Goal: Task Accomplishment & Management: Use online tool/utility

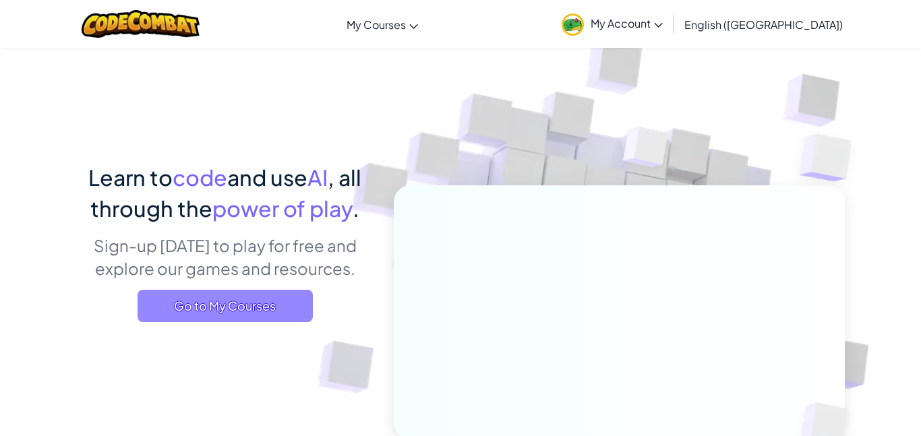
click at [235, 308] on span "Go to My Courses" at bounding box center [225, 306] width 175 height 32
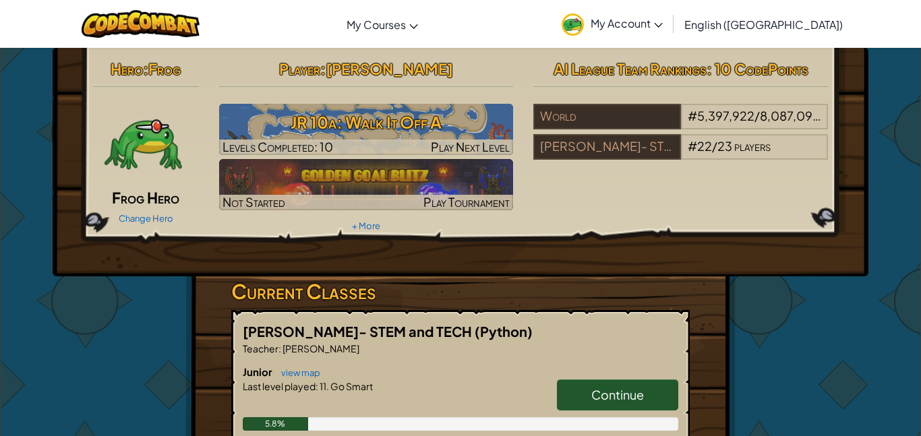
click at [642, 394] on span "Continue" at bounding box center [617, 395] width 53 height 16
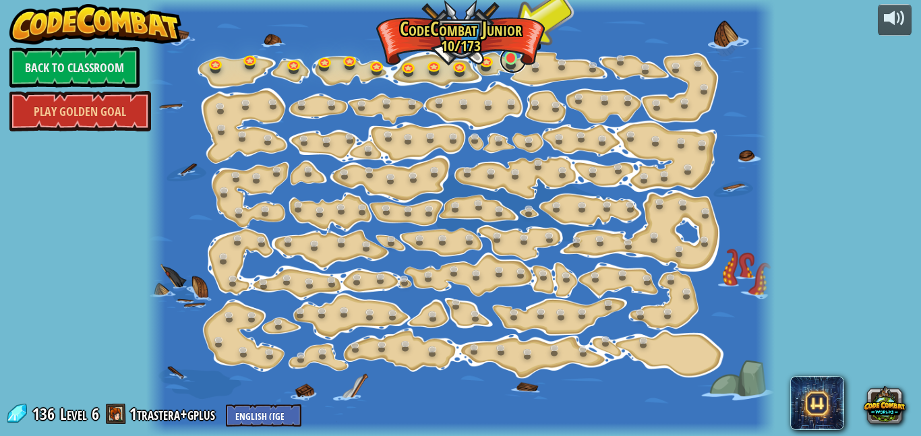
click at [510, 63] on link at bounding box center [513, 60] width 27 height 27
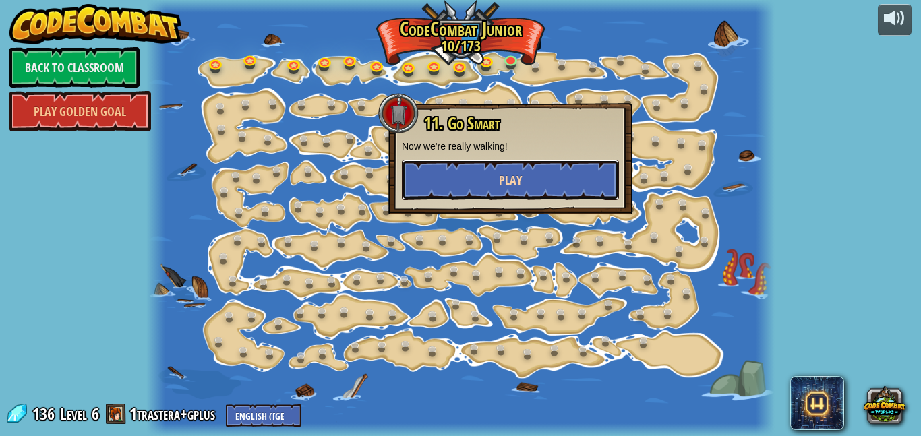
click at [514, 170] on button "Play" at bounding box center [510, 180] width 217 height 40
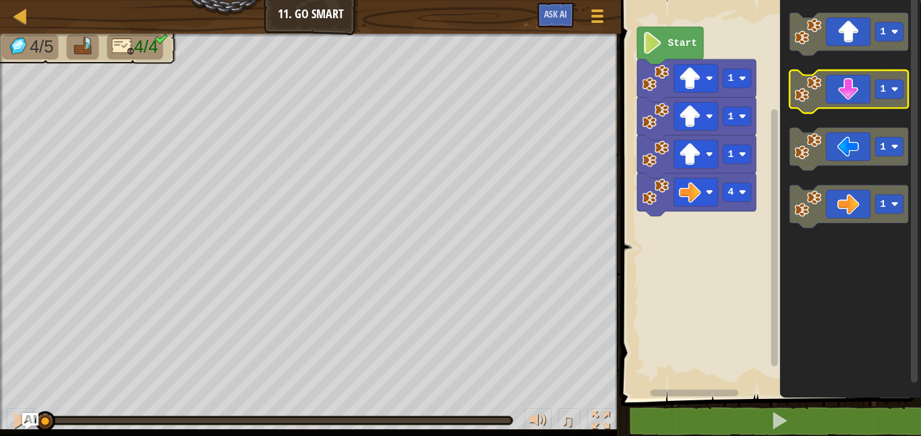
click at [842, 96] on icon "Blockly Workspace" at bounding box center [849, 91] width 119 height 43
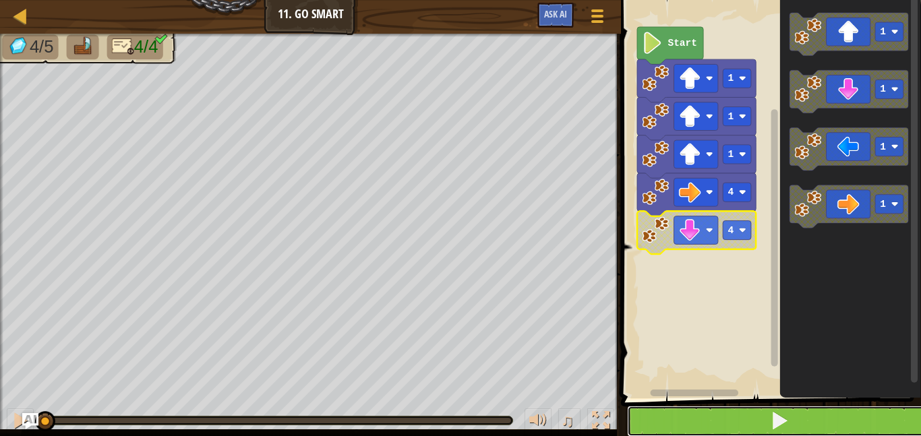
click at [775, 419] on span at bounding box center [779, 420] width 19 height 19
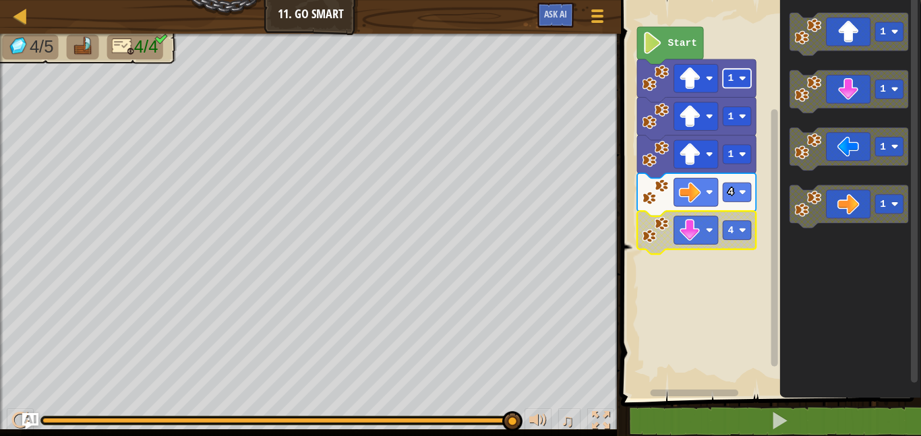
click at [733, 82] on text "1" at bounding box center [731, 78] width 6 height 11
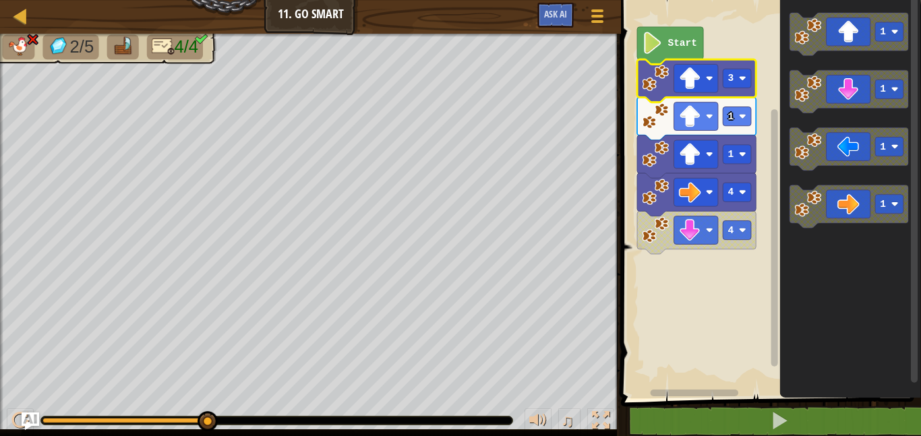
click at [22, 423] on img "Ask AI" at bounding box center [31, 422] width 18 height 18
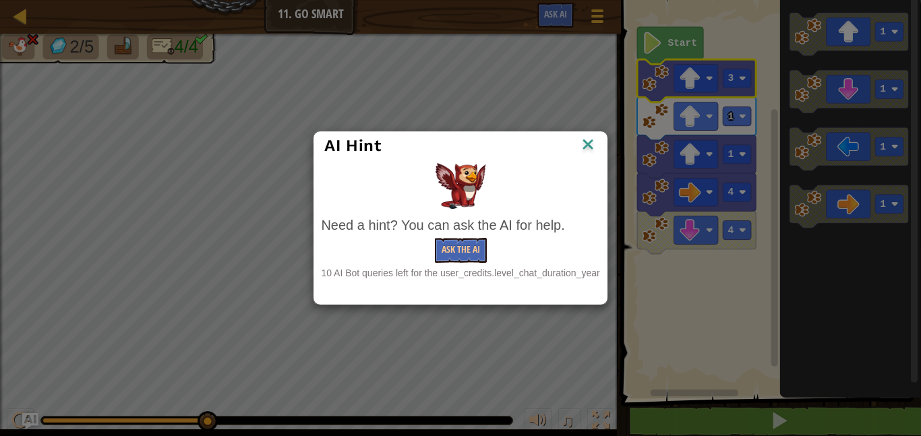
click at [590, 146] on img at bounding box center [588, 146] width 18 height 20
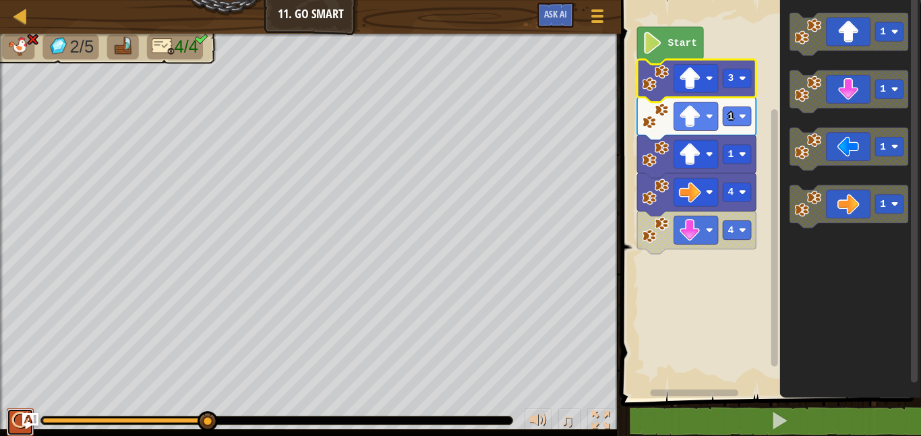
click at [30, 436] on button at bounding box center [20, 423] width 27 height 28
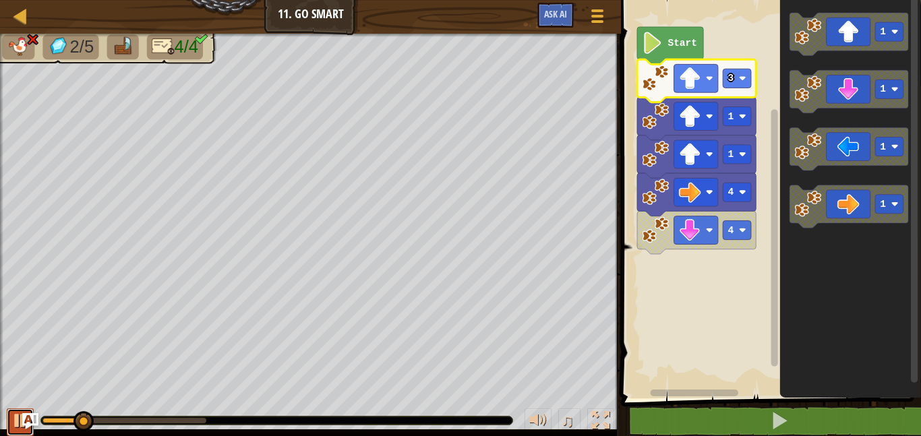
click at [16, 423] on div at bounding box center [20, 421] width 18 height 18
click at [730, 86] on rect "Blockly Workspace" at bounding box center [737, 78] width 28 height 19
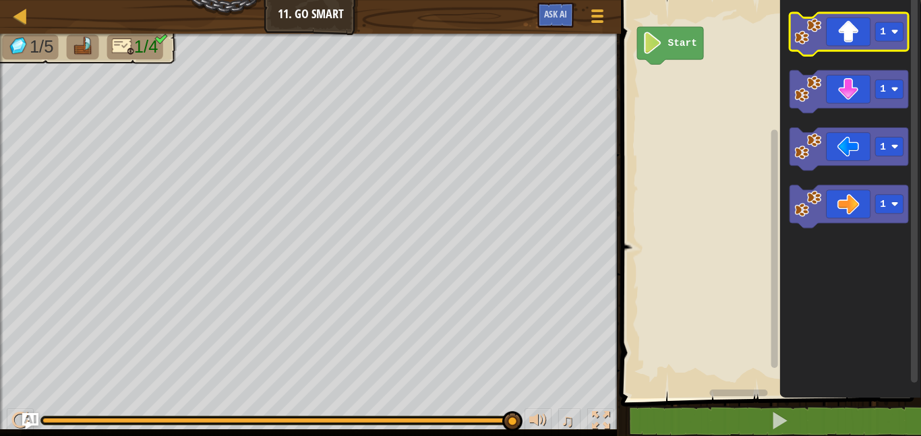
click at [858, 40] on icon "Blockly Workspace" at bounding box center [849, 34] width 119 height 43
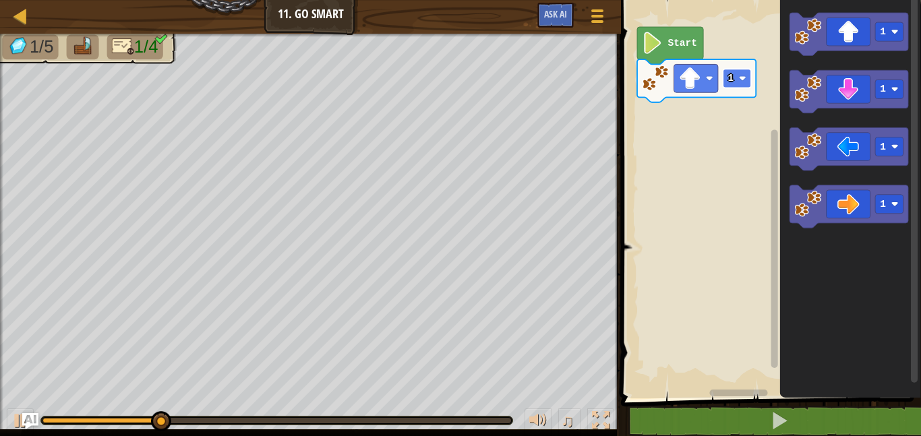
click at [740, 80] on image "Blockly Workspace" at bounding box center [742, 78] width 7 height 7
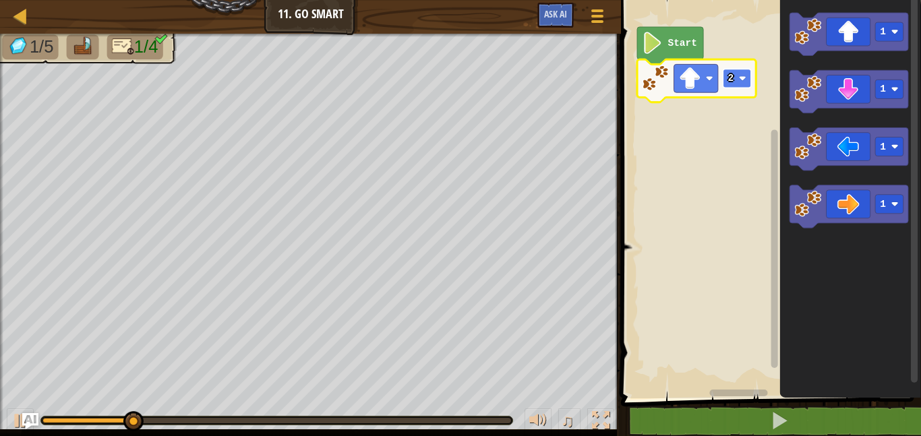
click at [732, 86] on rect "Blockly Workspace" at bounding box center [737, 78] width 28 height 19
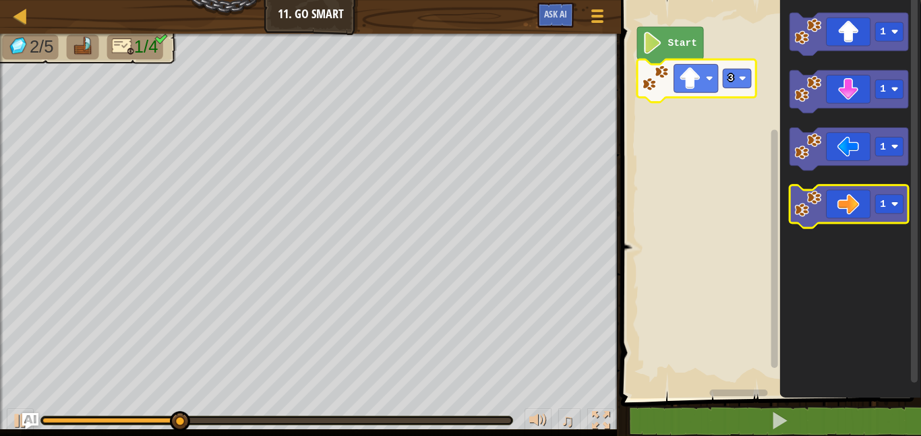
click at [850, 198] on icon "Blockly Workspace" at bounding box center [849, 206] width 119 height 43
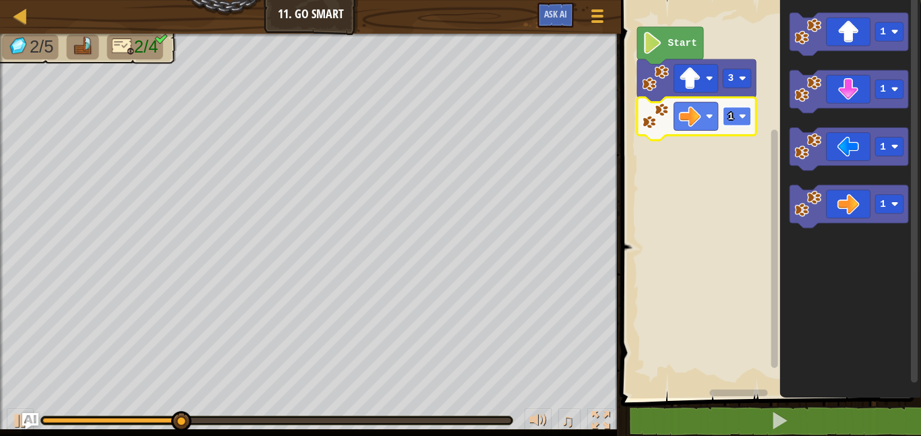
click at [740, 121] on rect "Blockly Workspace" at bounding box center [737, 116] width 28 height 19
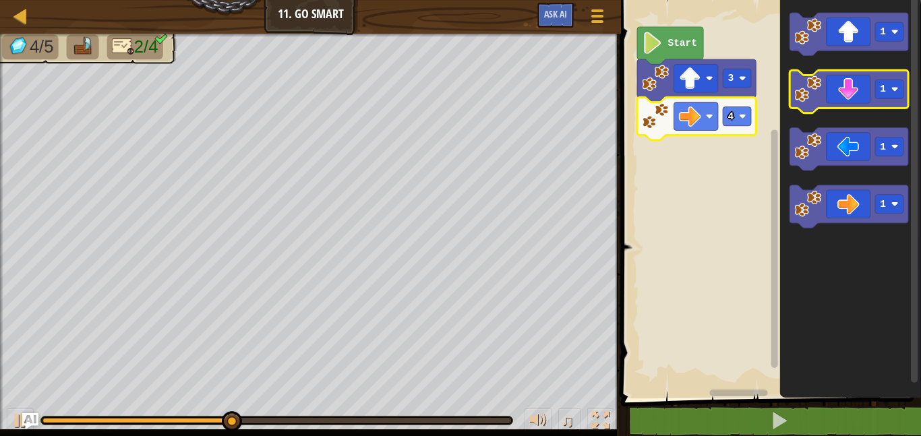
click at [851, 104] on icon "Blockly Workspace" at bounding box center [849, 91] width 119 height 43
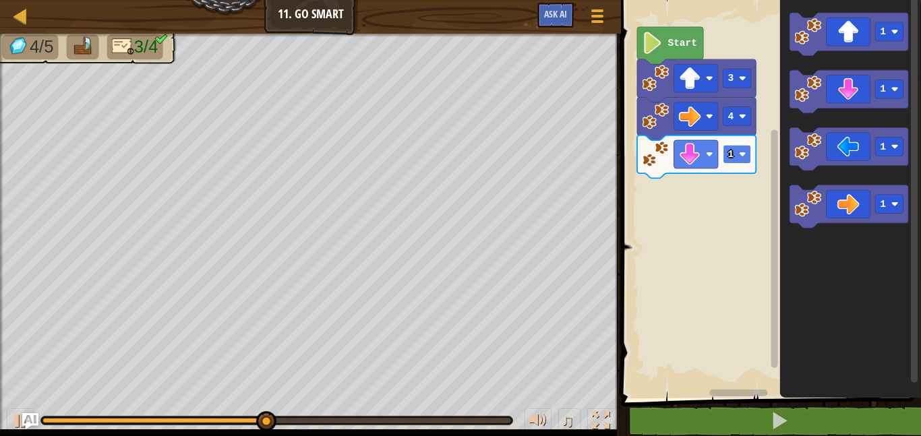
click at [734, 156] on text "1" at bounding box center [731, 154] width 6 height 11
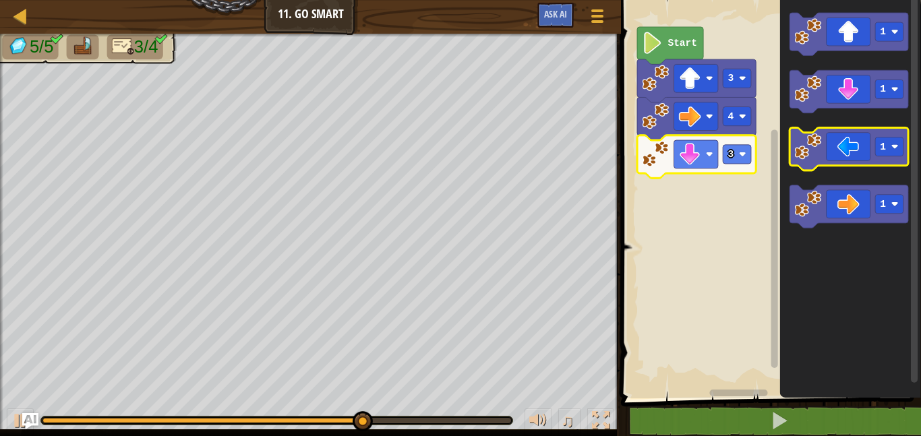
click at [840, 146] on icon "Blockly Workspace" at bounding box center [849, 149] width 119 height 43
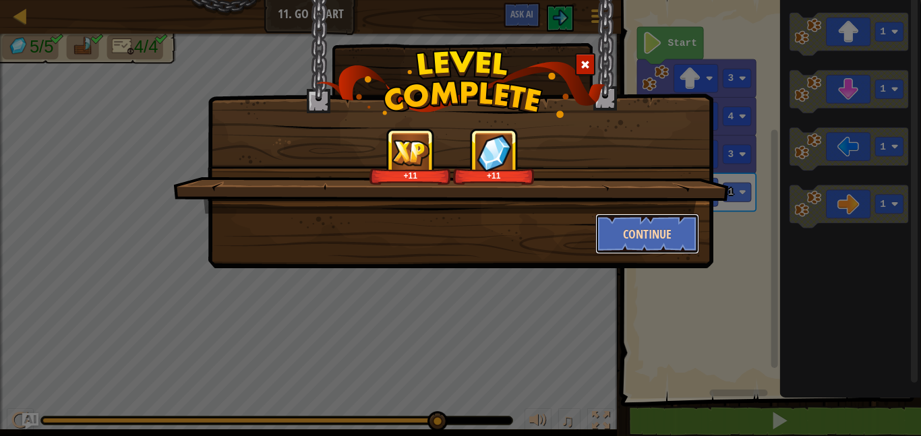
click at [636, 241] on button "Continue" at bounding box center [647, 234] width 105 height 40
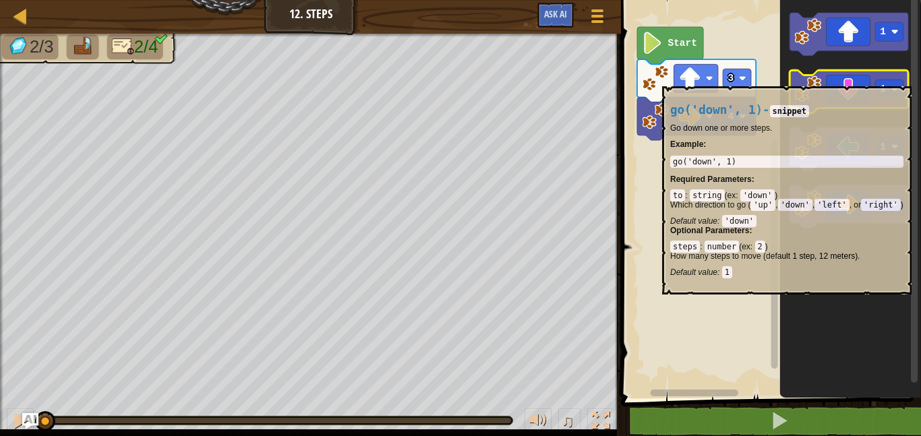
click at [861, 80] on icon "Blockly Workspace" at bounding box center [849, 91] width 119 height 43
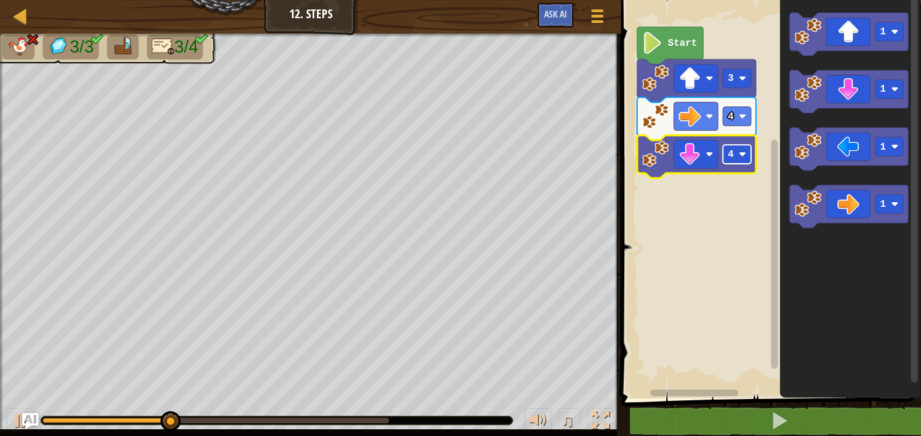
click at [745, 159] on rect "Blockly Workspace" at bounding box center [737, 154] width 28 height 19
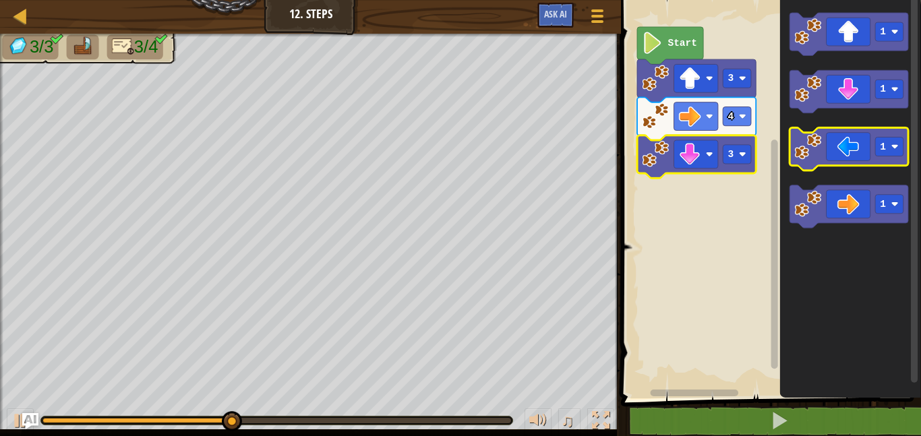
click at [880, 159] on icon "Blockly Workspace" at bounding box center [849, 149] width 119 height 43
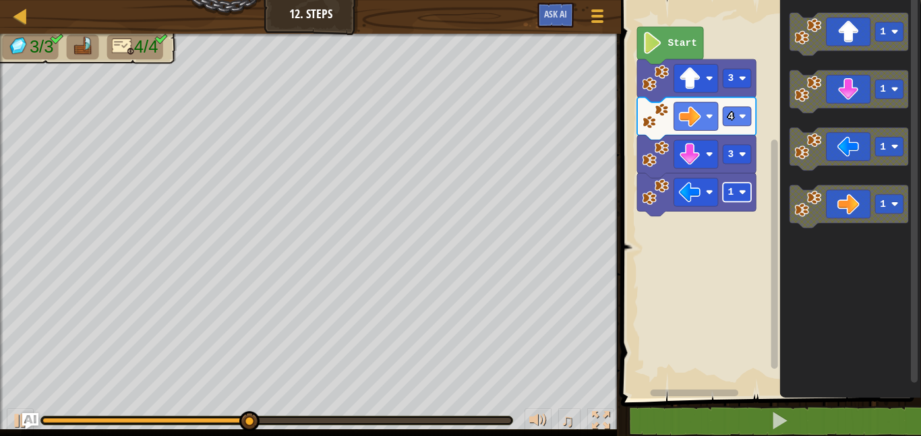
click at [739, 189] on image "Blockly Workspace" at bounding box center [742, 192] width 7 height 7
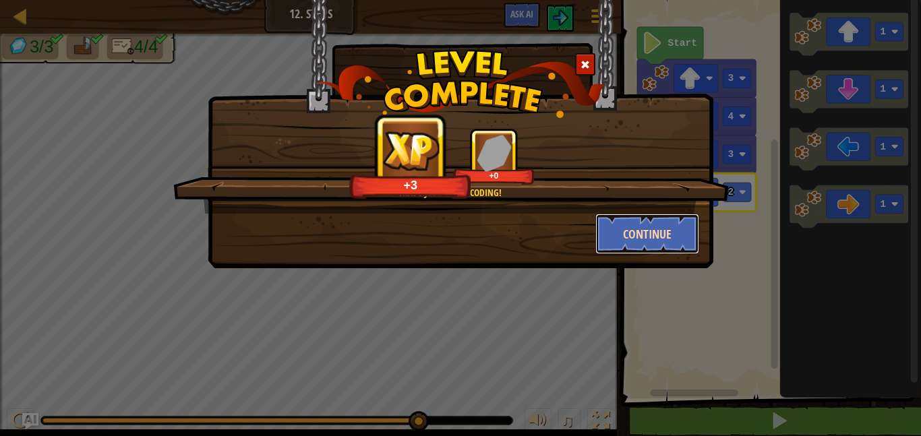
click at [667, 237] on button "Continue" at bounding box center [647, 234] width 105 height 40
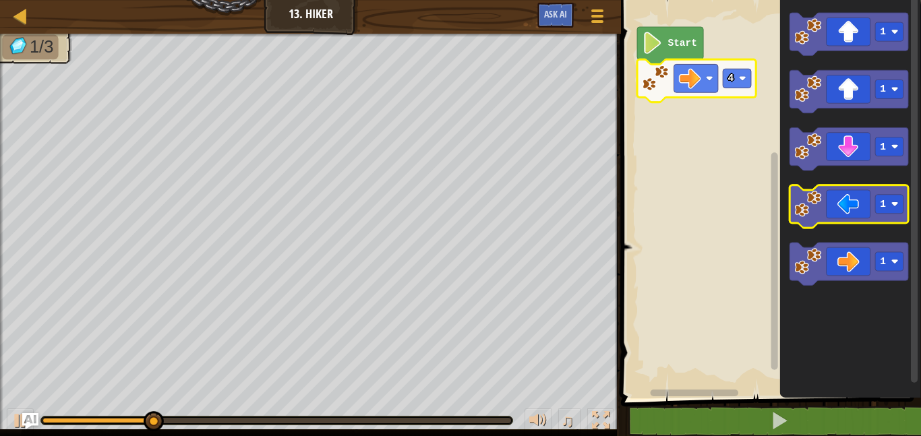
click at [839, 193] on icon "Blockly Workspace" at bounding box center [849, 206] width 119 height 43
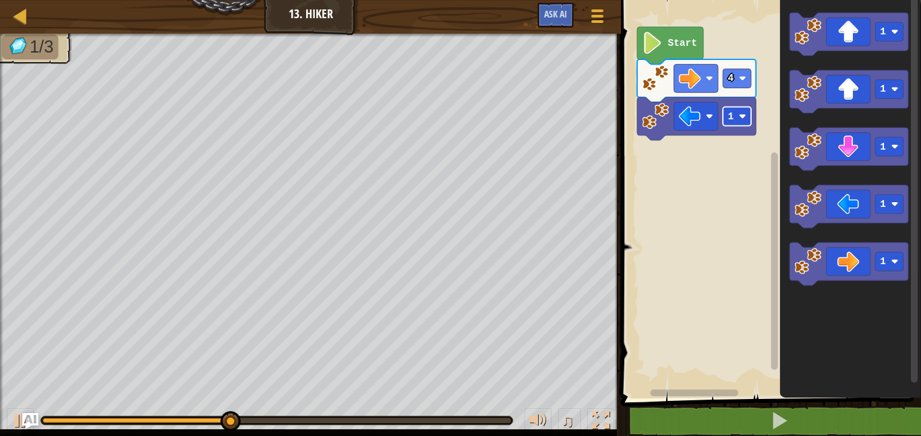
click at [738, 117] on rect "Blockly Workspace" at bounding box center [737, 116] width 28 height 19
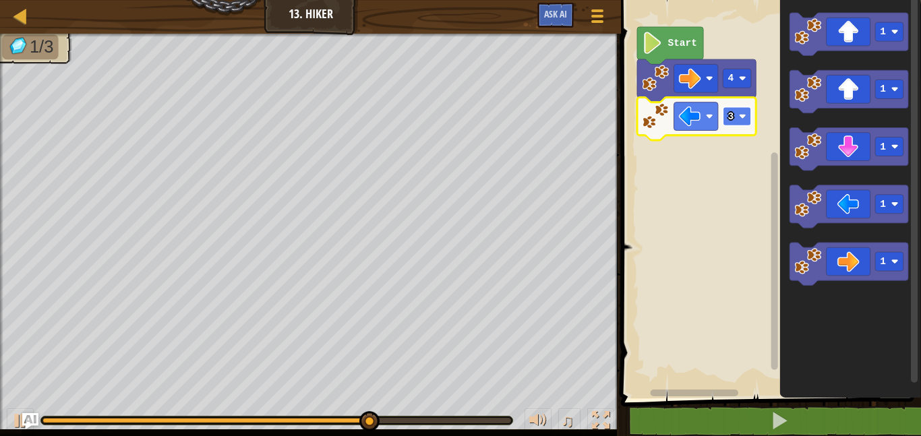
click at [739, 120] on rect "Blockly Workspace" at bounding box center [737, 116] width 28 height 19
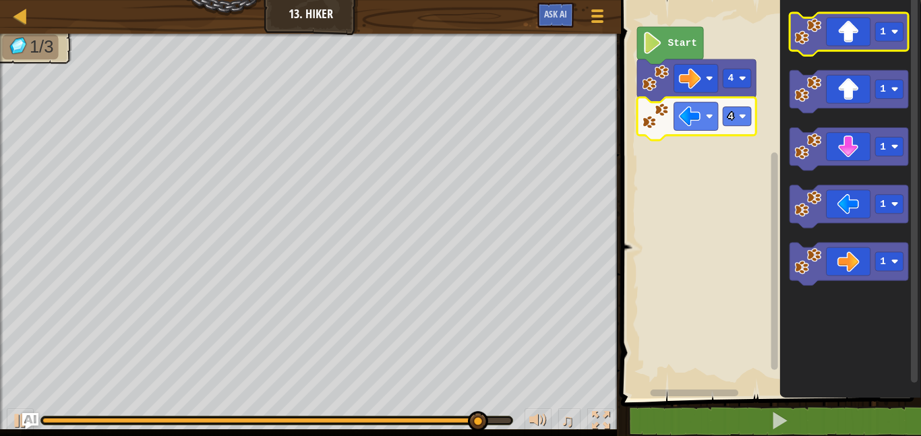
click at [854, 24] on icon "Blockly Workspace" at bounding box center [849, 34] width 119 height 43
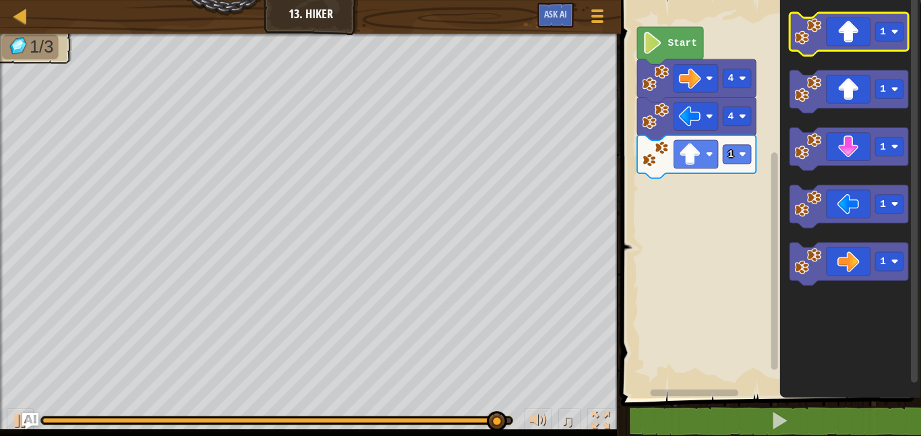
click at [854, 24] on icon "Blockly Workspace" at bounding box center [849, 34] width 119 height 43
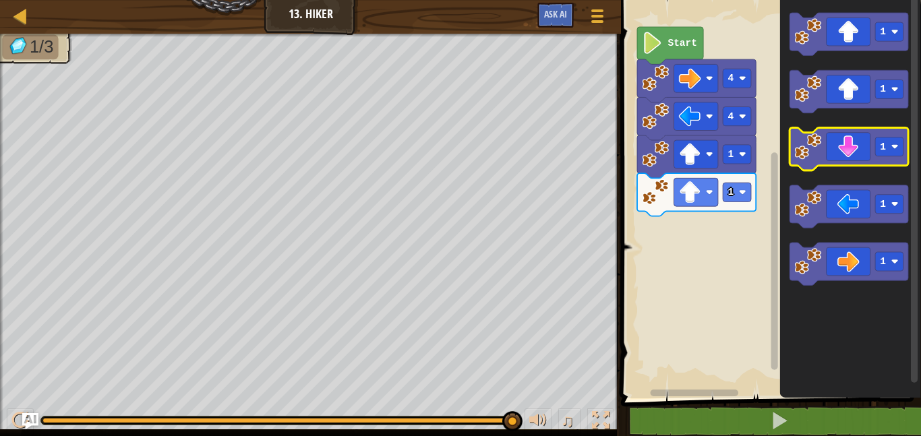
click at [861, 143] on icon "Blockly Workspace" at bounding box center [849, 149] width 119 height 43
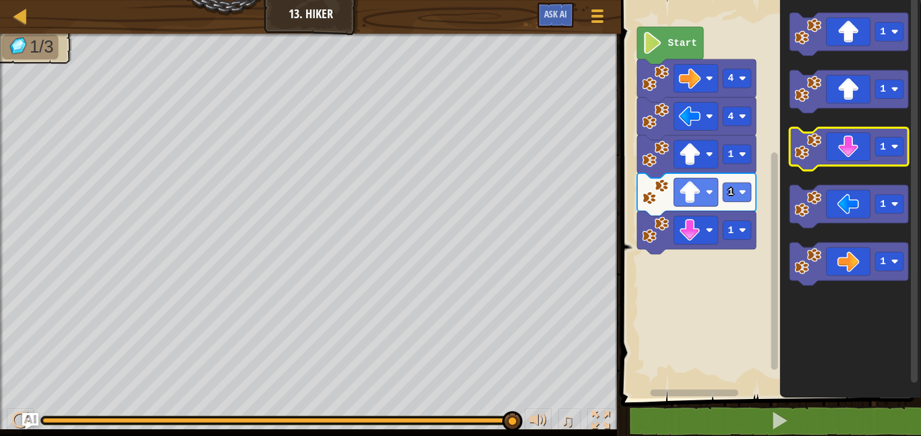
click at [861, 143] on icon "Blockly Workspace" at bounding box center [849, 149] width 119 height 43
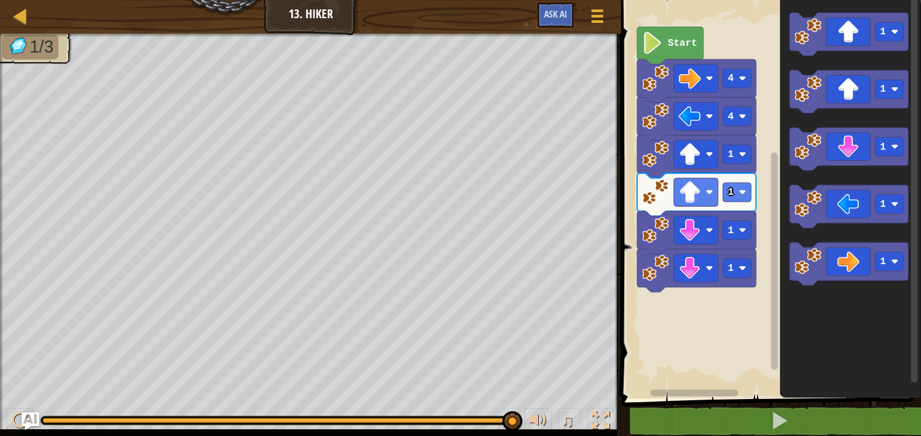
click at [30, 419] on img "Ask AI" at bounding box center [31, 422] width 18 height 18
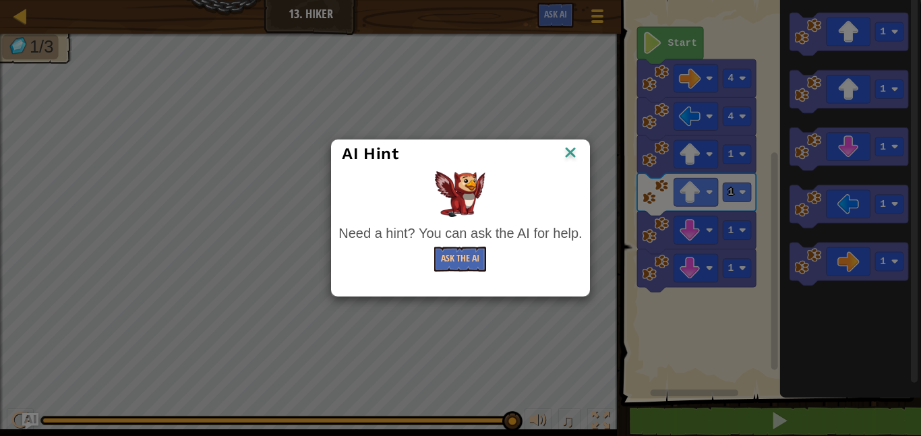
click at [578, 157] on img at bounding box center [571, 154] width 18 height 20
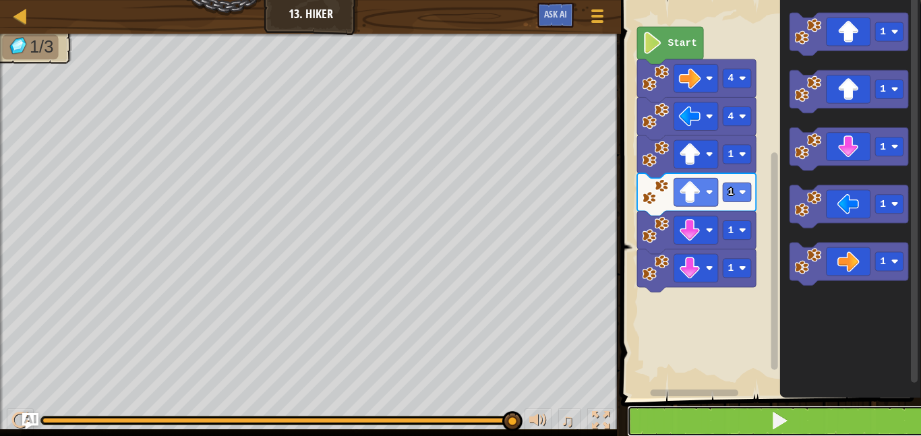
click at [688, 429] on button at bounding box center [779, 421] width 304 height 31
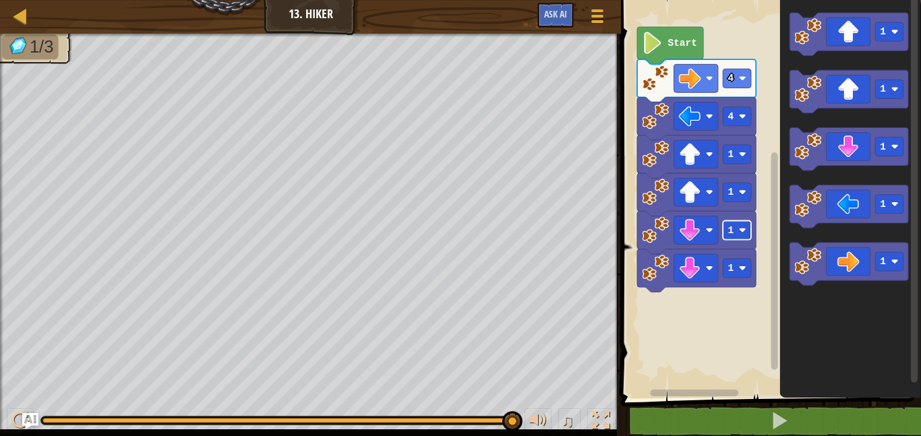
click at [734, 230] on rect "Blockly Workspace" at bounding box center [737, 229] width 28 height 19
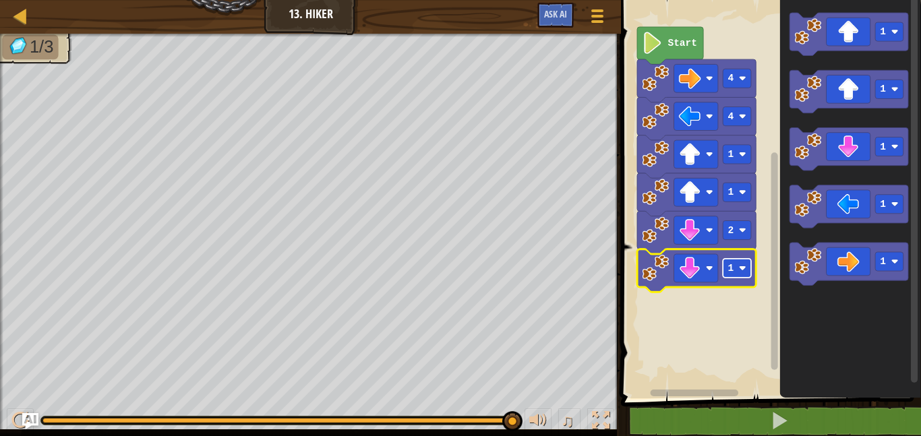
click at [735, 276] on rect "Blockly Workspace" at bounding box center [737, 268] width 28 height 19
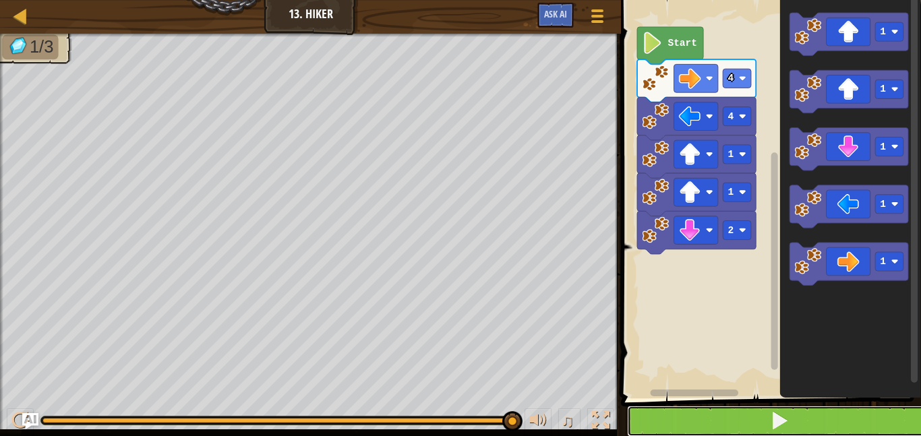
click at [694, 421] on button at bounding box center [779, 421] width 304 height 31
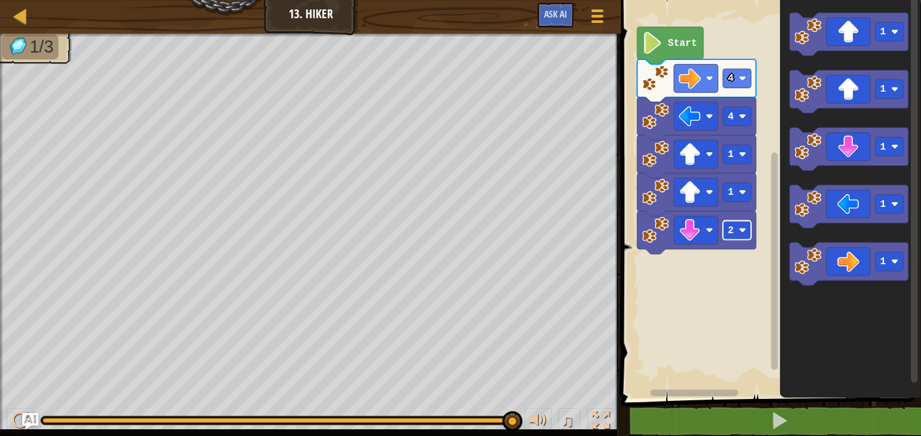
click at [732, 234] on text "2" at bounding box center [731, 230] width 6 height 11
click at [693, 233] on image "Blockly Workspace" at bounding box center [690, 230] width 22 height 22
click at [677, 240] on rect "Blockly Workspace" at bounding box center [696, 230] width 44 height 28
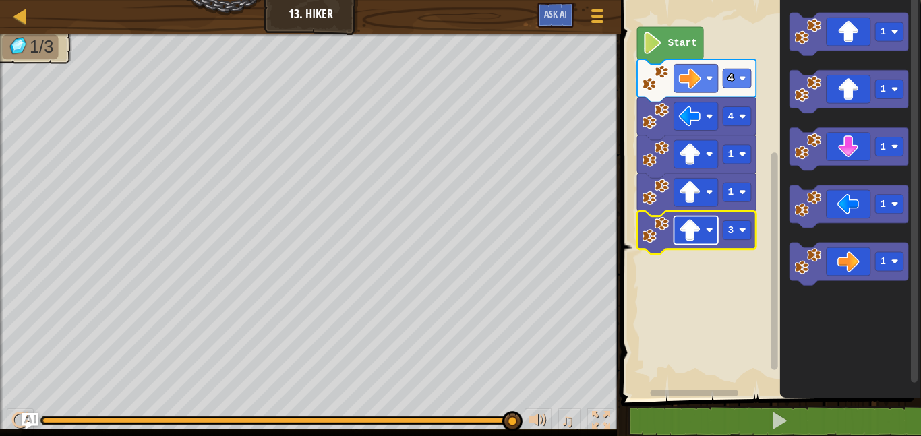
click at [691, 231] on image "Blockly Workspace" at bounding box center [690, 230] width 22 height 22
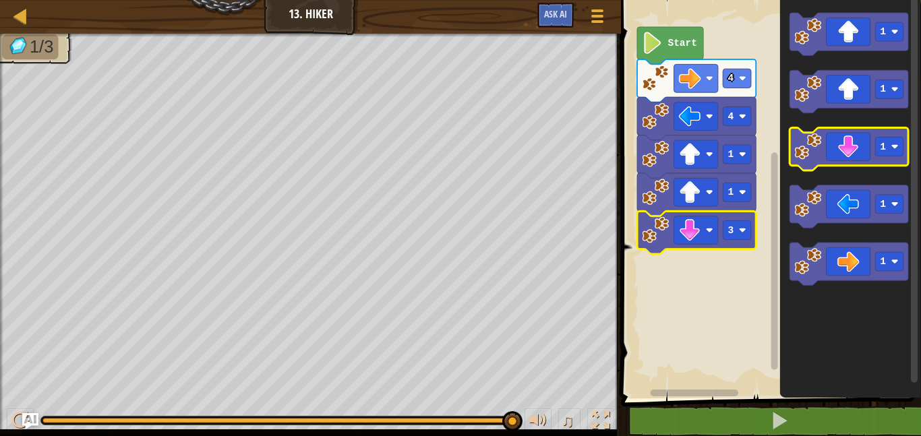
click at [855, 135] on icon "Blockly Workspace" at bounding box center [849, 149] width 119 height 43
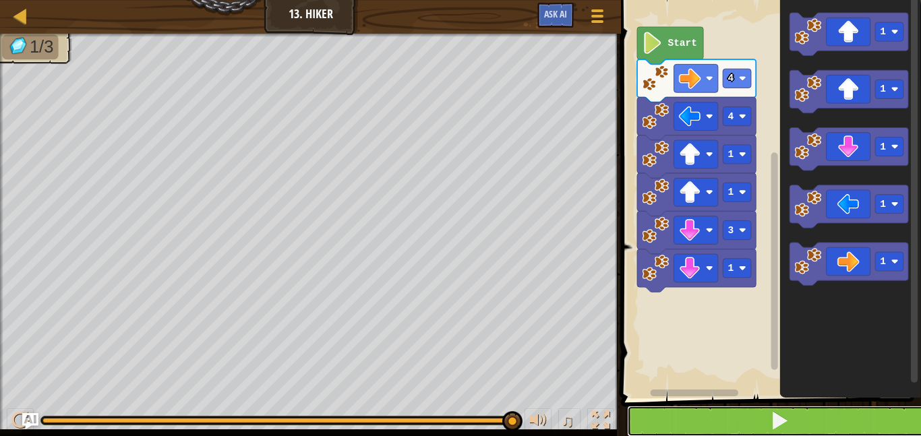
click at [729, 412] on button at bounding box center [779, 421] width 304 height 31
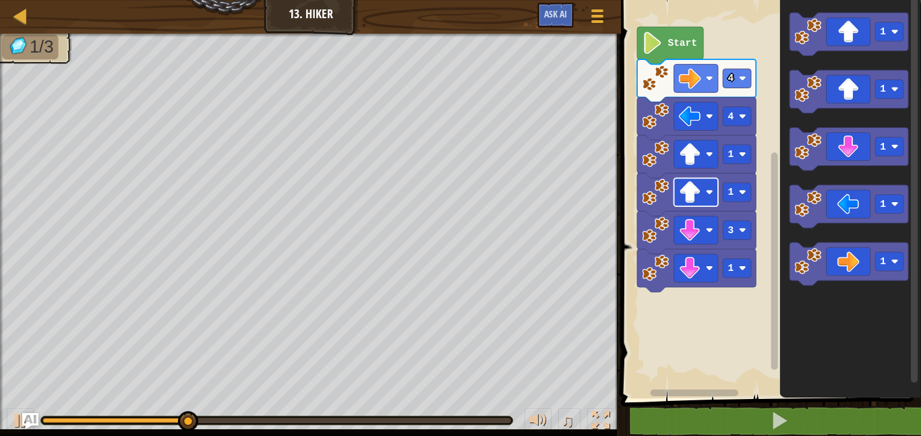
click at [706, 191] on image "Blockly Workspace" at bounding box center [709, 192] width 7 height 7
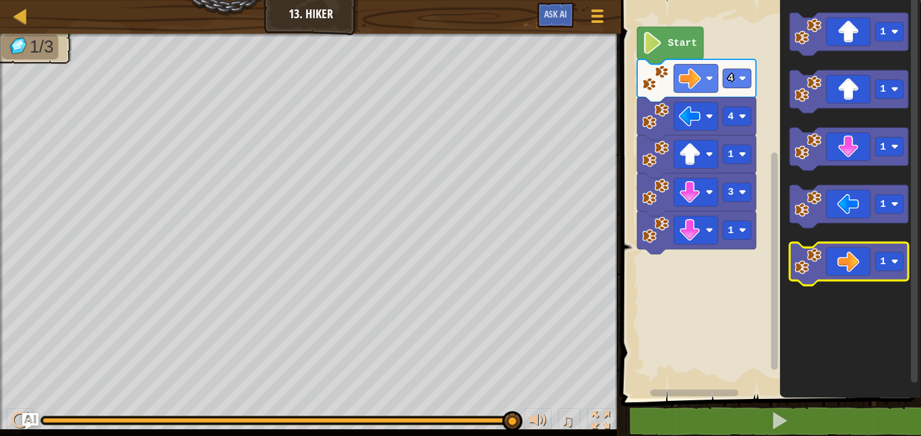
click at [833, 268] on icon "Blockly Workspace" at bounding box center [849, 264] width 119 height 43
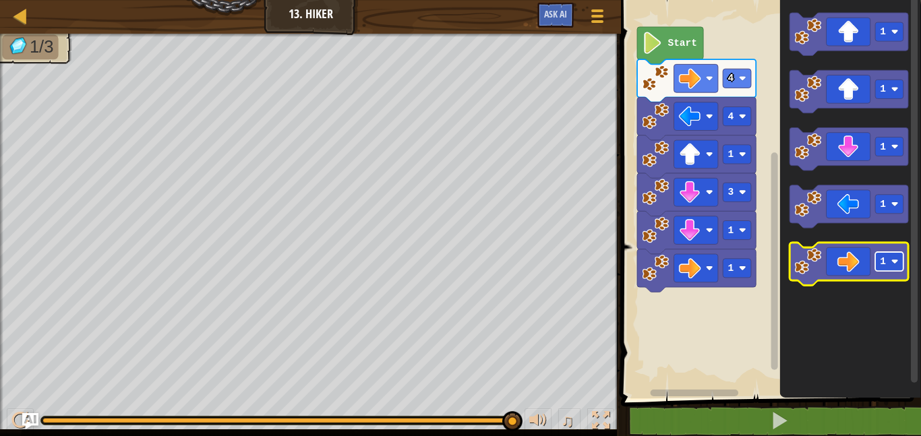
click at [883, 262] on text "1" at bounding box center [884, 262] width 6 height 11
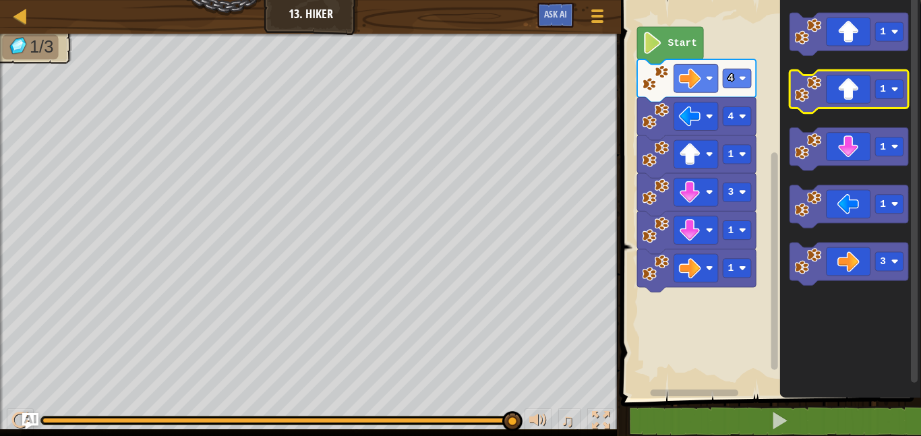
click at [837, 89] on icon "Blockly Workspace" at bounding box center [849, 91] width 119 height 43
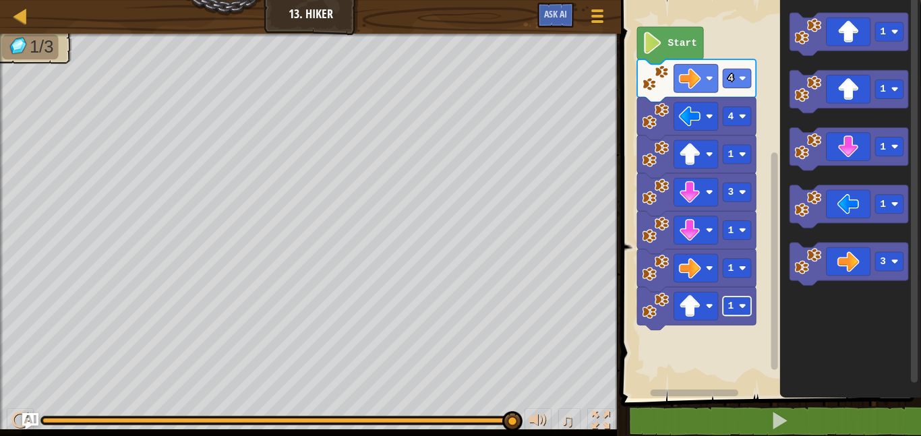
click at [729, 313] on rect "Blockly Workspace" at bounding box center [737, 306] width 28 height 19
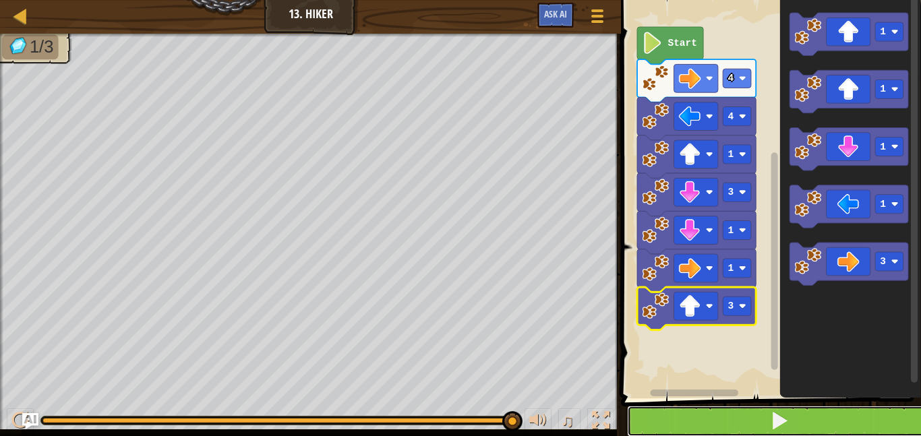
click at [781, 436] on button at bounding box center [779, 421] width 304 height 31
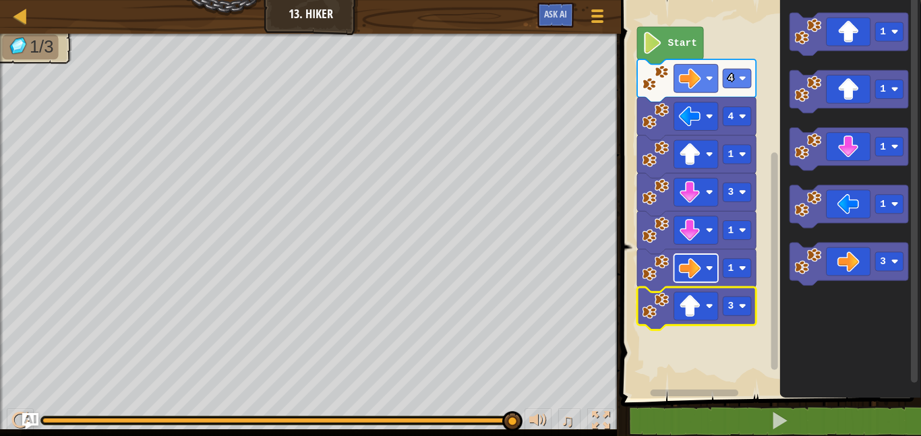
click at [692, 276] on image "Blockly Workspace" at bounding box center [690, 269] width 22 height 22
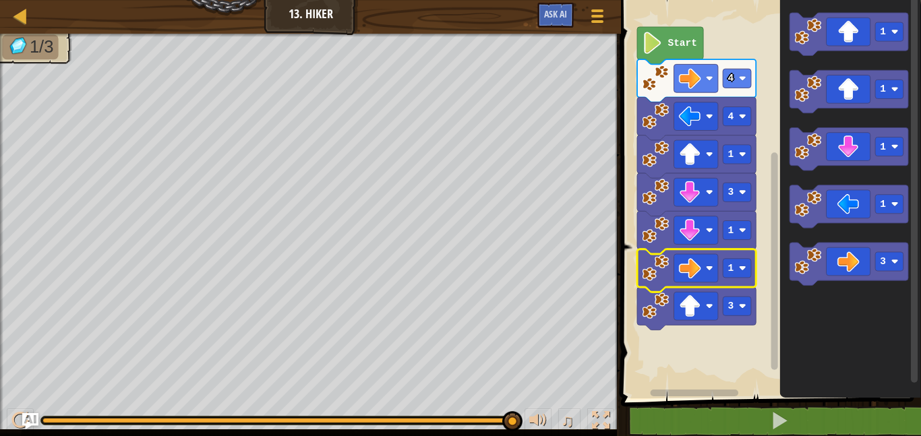
click at [671, 32] on icon "Blockly Workspace" at bounding box center [670, 45] width 66 height 37
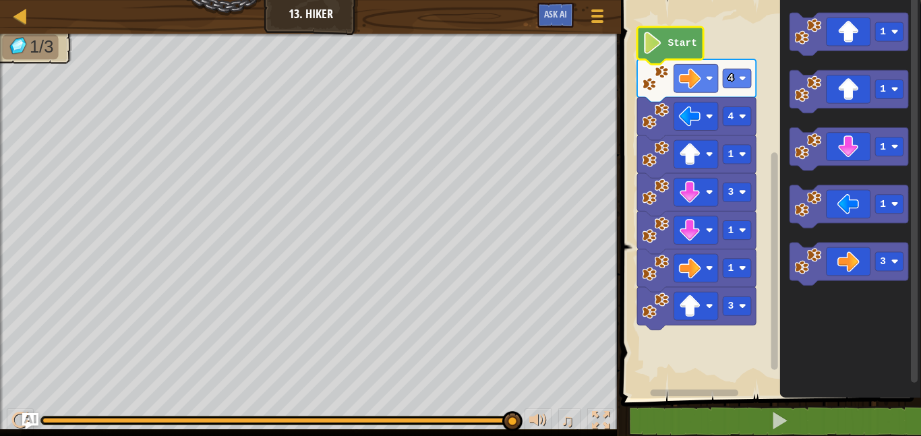
click at [684, 404] on span at bounding box center [772, 180] width 311 height 453
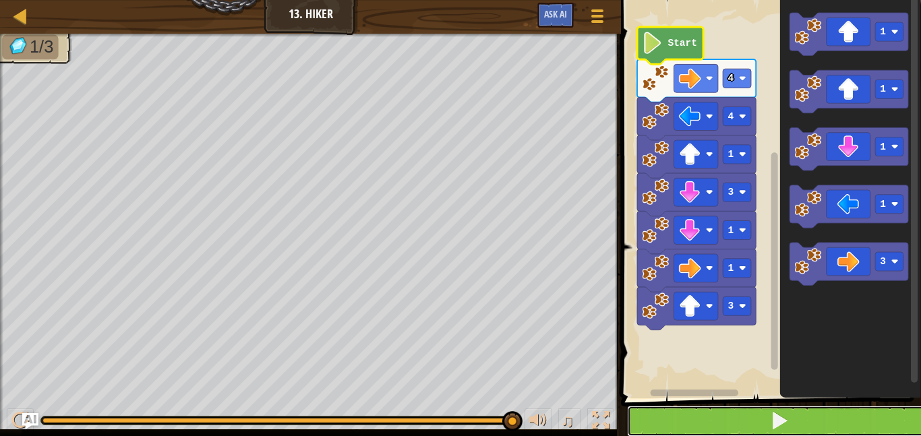
click at [684, 407] on button at bounding box center [779, 421] width 304 height 31
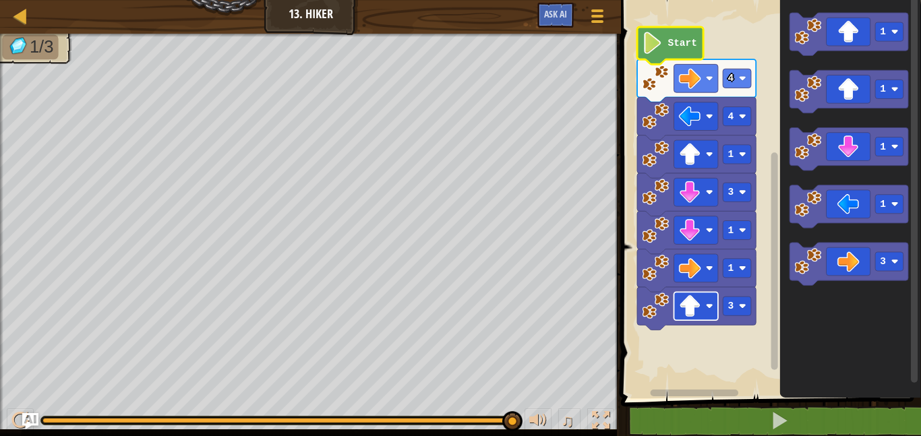
click at [701, 303] on rect "Blockly Workspace" at bounding box center [696, 306] width 44 height 28
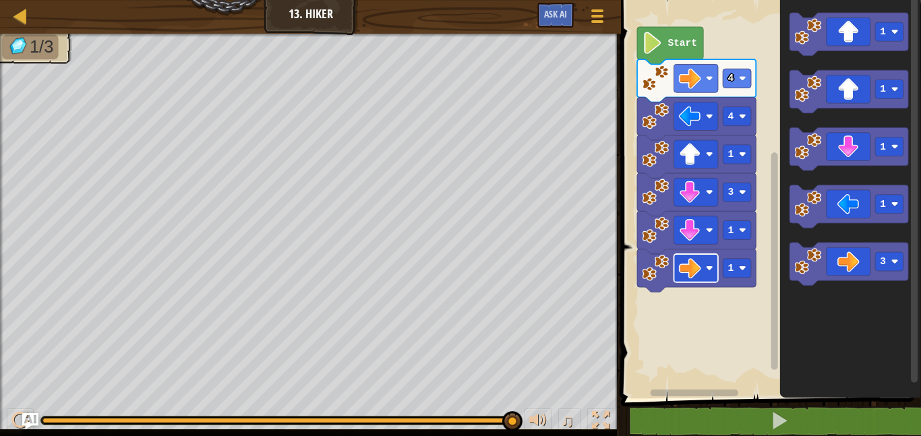
click at [694, 271] on image "Blockly Workspace" at bounding box center [690, 269] width 22 height 22
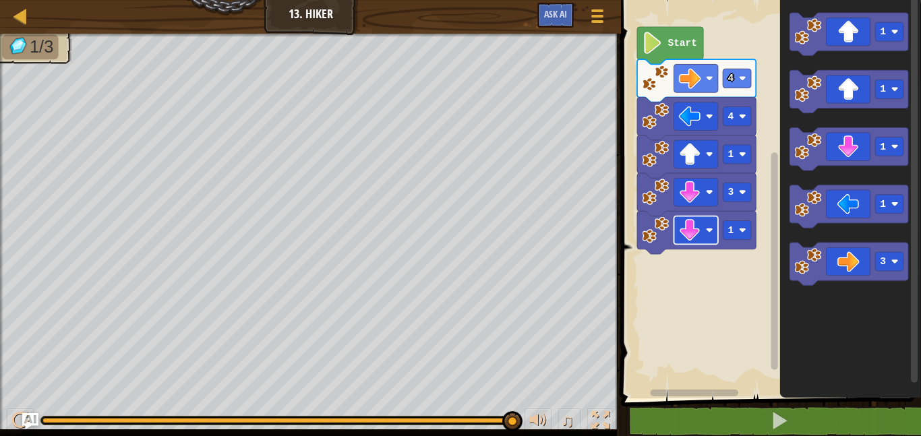
click at [692, 225] on image "Blockly Workspace" at bounding box center [690, 230] width 22 height 22
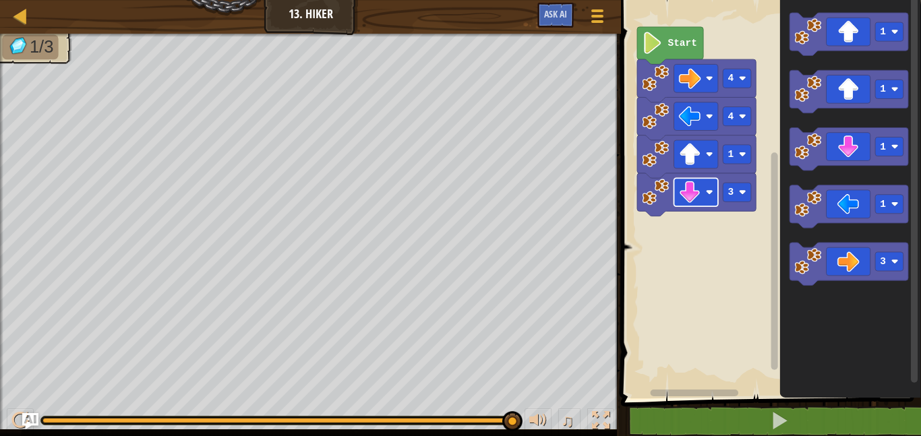
click at [695, 191] on image "Blockly Workspace" at bounding box center [690, 192] width 22 height 22
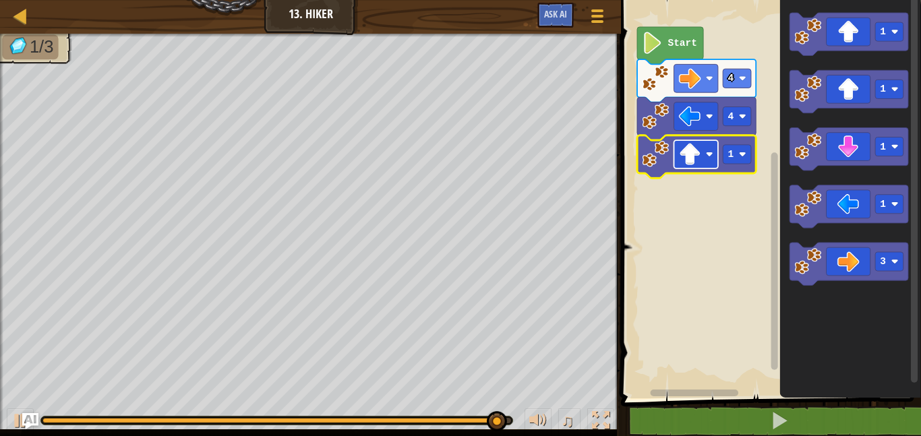
click at [687, 159] on image "Blockly Workspace" at bounding box center [690, 155] width 22 height 22
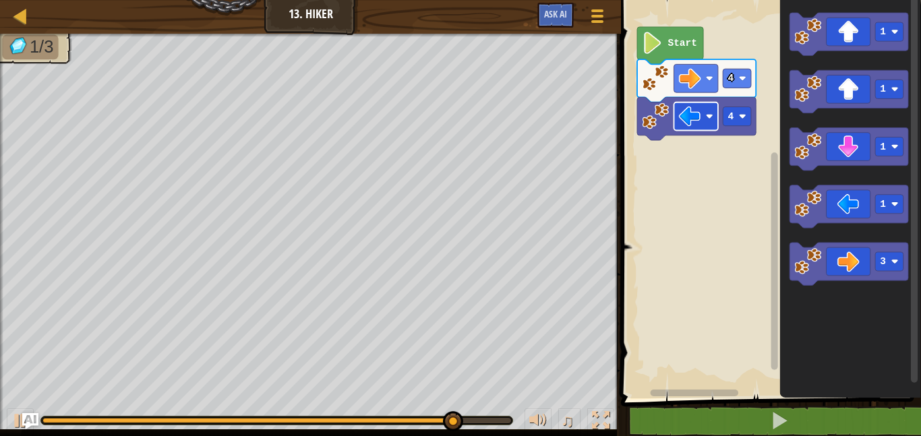
click at [686, 117] on image "Blockly Workspace" at bounding box center [690, 116] width 22 height 22
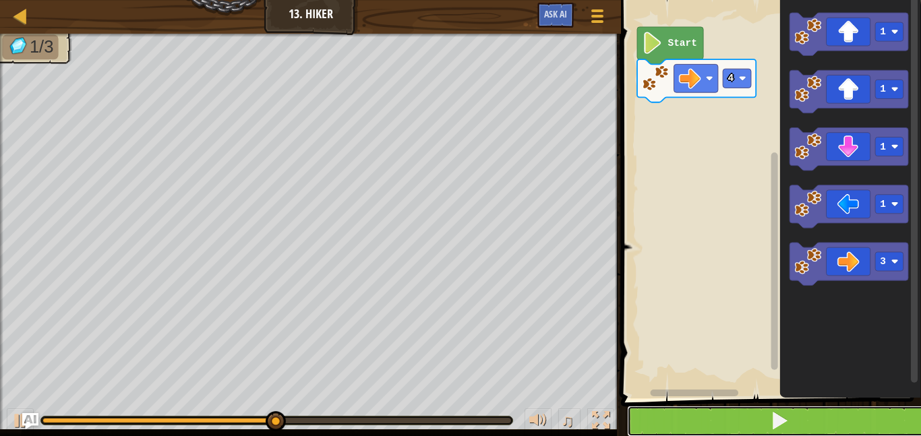
click at [712, 422] on button at bounding box center [779, 421] width 304 height 31
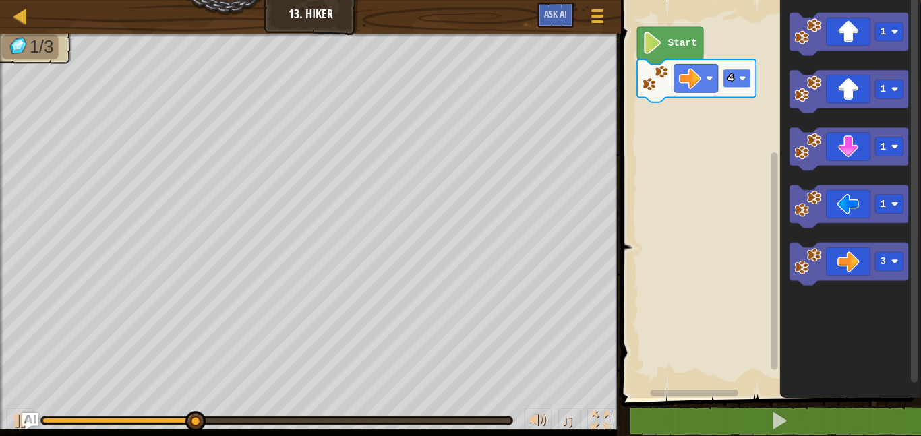
click at [739, 73] on rect "Blockly Workspace" at bounding box center [737, 78] width 28 height 19
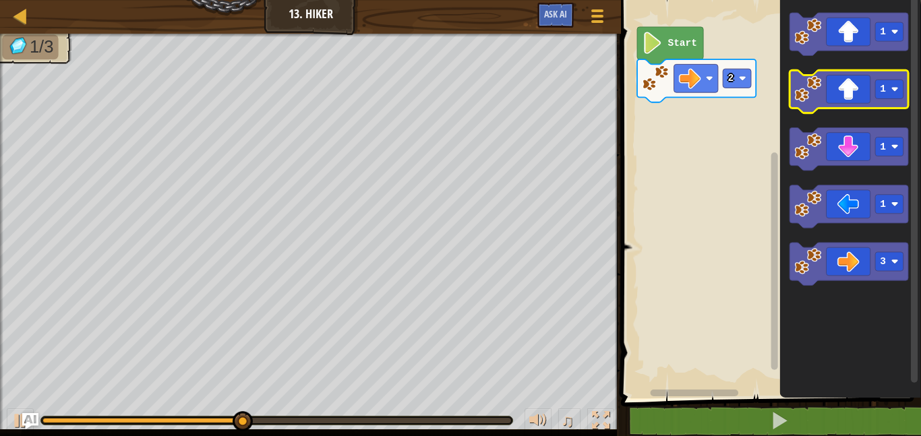
click at [845, 96] on icon "Blockly Workspace" at bounding box center [849, 91] width 119 height 43
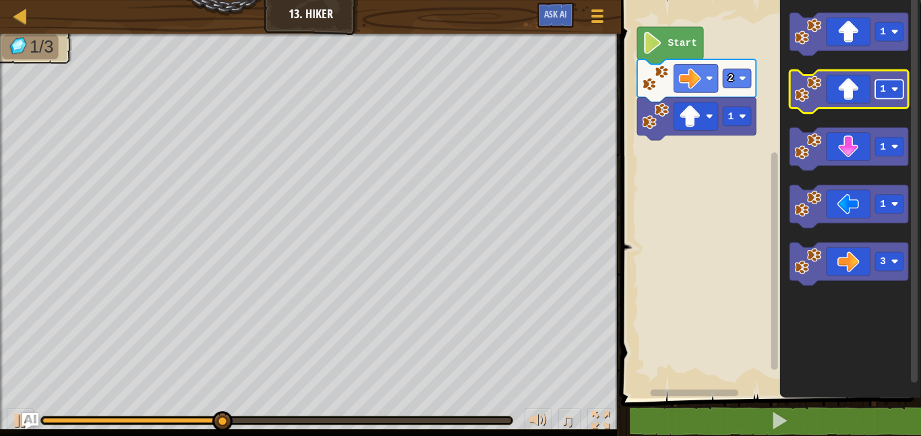
click at [896, 92] on image "Blockly Workspace" at bounding box center [894, 89] width 7 height 7
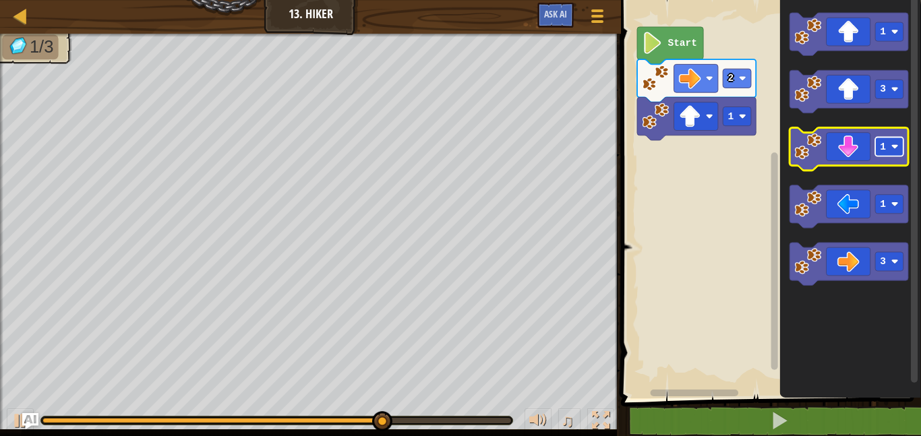
click at [887, 154] on rect "Blockly Workspace" at bounding box center [889, 147] width 28 height 19
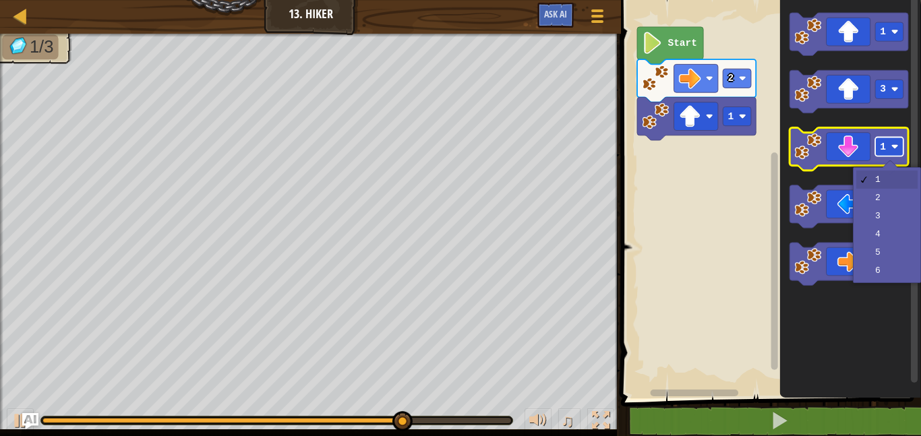
click at [887, 154] on rect "Blockly Workspace" at bounding box center [889, 147] width 28 height 19
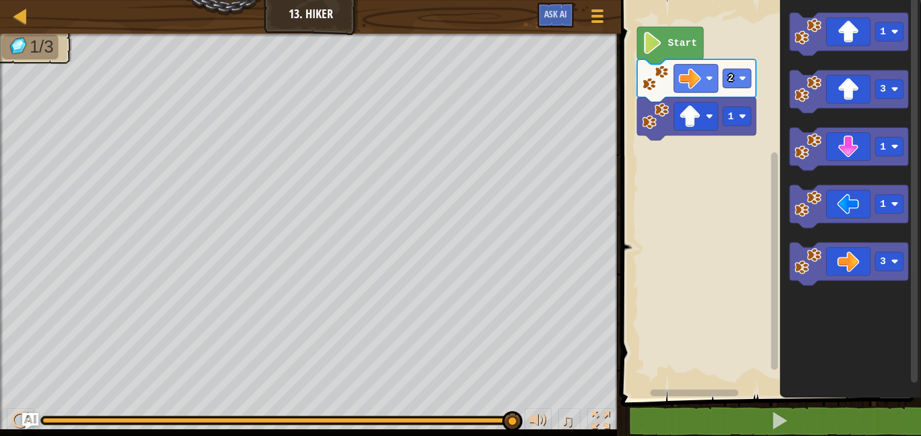
click at [732, 126] on icon "Blockly Workspace" at bounding box center [696, 118] width 119 height 43
click at [735, 122] on rect "Blockly Workspace" at bounding box center [737, 116] width 28 height 19
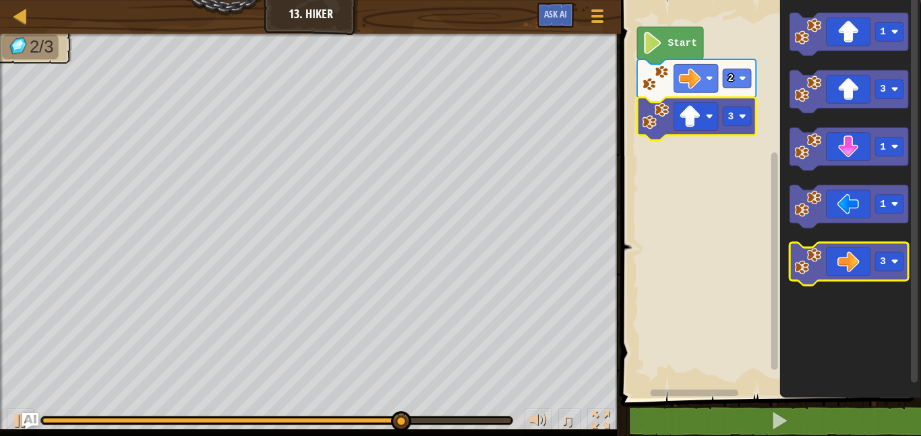
click at [830, 259] on icon "Blockly Workspace" at bounding box center [849, 264] width 119 height 43
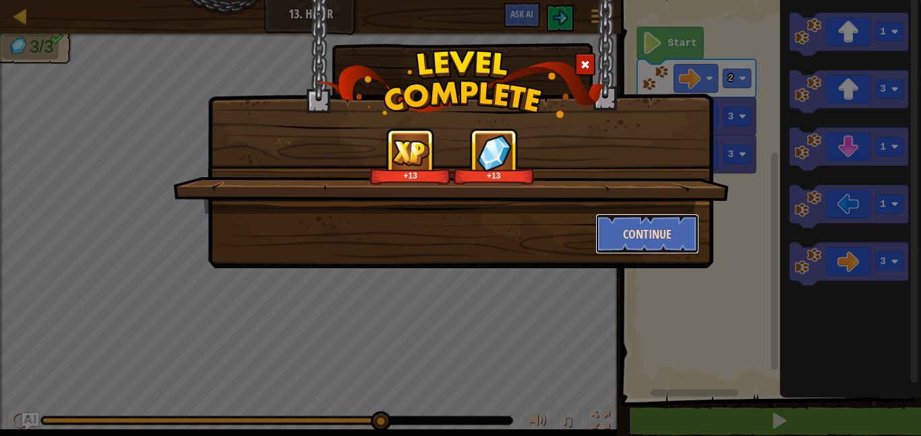
click at [624, 229] on button "Continue" at bounding box center [647, 234] width 105 height 40
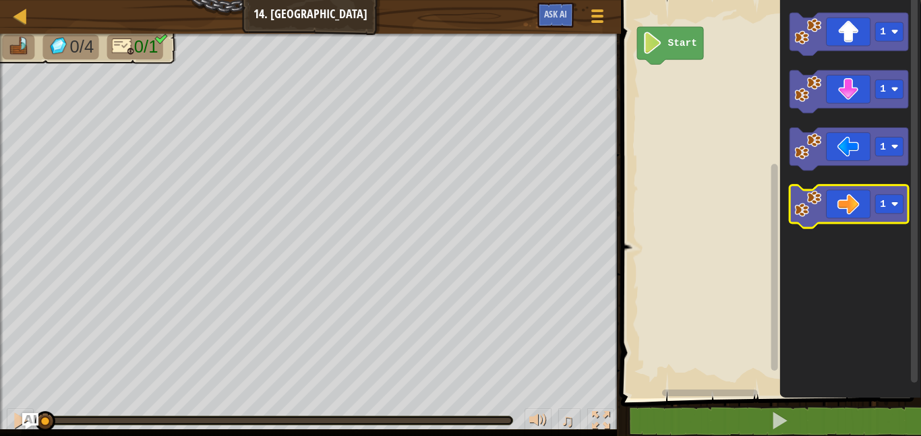
click at [854, 200] on icon "Blockly Workspace" at bounding box center [849, 206] width 119 height 43
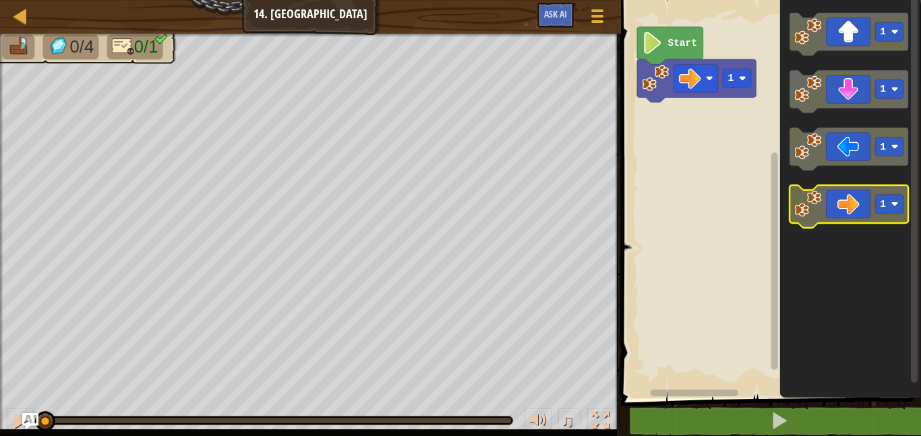
click at [882, 200] on text "1" at bounding box center [884, 204] width 6 height 11
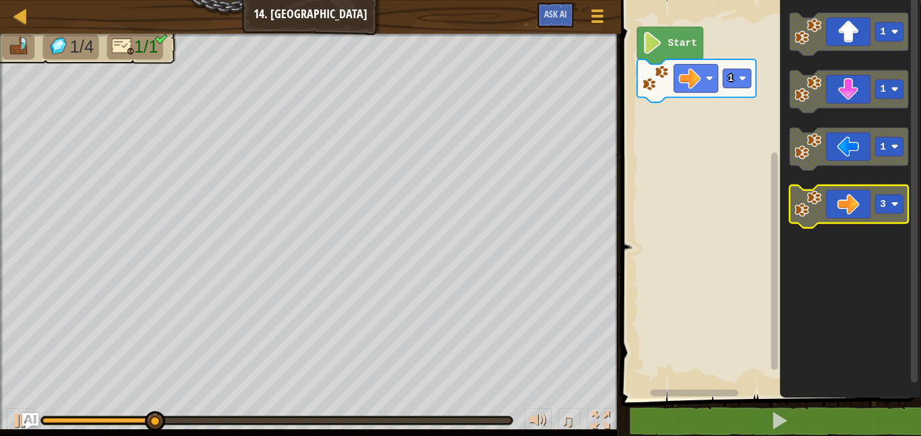
click at [883, 208] on text "3" at bounding box center [884, 204] width 6 height 11
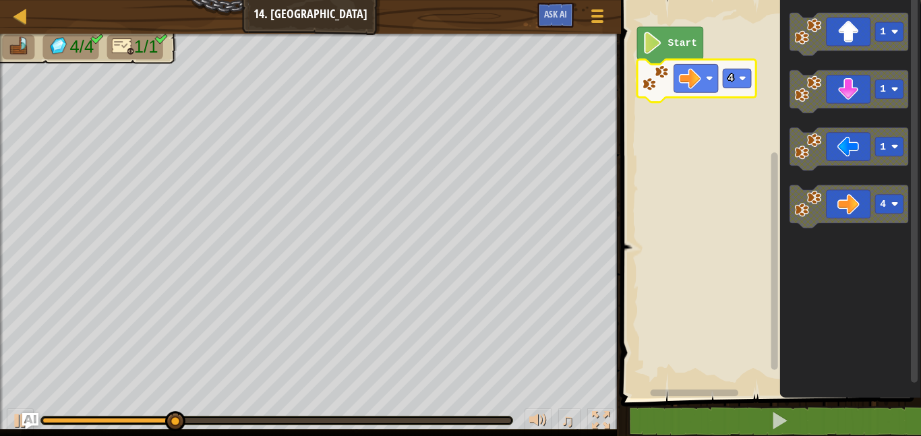
click at [721, 80] on icon "Blockly Workspace" at bounding box center [696, 80] width 119 height 43
click at [730, 73] on text "4" at bounding box center [731, 78] width 6 height 11
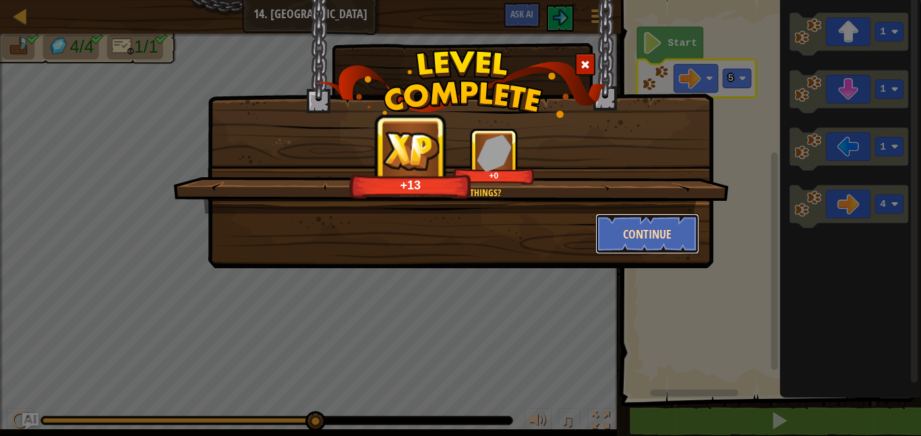
click at [645, 231] on button "Continue" at bounding box center [647, 234] width 105 height 40
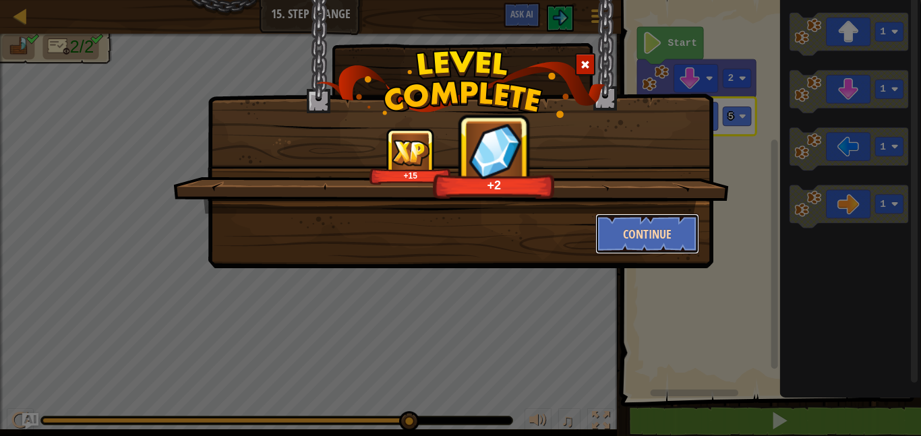
click at [626, 239] on button "Continue" at bounding box center [647, 234] width 105 height 40
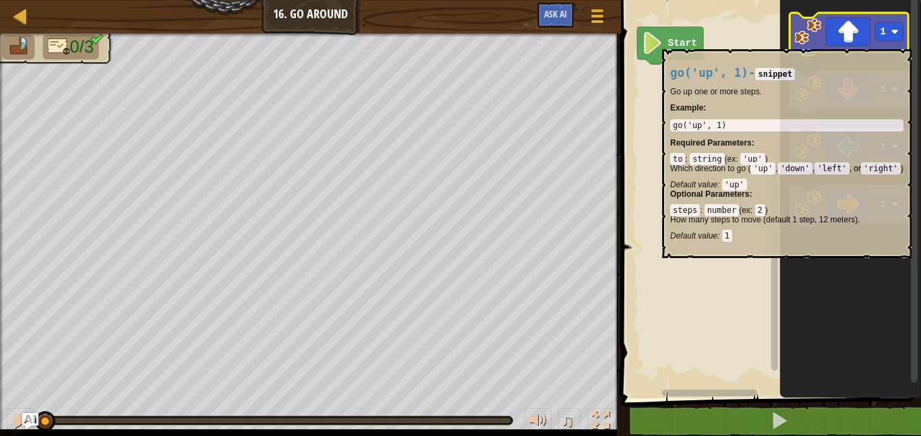
click at [854, 42] on icon "Blockly Workspace" at bounding box center [849, 34] width 119 height 43
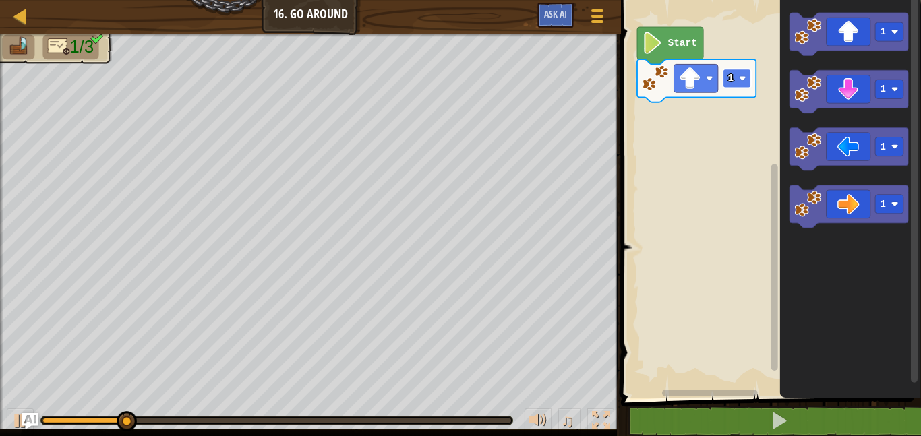
click at [731, 84] on text "1" at bounding box center [731, 78] width 6 height 11
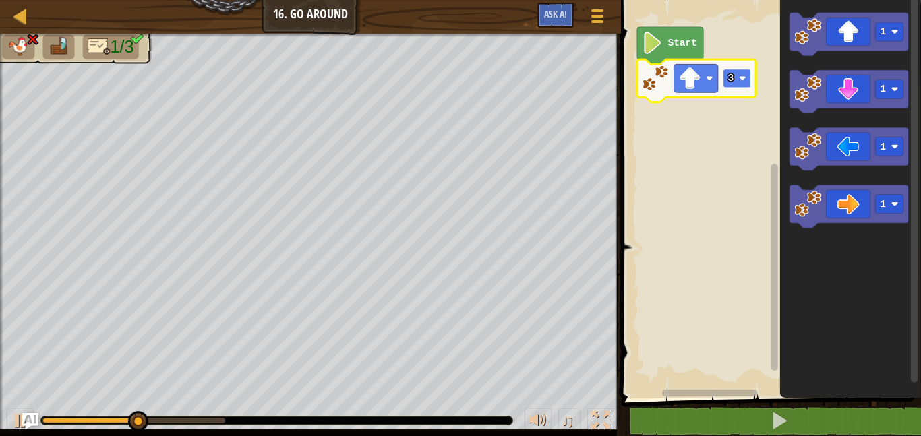
click at [740, 76] on image "Blockly Workspace" at bounding box center [742, 78] width 7 height 7
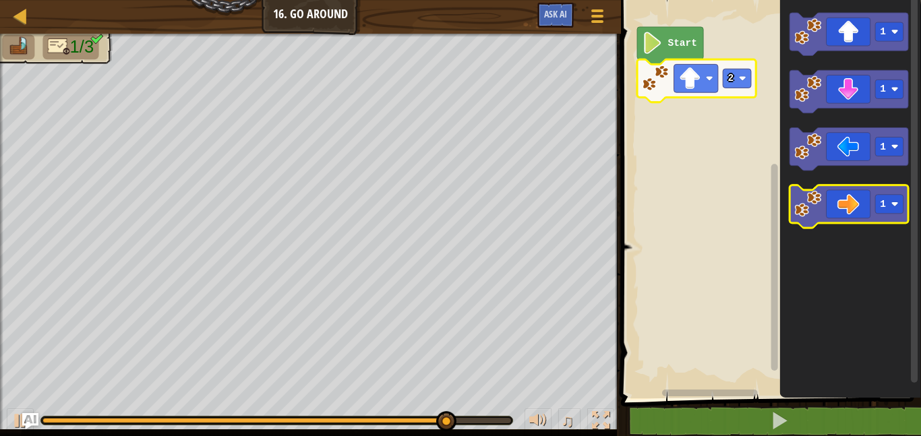
click at [848, 205] on icon "Blockly Workspace" at bounding box center [849, 206] width 119 height 43
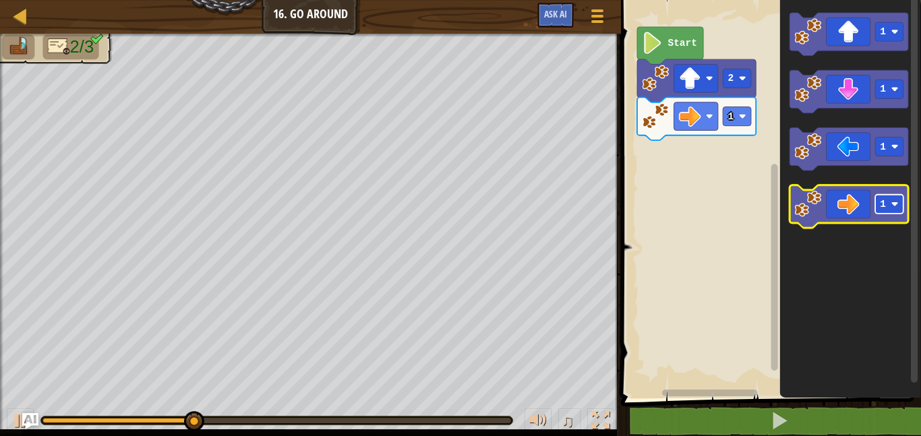
click at [879, 204] on rect "Blockly Workspace" at bounding box center [889, 204] width 28 height 19
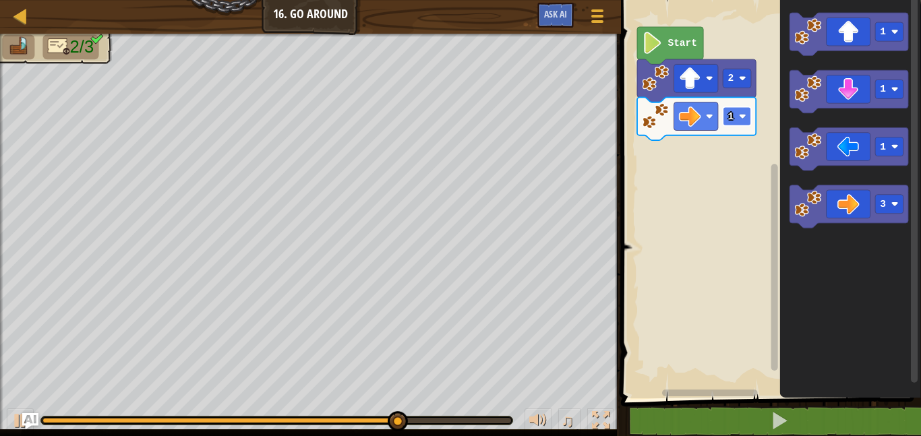
click at [743, 117] on image "Blockly Workspace" at bounding box center [742, 116] width 7 height 7
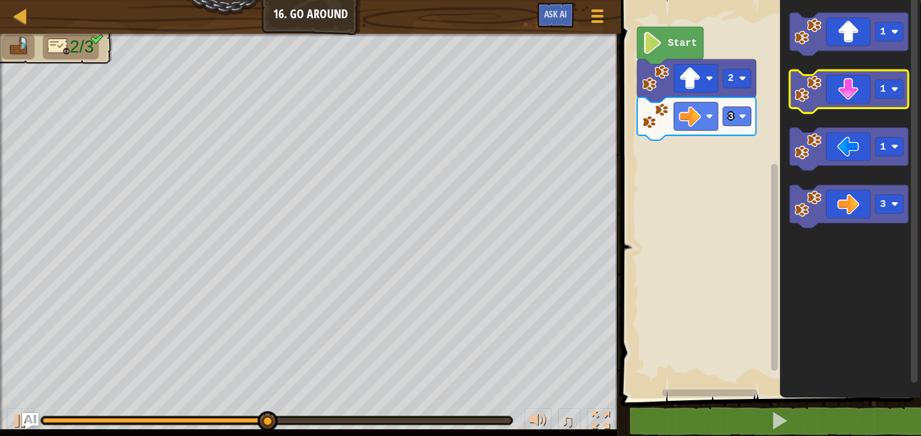
click at [845, 107] on icon "Blockly Workspace" at bounding box center [849, 91] width 119 height 43
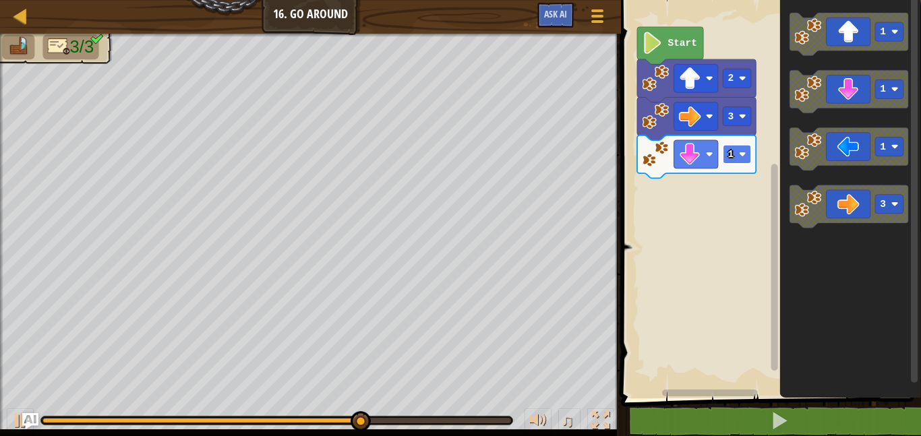
click at [724, 157] on rect "Blockly Workspace" at bounding box center [737, 154] width 28 height 19
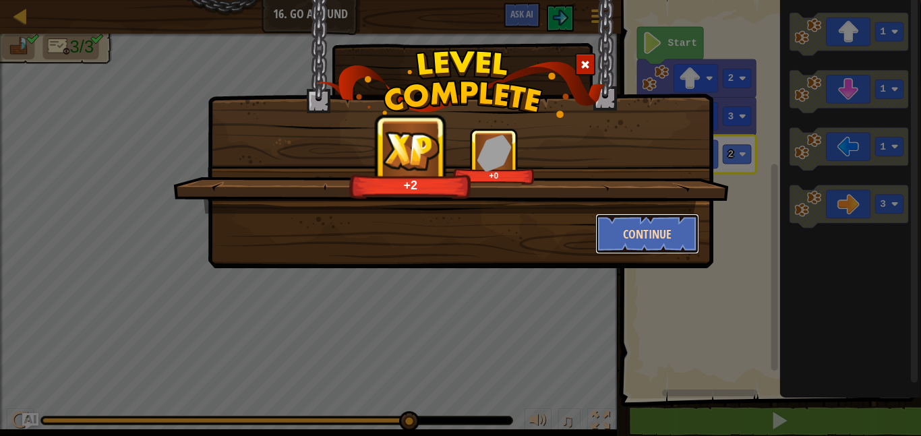
click at [641, 226] on button "Continue" at bounding box center [647, 234] width 105 height 40
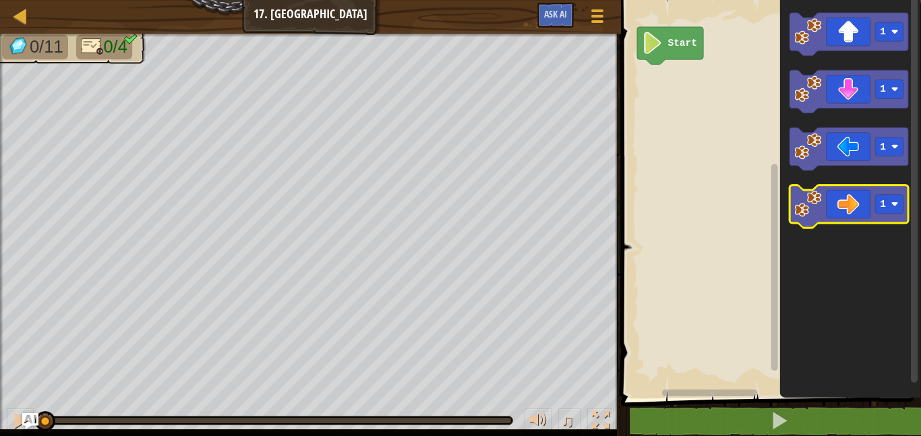
click at [847, 205] on icon "Blockly Workspace" at bounding box center [849, 206] width 119 height 43
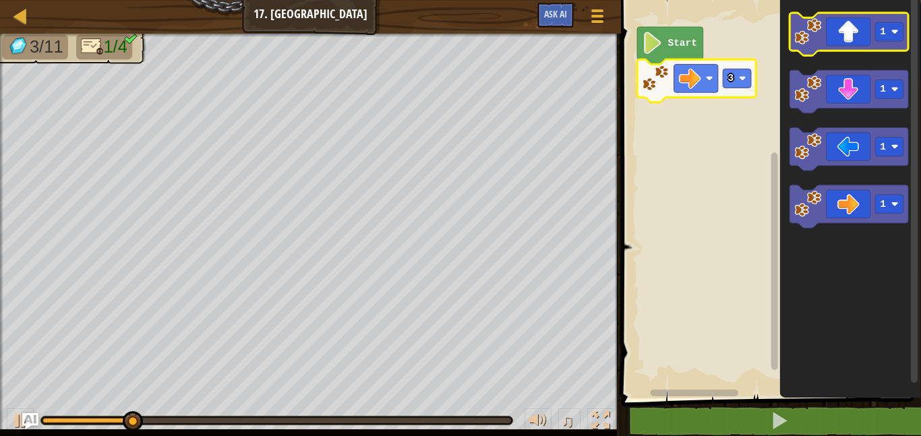
click at [828, 26] on icon "Blockly Workspace" at bounding box center [849, 34] width 119 height 43
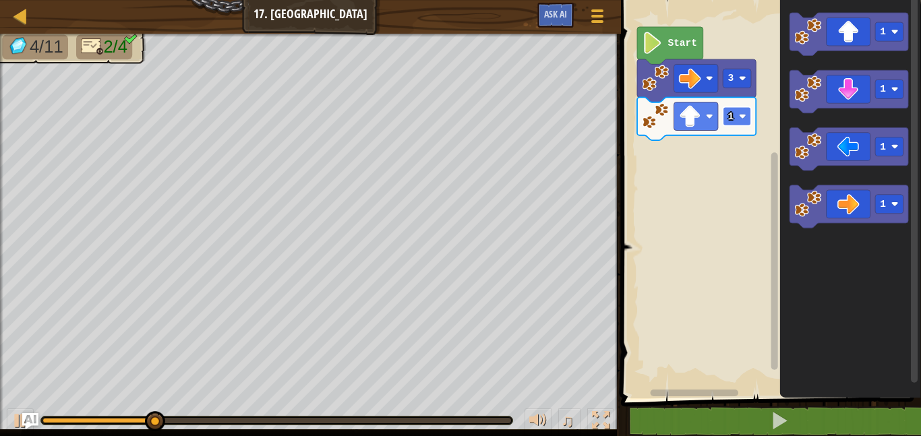
click at [725, 123] on rect "Blockly Workspace" at bounding box center [737, 116] width 28 height 19
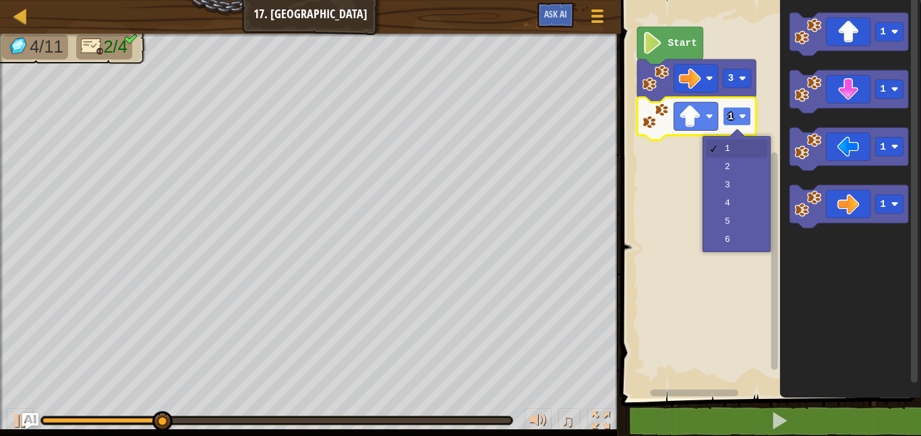
click at [735, 117] on rect "Blockly Workspace" at bounding box center [737, 116] width 28 height 19
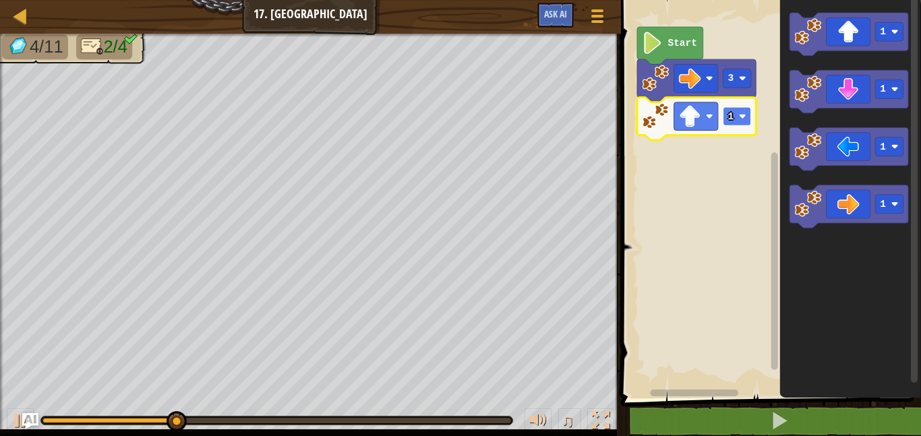
click at [735, 117] on rect "Blockly Workspace" at bounding box center [737, 116] width 28 height 19
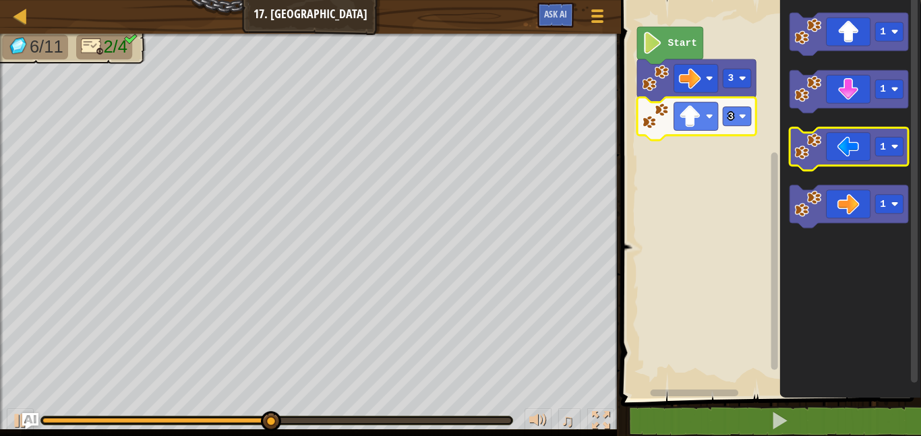
click at [851, 149] on icon "Blockly Workspace" at bounding box center [849, 149] width 119 height 43
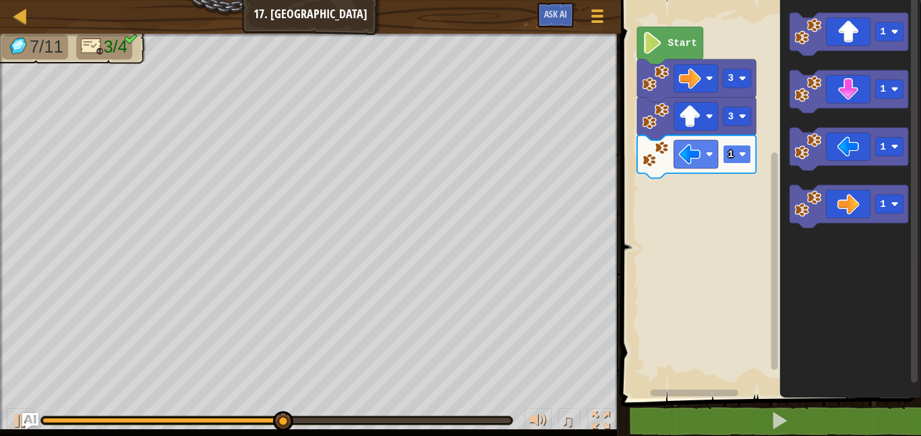
click at [739, 156] on image "Blockly Workspace" at bounding box center [742, 153] width 7 height 7
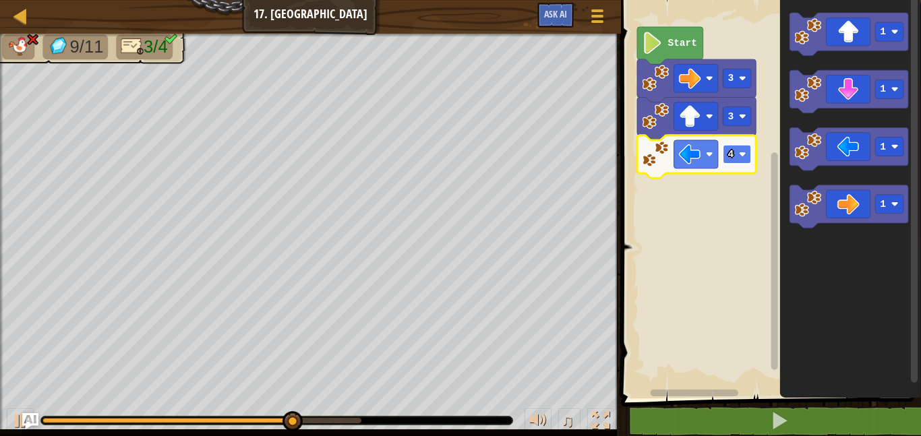
click at [732, 159] on text "4" at bounding box center [731, 154] width 6 height 11
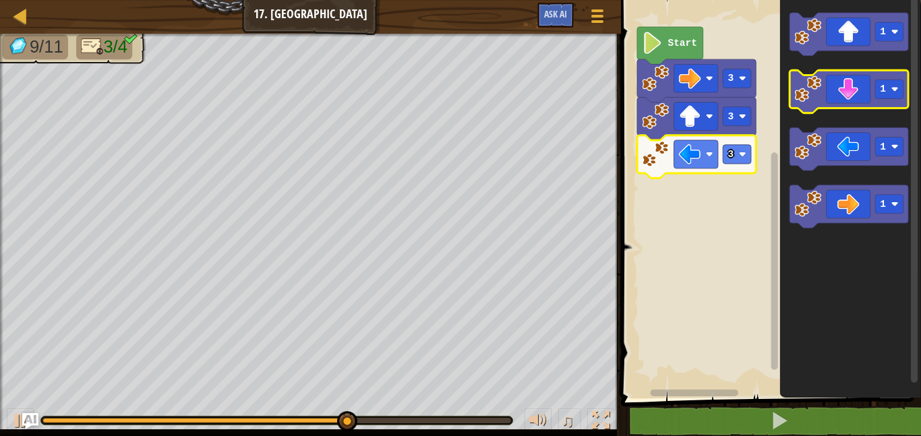
click at [851, 83] on icon "Blockly Workspace" at bounding box center [849, 91] width 119 height 43
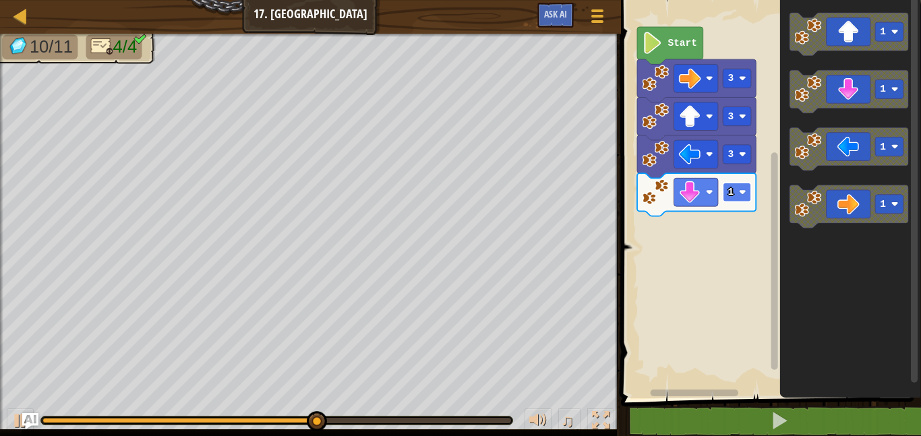
click at [732, 198] on text "1" at bounding box center [731, 192] width 6 height 11
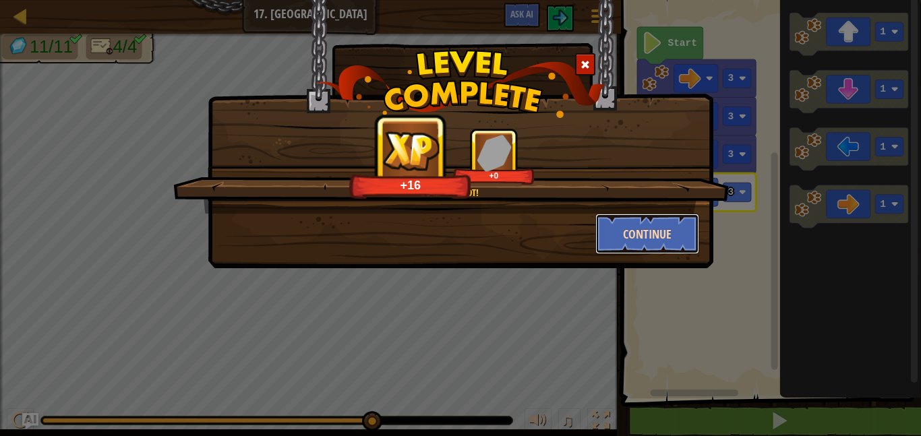
click at [618, 231] on button "Continue" at bounding box center [647, 234] width 105 height 40
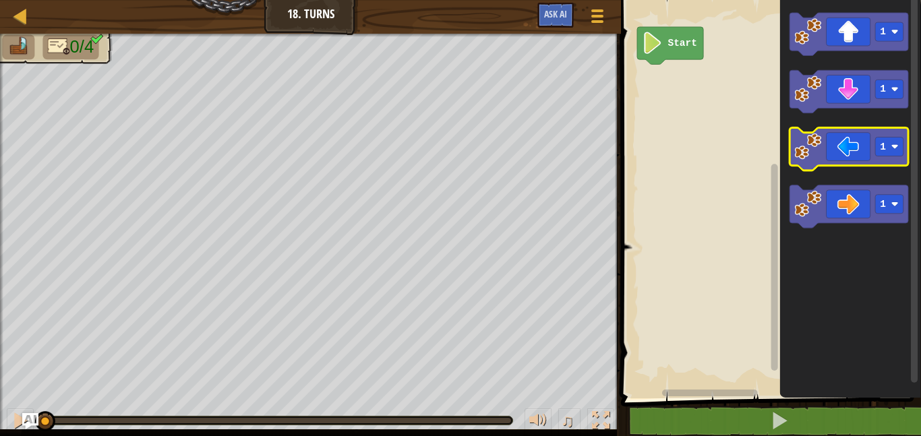
click at [845, 150] on icon "Blockly Workspace" at bounding box center [849, 149] width 119 height 43
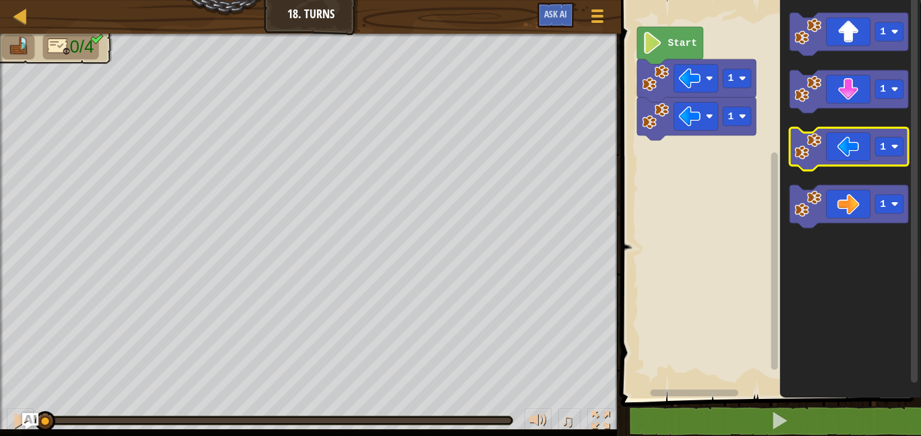
click at [845, 150] on icon "Blockly Workspace" at bounding box center [849, 149] width 119 height 43
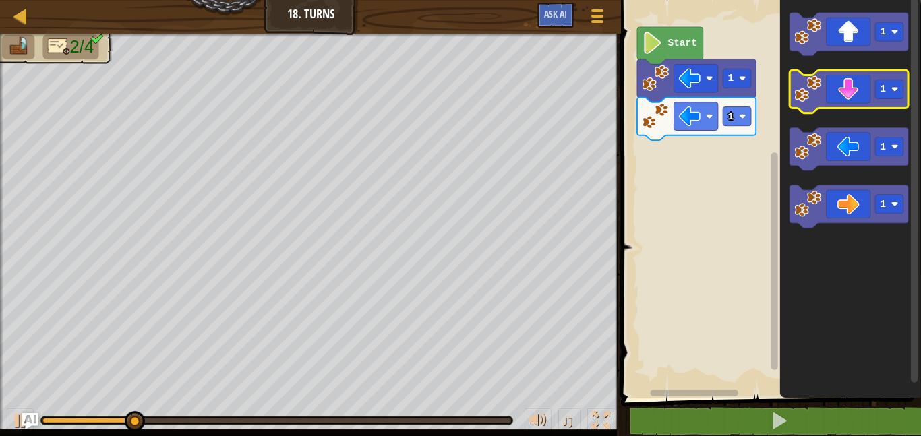
click at [829, 84] on icon "Blockly Workspace" at bounding box center [849, 91] width 119 height 43
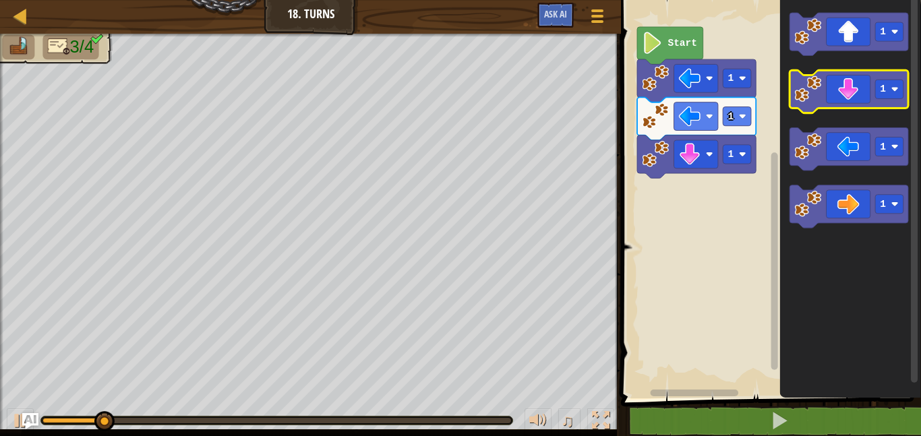
click at [829, 84] on icon "Blockly Workspace" at bounding box center [849, 91] width 119 height 43
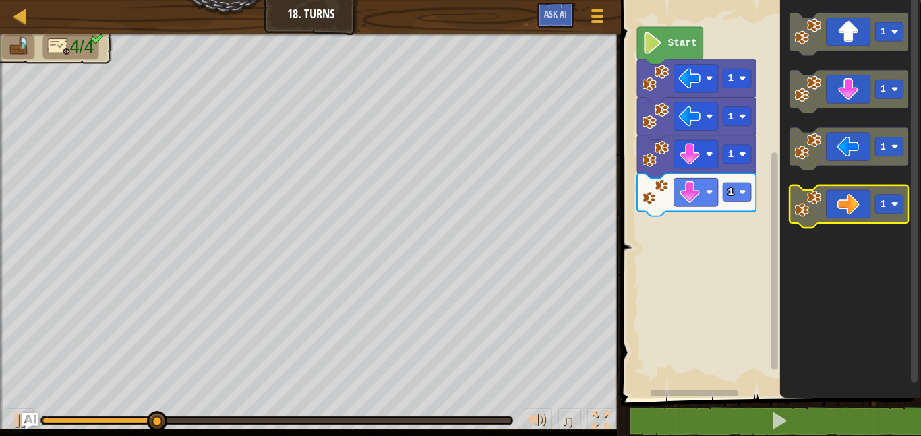
click at [862, 203] on icon "Blockly Workspace" at bounding box center [849, 206] width 119 height 43
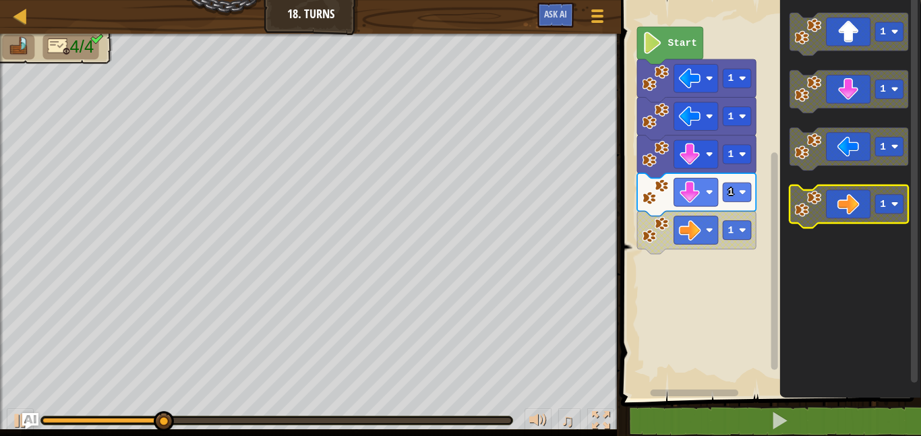
click at [862, 203] on icon "Blockly Workspace" at bounding box center [849, 206] width 119 height 43
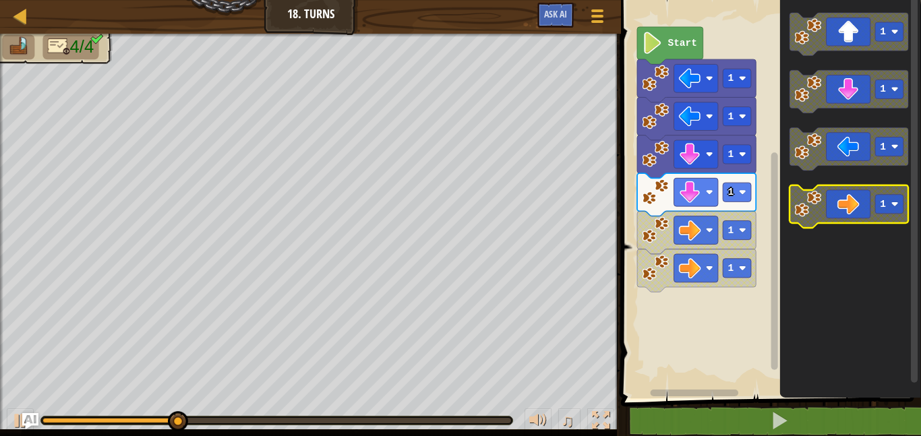
click at [862, 205] on icon "Blockly Workspace" at bounding box center [849, 206] width 119 height 43
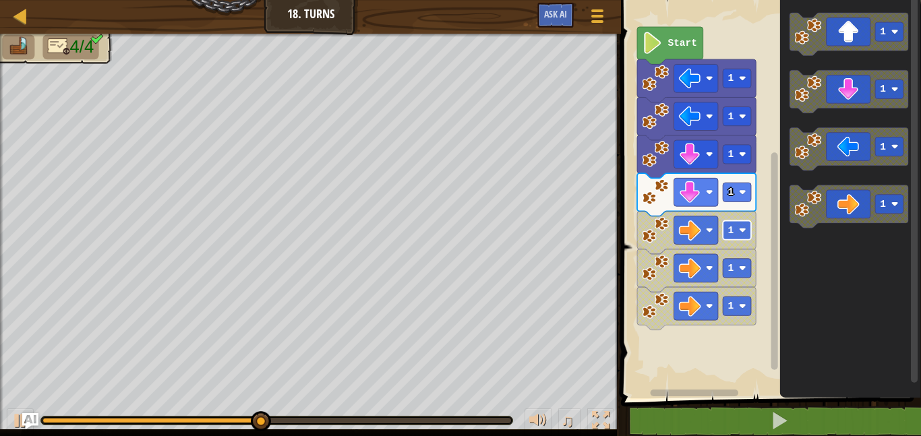
click at [727, 231] on rect "Blockly Workspace" at bounding box center [737, 229] width 28 height 19
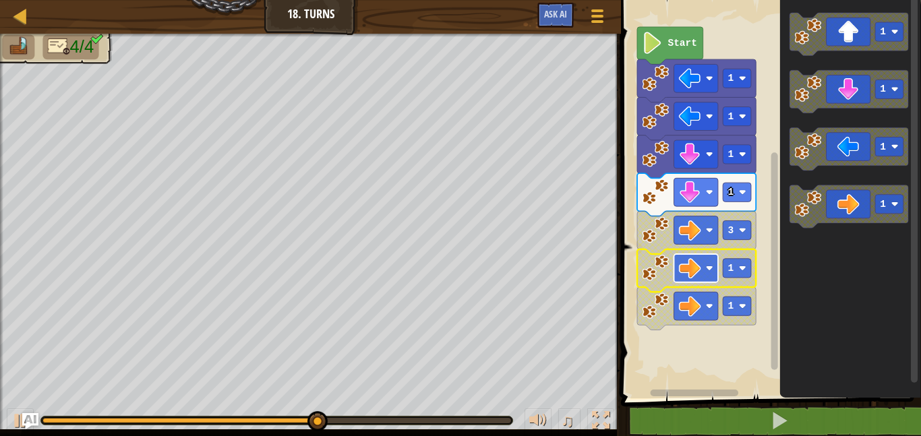
click at [693, 280] on rect "Blockly Workspace" at bounding box center [696, 268] width 44 height 28
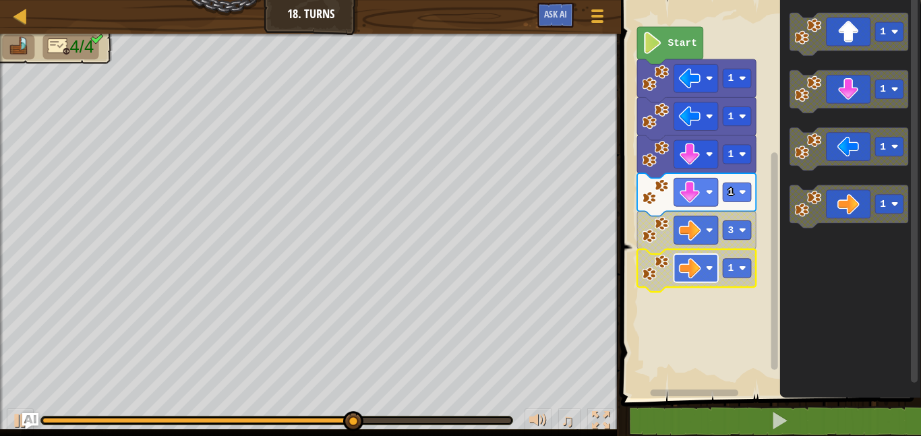
click at [688, 258] on image "Blockly Workspace" at bounding box center [690, 269] width 22 height 22
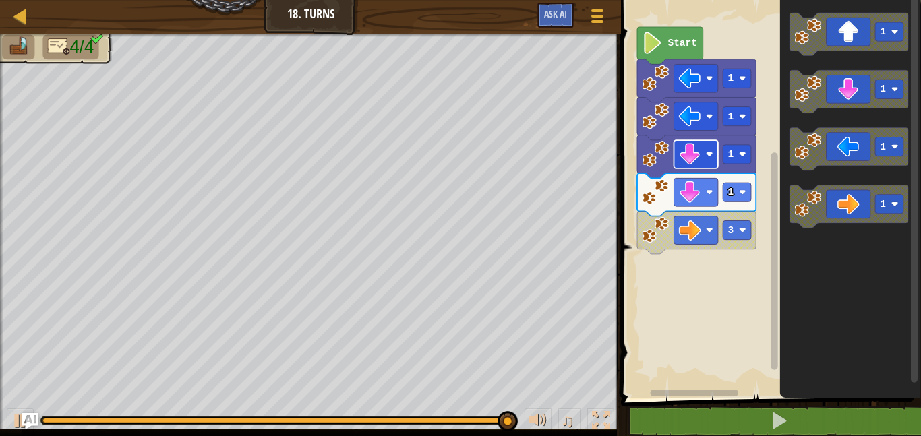
click at [697, 165] on image "Blockly Workspace" at bounding box center [690, 155] width 22 height 22
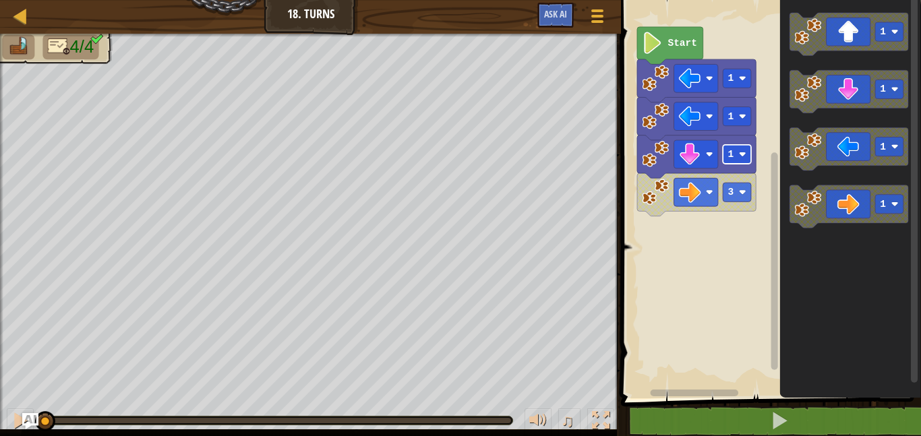
click at [744, 158] on image "Blockly Workspace" at bounding box center [742, 153] width 7 height 7
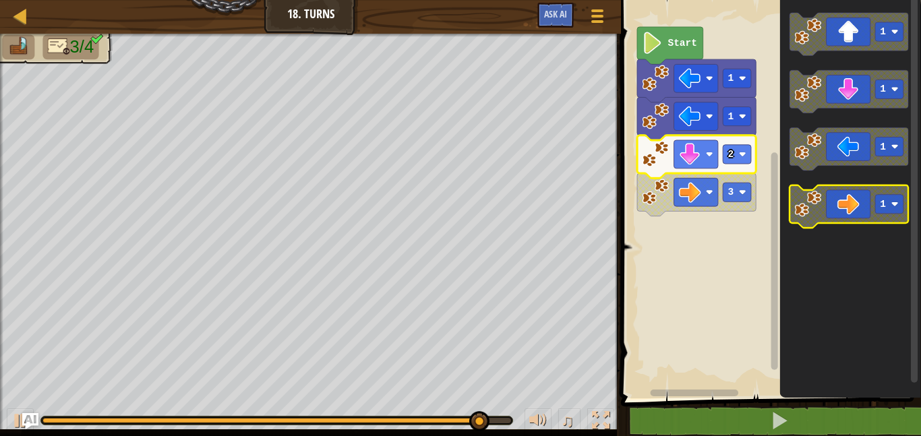
click at [847, 204] on icon "Blockly Workspace" at bounding box center [849, 206] width 119 height 43
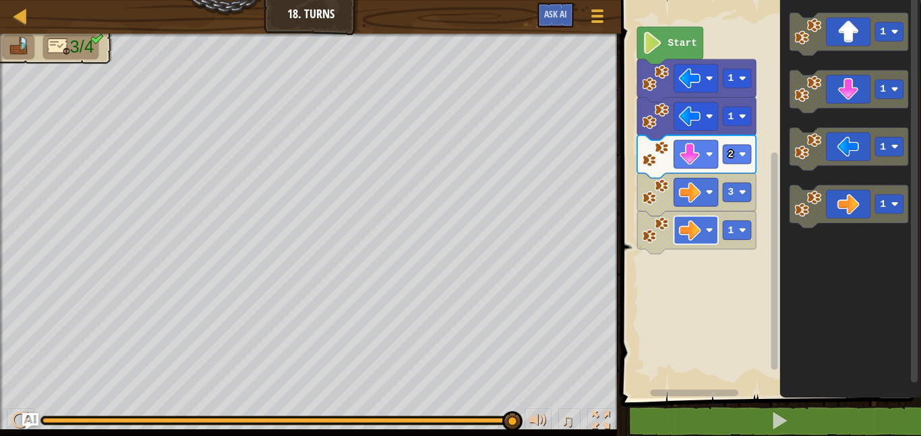
click at [700, 238] on image "Blockly Workspace" at bounding box center [690, 230] width 22 height 22
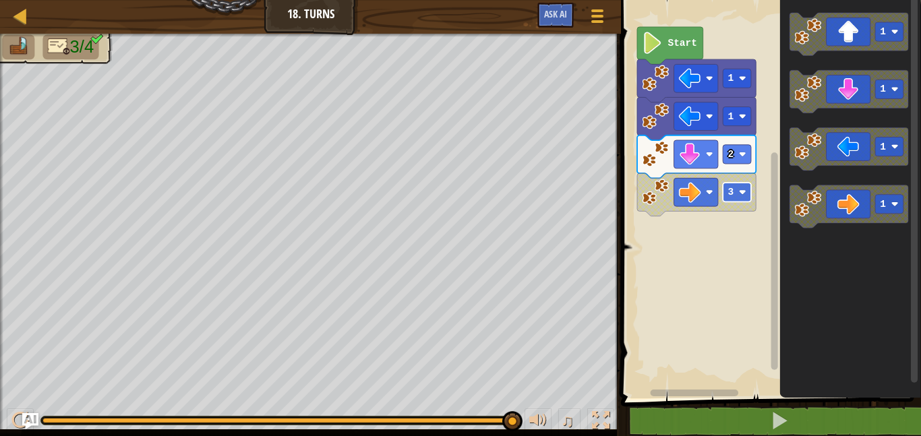
click at [733, 194] on text "3" at bounding box center [731, 192] width 6 height 11
click at [649, 200] on image "Blockly Workspace" at bounding box center [655, 192] width 27 height 27
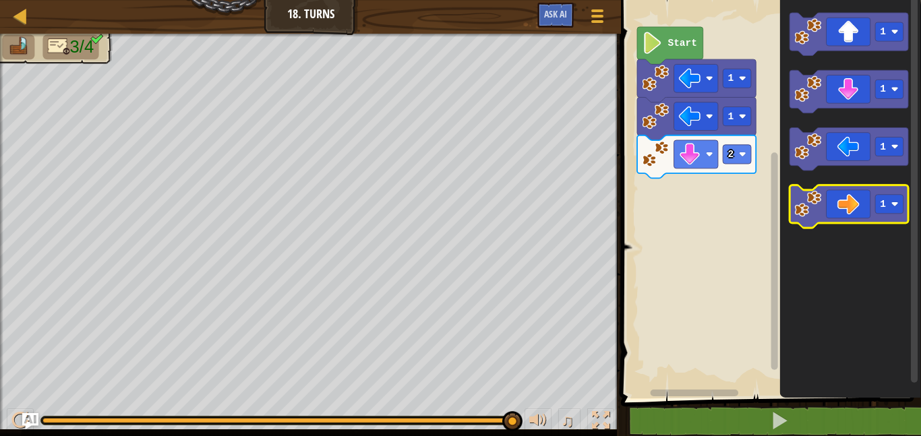
click at [841, 204] on icon "Blockly Workspace" at bounding box center [849, 206] width 119 height 43
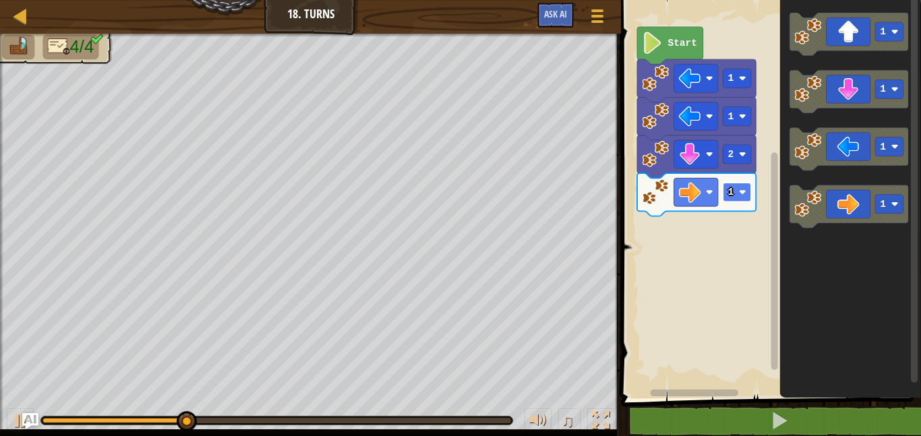
click at [732, 196] on text "1" at bounding box center [731, 192] width 6 height 11
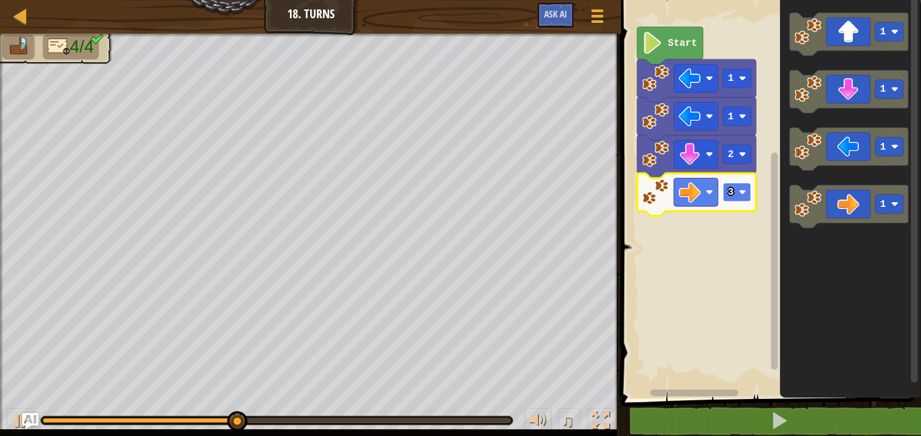
click at [735, 196] on rect "Blockly Workspace" at bounding box center [737, 192] width 28 height 19
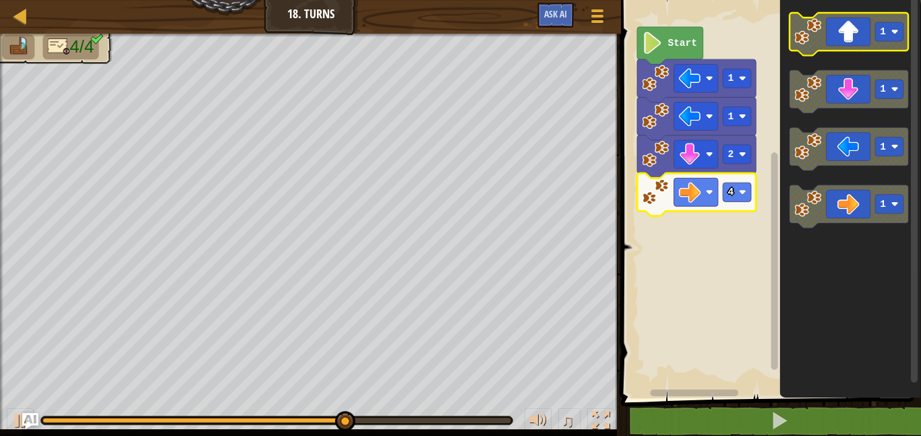
click at [837, 35] on icon "Blockly Workspace" at bounding box center [849, 34] width 119 height 43
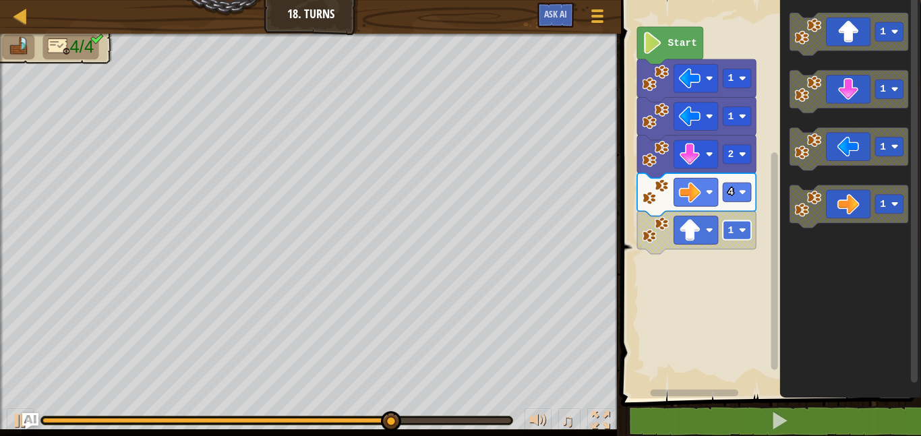
click at [739, 233] on image "Blockly Workspace" at bounding box center [742, 230] width 7 height 7
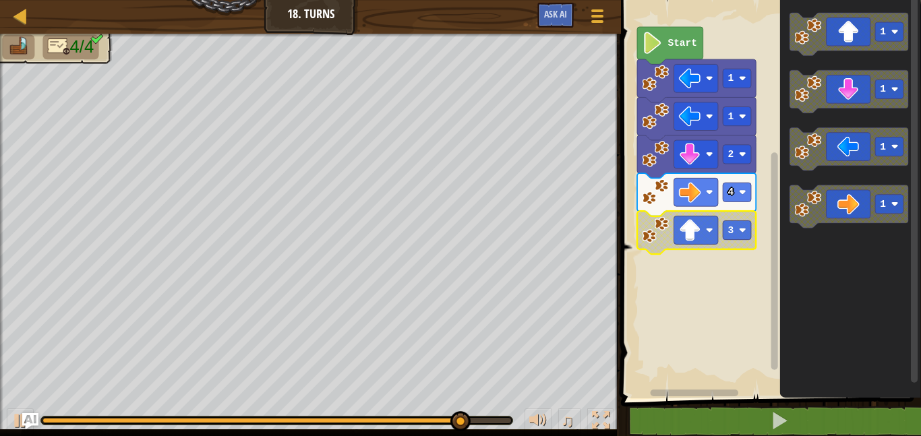
click at [721, 231] on icon "Blockly Workspace" at bounding box center [696, 232] width 119 height 43
click at [739, 228] on image "Blockly Workspace" at bounding box center [742, 230] width 7 height 7
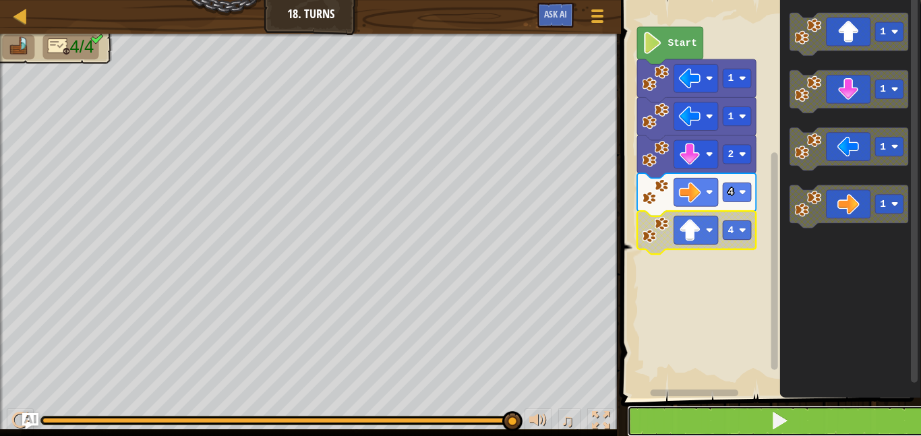
click at [758, 427] on button at bounding box center [779, 421] width 304 height 31
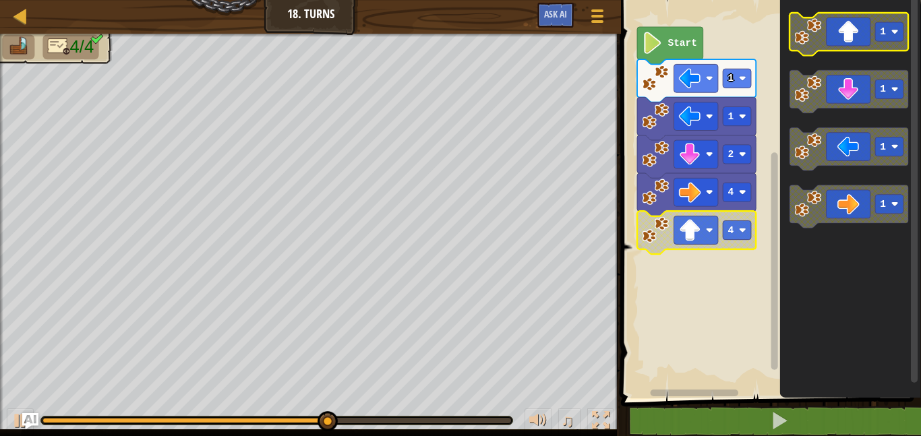
click at [846, 42] on icon "Blockly Workspace" at bounding box center [849, 34] width 119 height 43
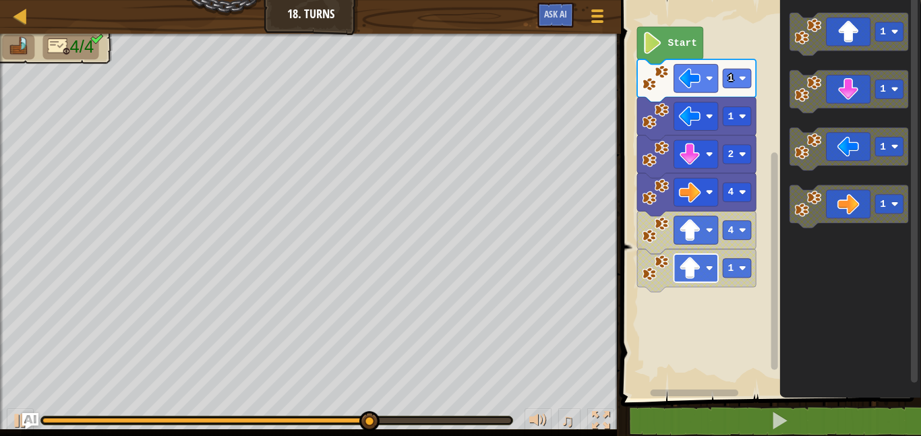
click at [694, 263] on image "Blockly Workspace" at bounding box center [690, 269] width 22 height 22
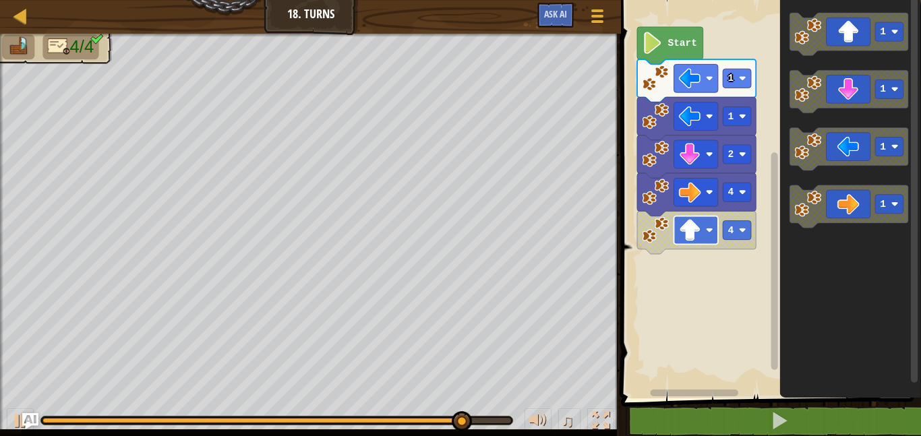
click at [699, 231] on image "Blockly Workspace" at bounding box center [690, 230] width 22 height 22
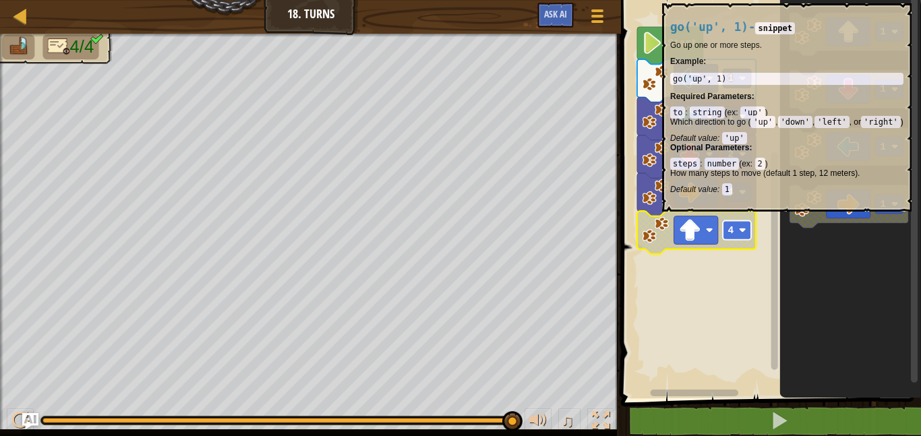
click at [732, 225] on text "4" at bounding box center [731, 230] width 6 height 11
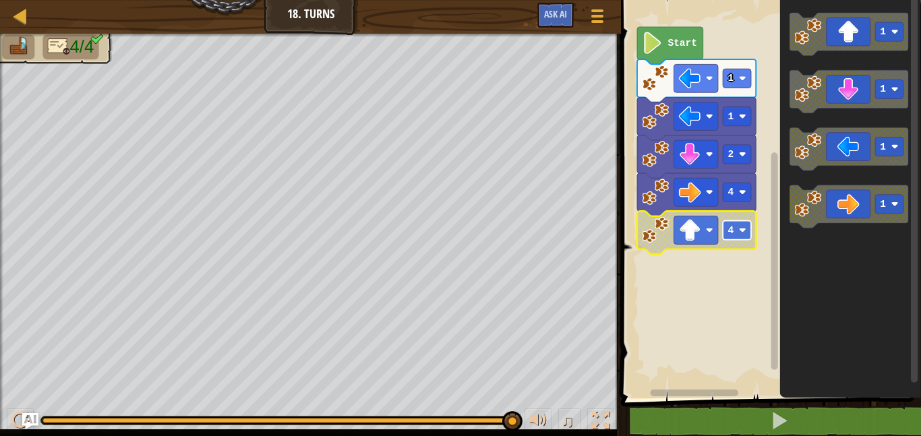
click at [743, 234] on rect "Blockly Workspace" at bounding box center [737, 229] width 28 height 19
click at [731, 231] on text "2" at bounding box center [731, 230] width 6 height 11
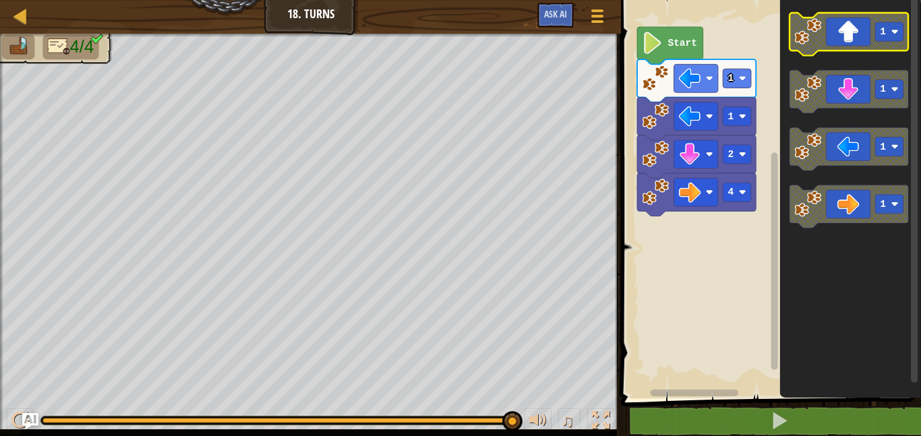
click at [832, 38] on icon "Blockly Workspace" at bounding box center [849, 34] width 119 height 43
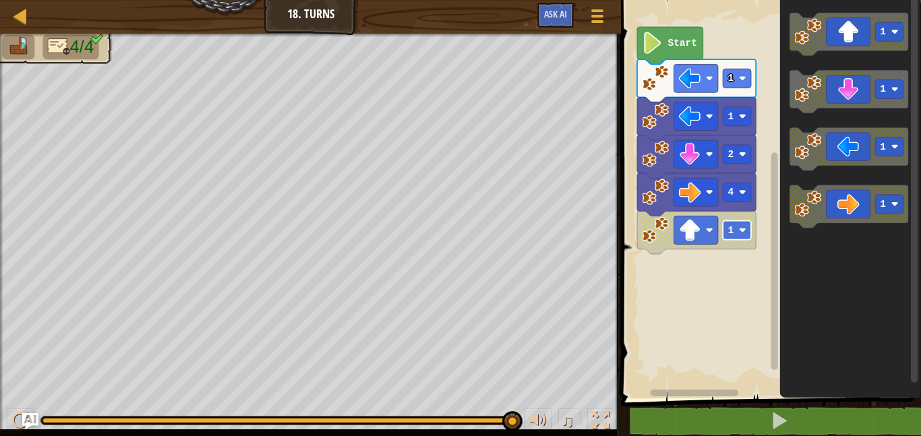
click at [747, 222] on rect "Blockly Workspace" at bounding box center [737, 229] width 28 height 19
click at [728, 229] on text "2" at bounding box center [731, 230] width 6 height 11
click at [701, 401] on span at bounding box center [772, 180] width 311 height 453
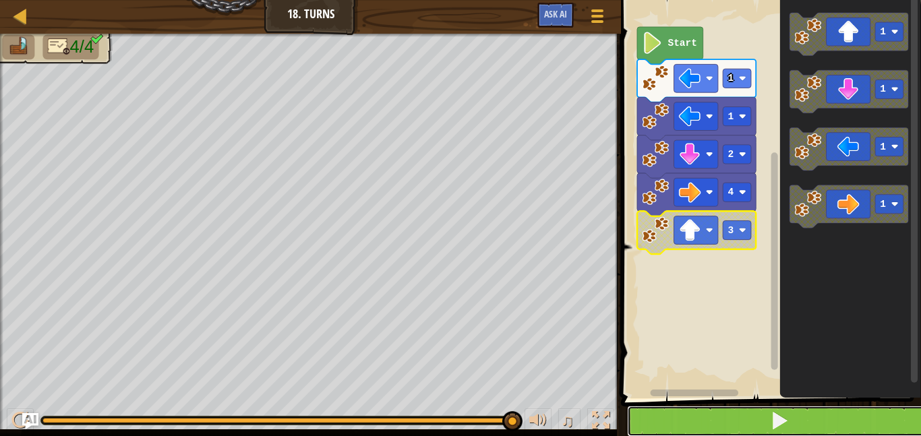
click at [709, 423] on button at bounding box center [779, 421] width 304 height 31
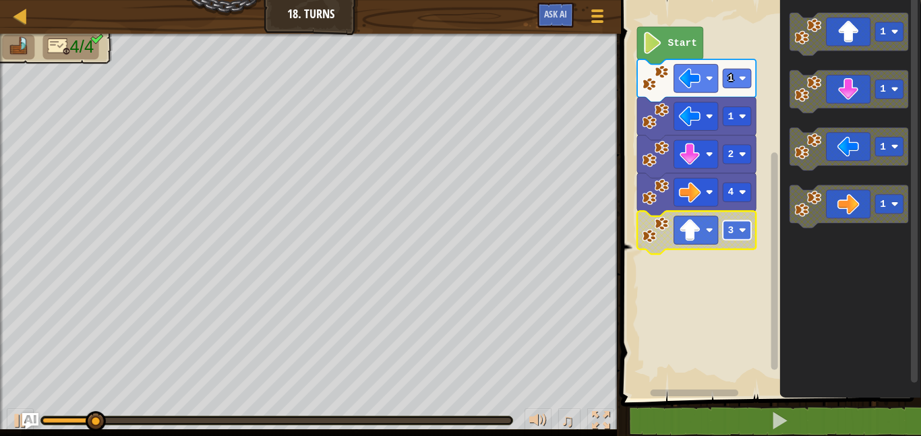
click at [729, 225] on text "3" at bounding box center [731, 230] width 6 height 11
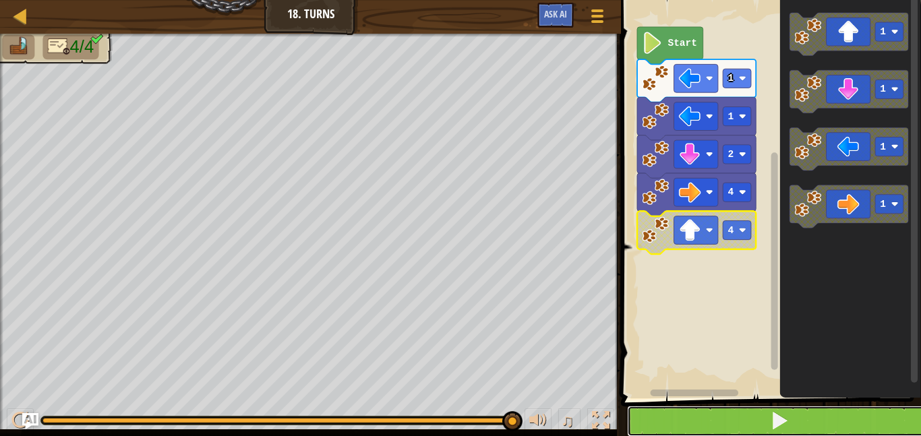
click at [688, 432] on button at bounding box center [779, 421] width 304 height 31
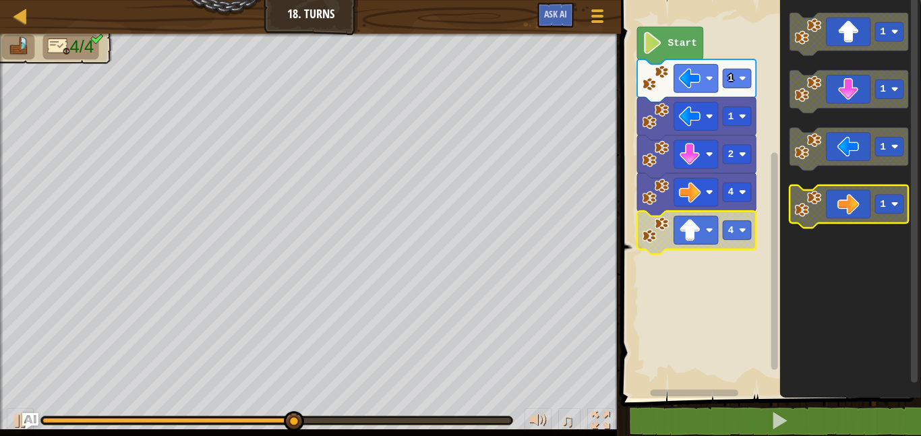
click at [823, 210] on icon "Blockly Workspace" at bounding box center [849, 206] width 119 height 43
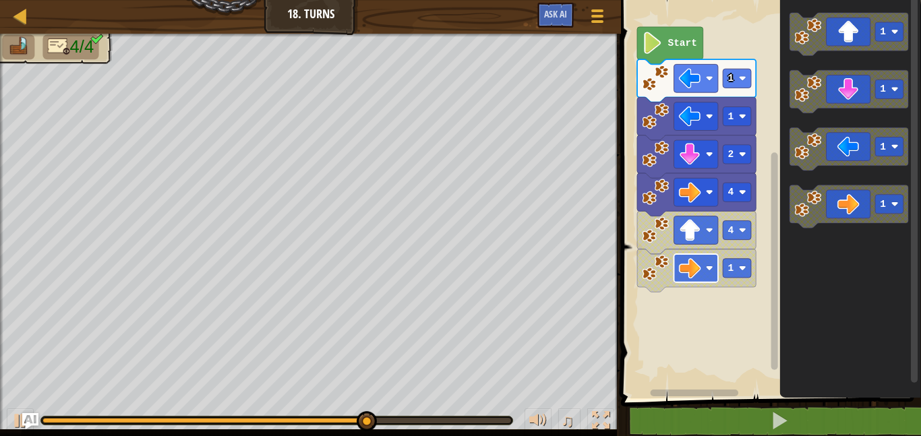
click at [711, 272] on image "Blockly Workspace" at bounding box center [709, 267] width 7 height 7
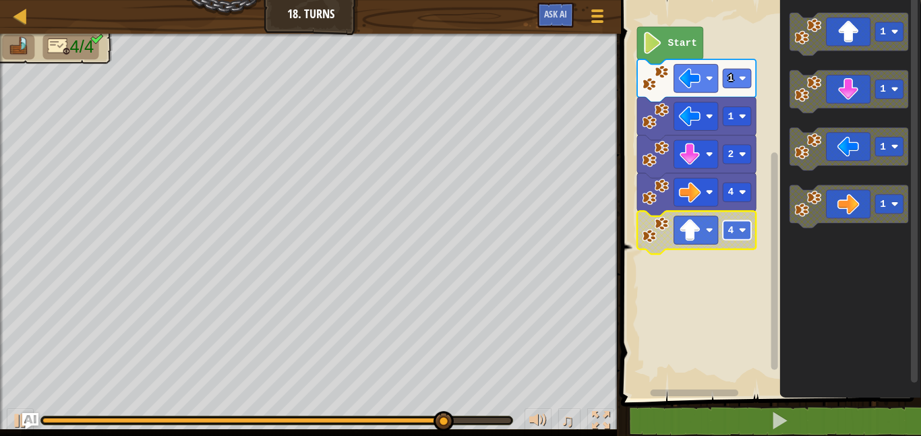
click at [728, 237] on rect "Blockly Workspace" at bounding box center [737, 229] width 28 height 19
click at [684, 236] on image "Blockly Workspace" at bounding box center [690, 230] width 22 height 22
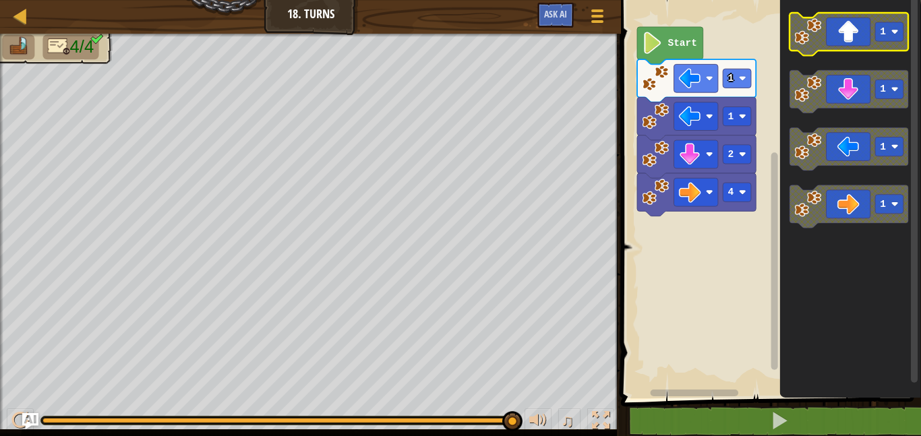
click at [850, 46] on icon "Blockly Workspace" at bounding box center [849, 34] width 119 height 43
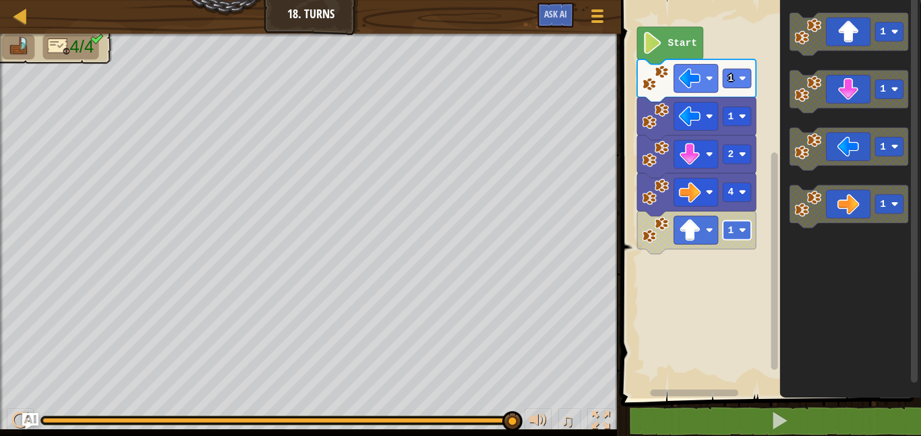
click at [742, 221] on rect "Blockly Workspace" at bounding box center [737, 229] width 28 height 19
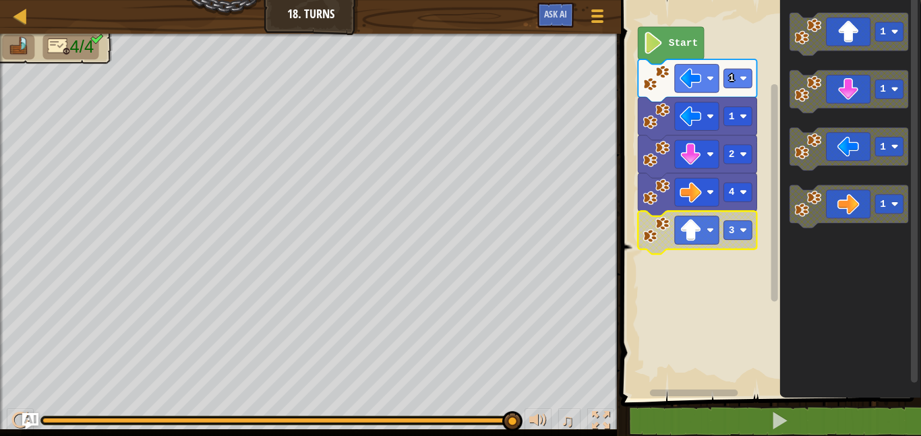
click at [735, 300] on rect "Blockly Workspace" at bounding box center [769, 195] width 304 height 405
click at [730, 235] on text "3" at bounding box center [732, 230] width 6 height 11
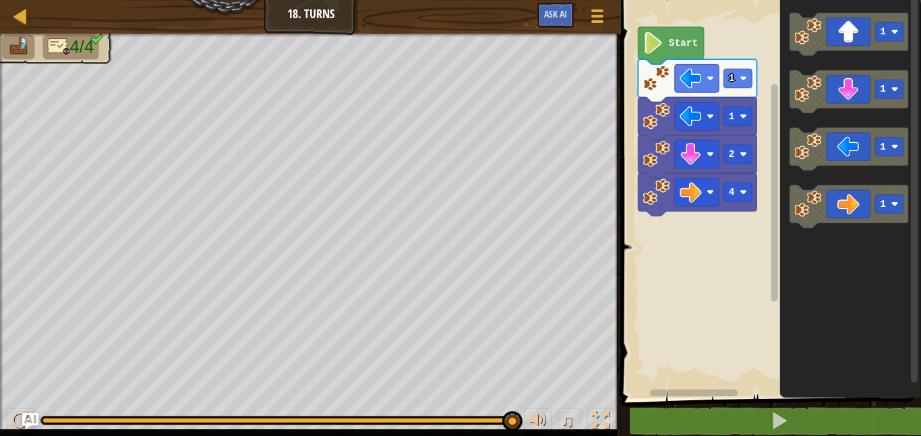
click at [678, 43] on text "Start" at bounding box center [684, 43] width 30 height 11
click at [851, 36] on icon "Blockly Workspace" at bounding box center [849, 34] width 119 height 43
click at [740, 230] on rect "Blockly Workspace" at bounding box center [737, 229] width 28 height 19
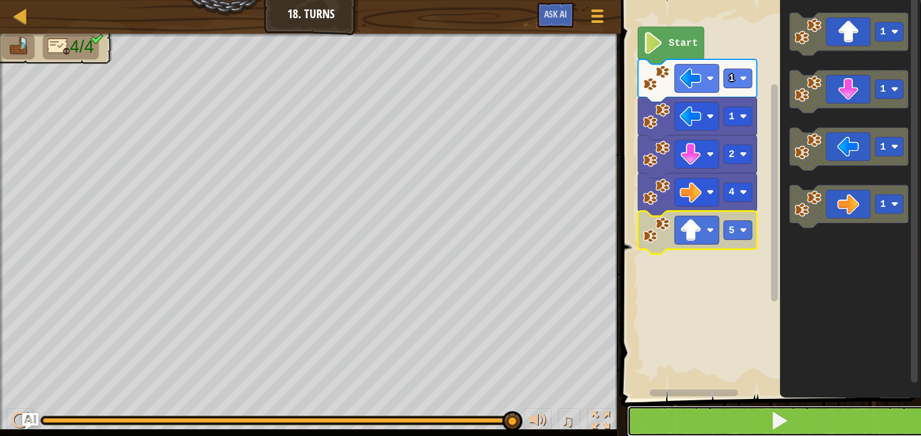
click at [691, 428] on button at bounding box center [779, 421] width 304 height 31
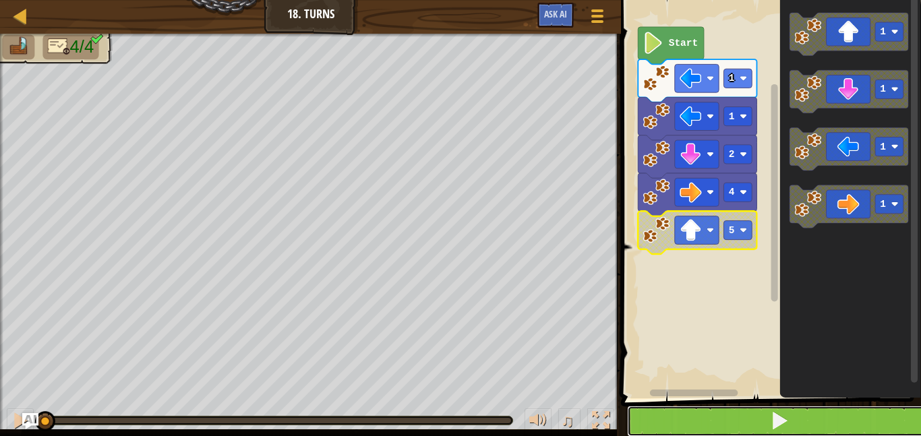
click at [691, 428] on button at bounding box center [779, 421] width 304 height 31
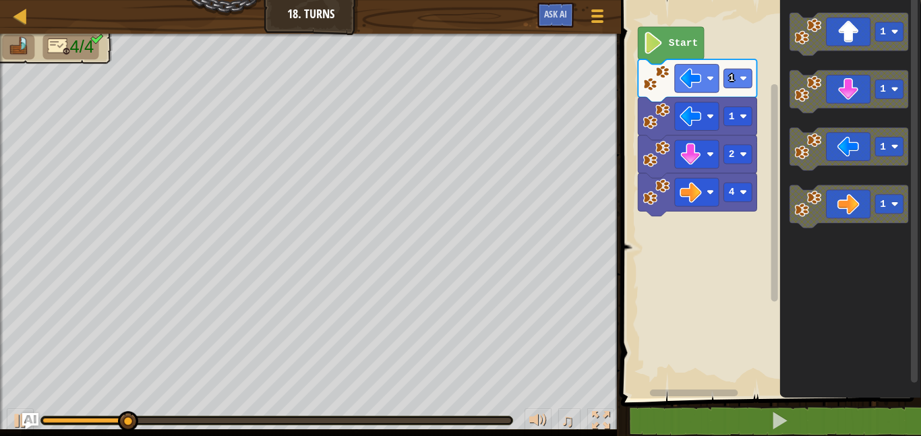
click at [691, 207] on icon "Blockly Workspace" at bounding box center [697, 194] width 119 height 43
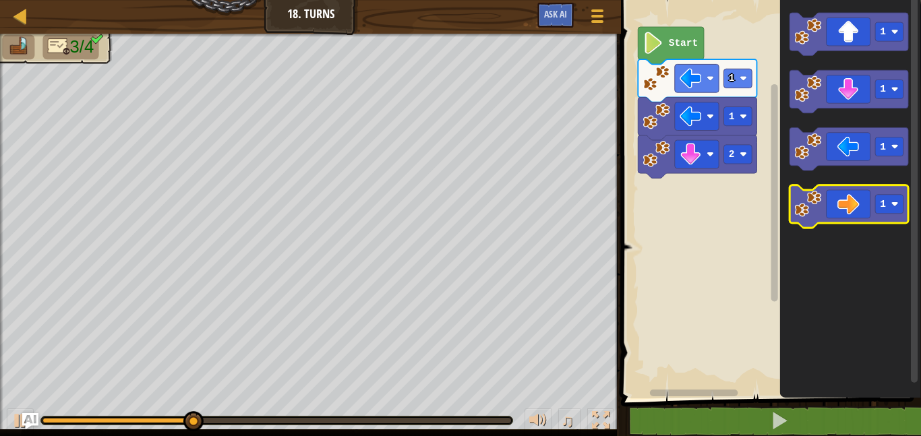
click at [843, 197] on icon "Blockly Workspace" at bounding box center [849, 206] width 119 height 43
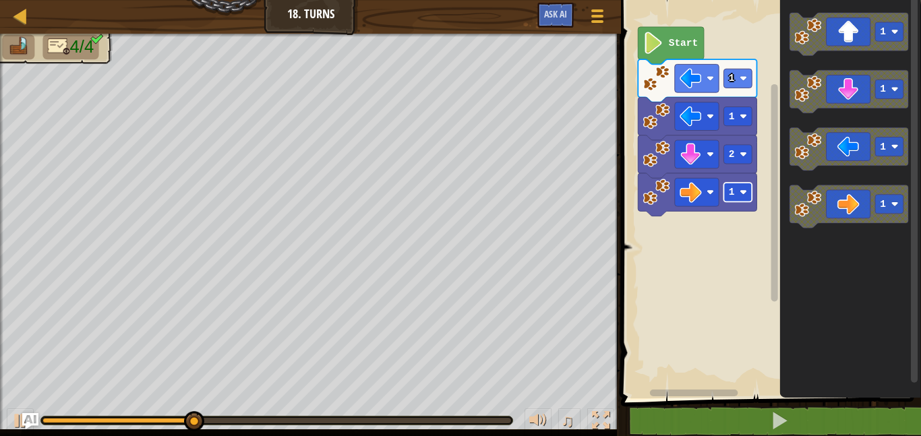
click at [733, 190] on text "1" at bounding box center [732, 192] width 6 height 11
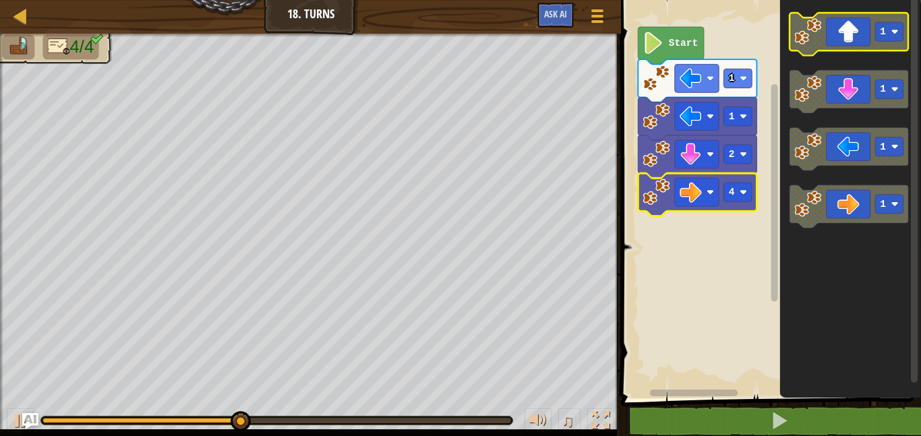
click at [851, 38] on icon "Blockly Workspace" at bounding box center [849, 34] width 119 height 43
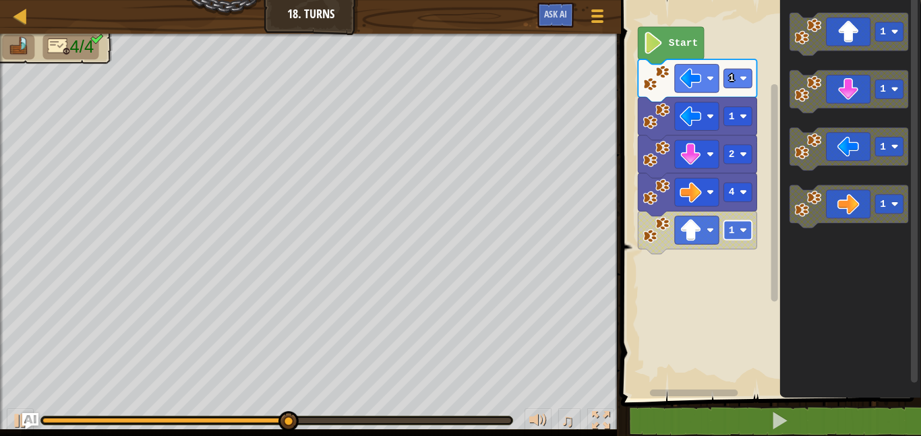
click at [742, 231] on image "Blockly Workspace" at bounding box center [743, 230] width 7 height 7
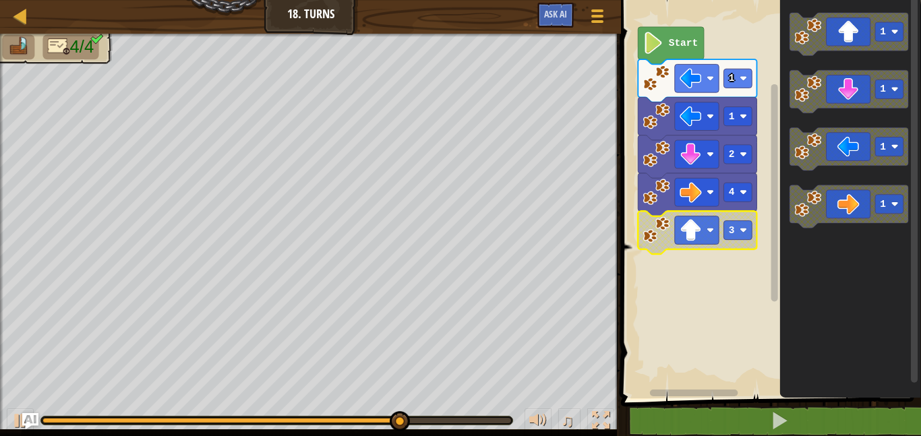
click at [683, 392] on rect "Blockly Workspace" at bounding box center [694, 393] width 88 height 7
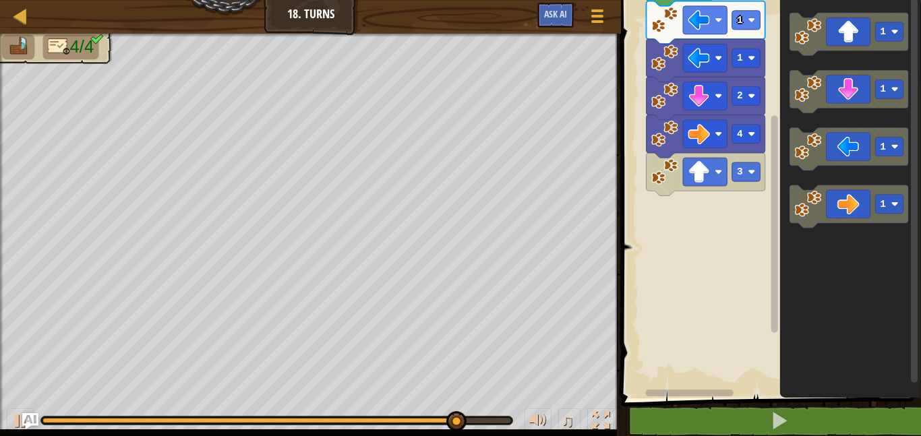
click at [696, 34] on g "Start 1 1 2 4 3" at bounding box center [769, 183] width 304 height 429
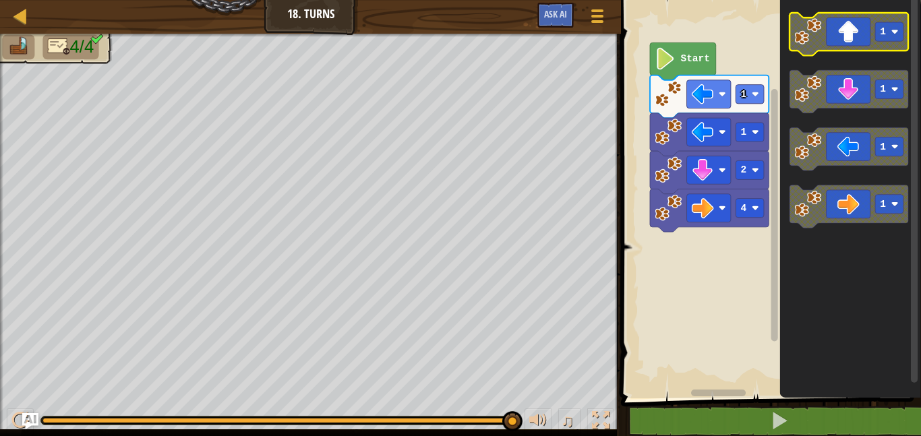
click at [834, 34] on icon "Blockly Workspace" at bounding box center [849, 34] width 119 height 43
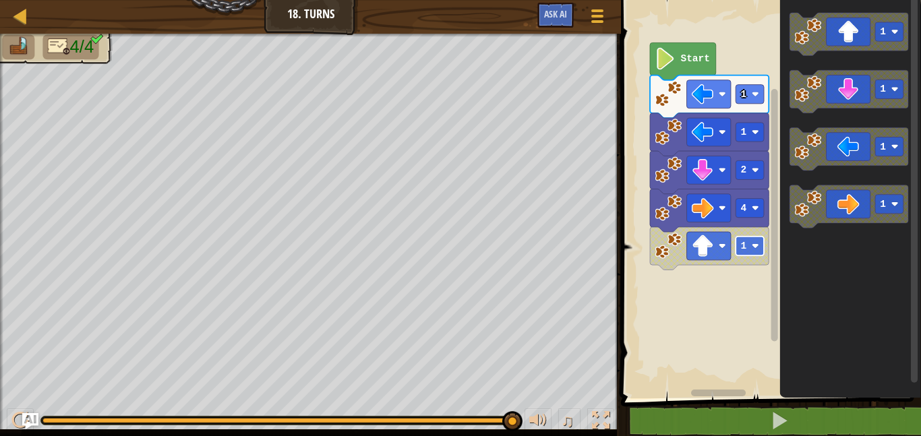
click at [750, 247] on rect "Blockly Workspace" at bounding box center [750, 246] width 28 height 19
click at [669, 57] on image "Blockly Workspace" at bounding box center [665, 59] width 21 height 22
click at [16, 414] on div at bounding box center [20, 421] width 18 height 18
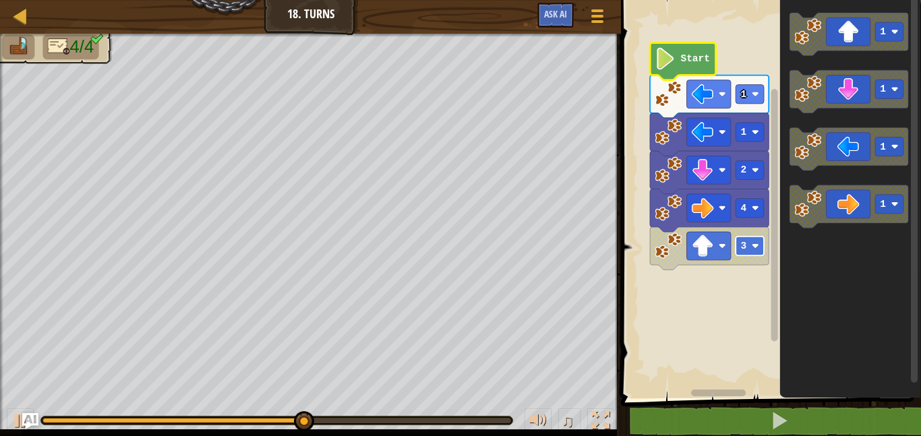
click at [738, 253] on rect "Blockly Workspace" at bounding box center [750, 246] width 28 height 19
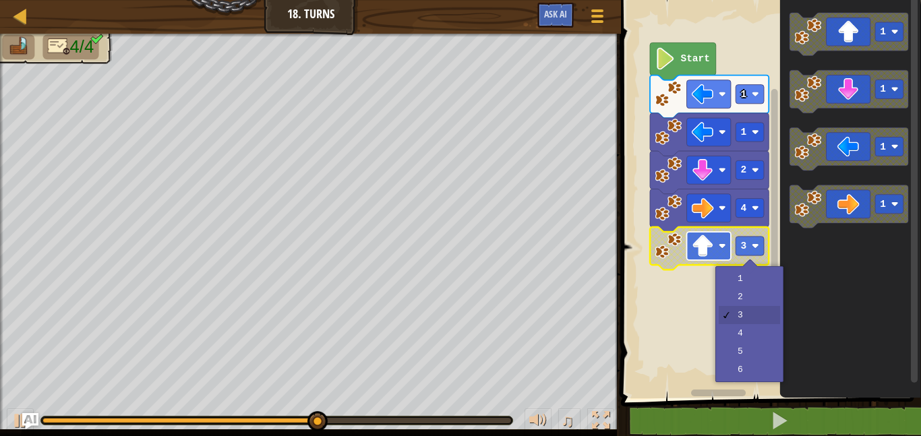
click at [699, 241] on image "Blockly Workspace" at bounding box center [703, 246] width 22 height 22
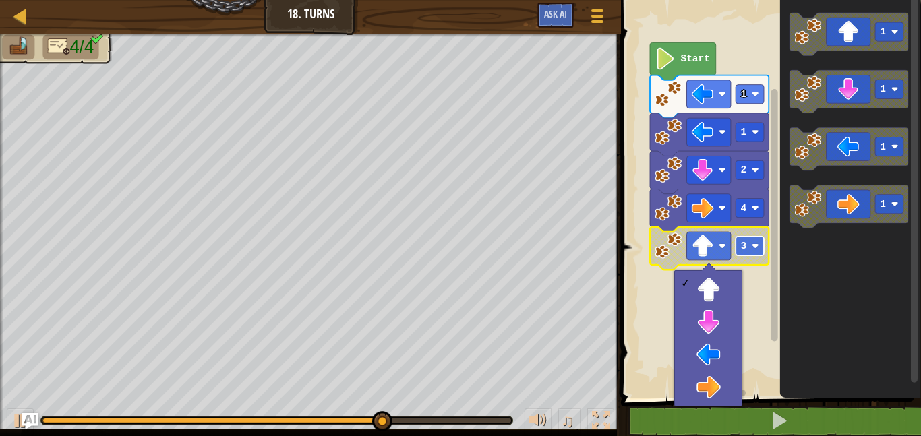
click at [753, 249] on image "Blockly Workspace" at bounding box center [755, 246] width 7 height 7
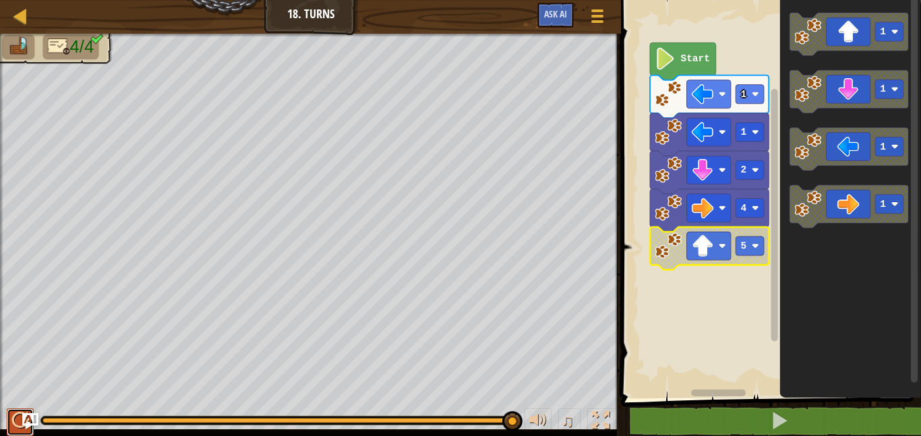
click at [11, 427] on div at bounding box center [20, 421] width 18 height 18
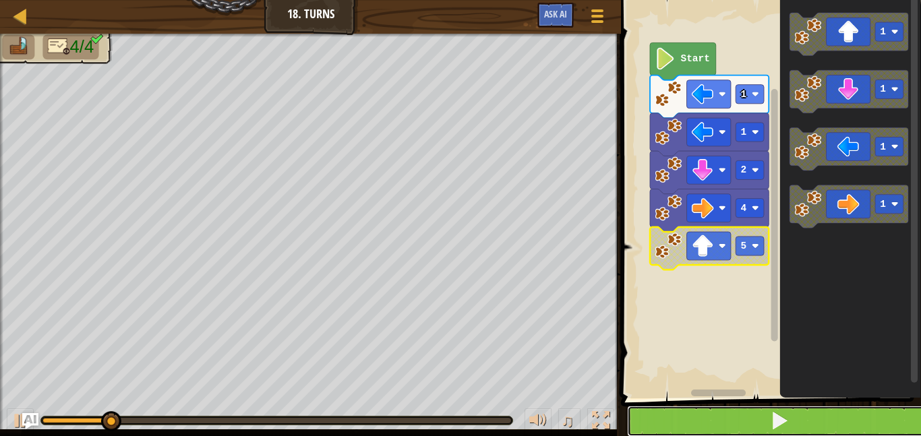
click at [676, 411] on button at bounding box center [779, 421] width 304 height 31
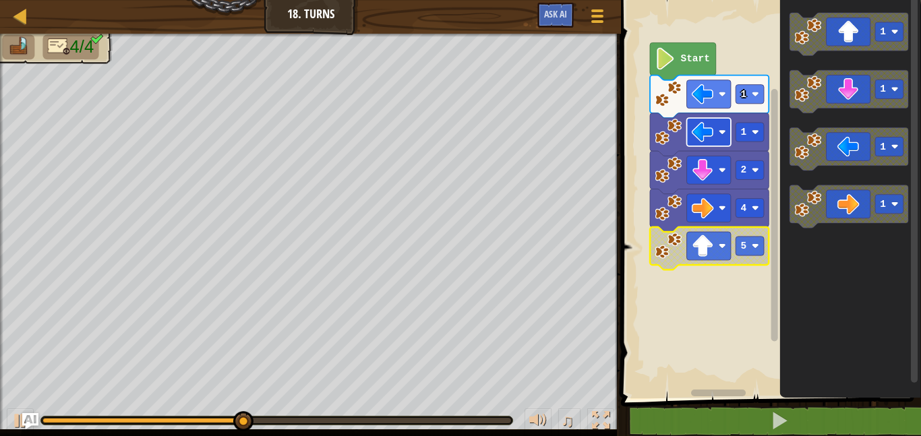
click at [716, 129] on rect "Blockly Workspace" at bounding box center [709, 132] width 44 height 28
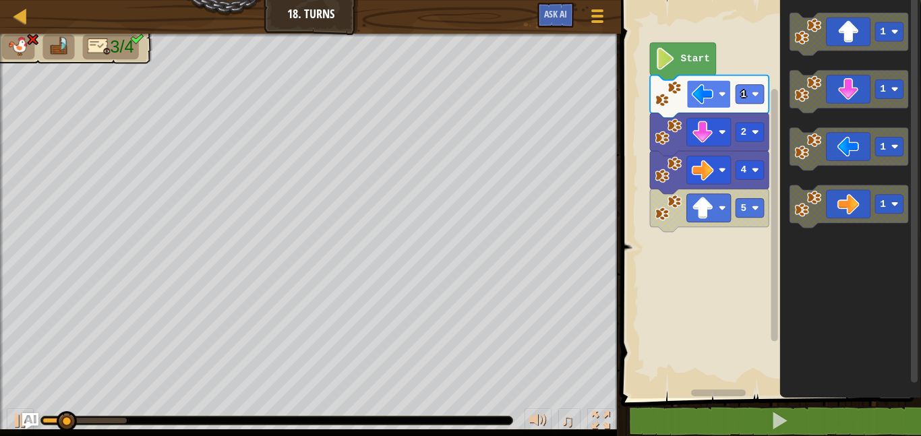
click at [725, 81] on rect "Blockly Workspace" at bounding box center [709, 94] width 44 height 28
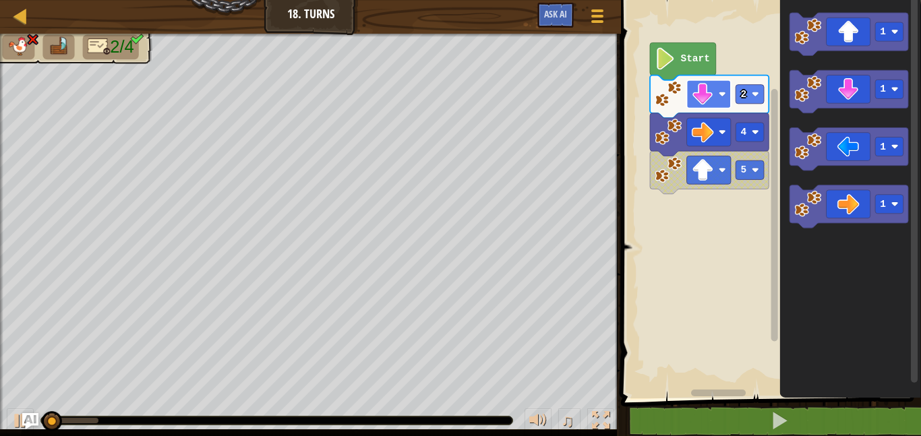
click at [720, 82] on rect "Blockly Workspace" at bounding box center [709, 94] width 44 height 28
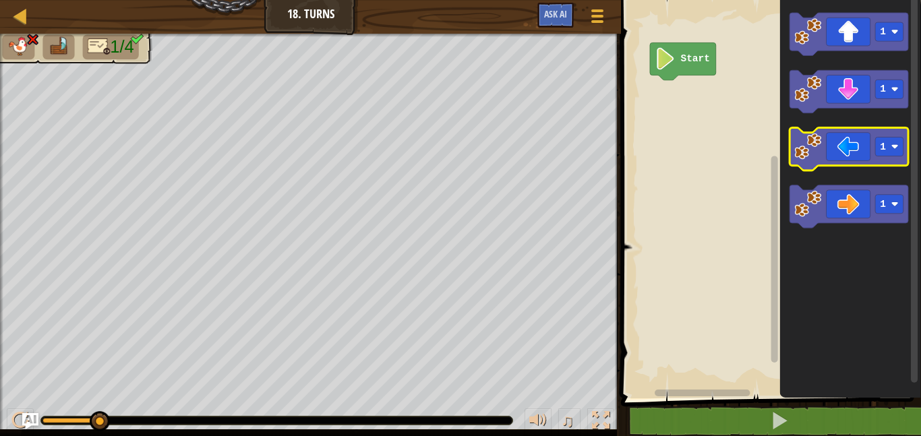
click at [855, 156] on icon "Blockly Workspace" at bounding box center [849, 149] width 119 height 43
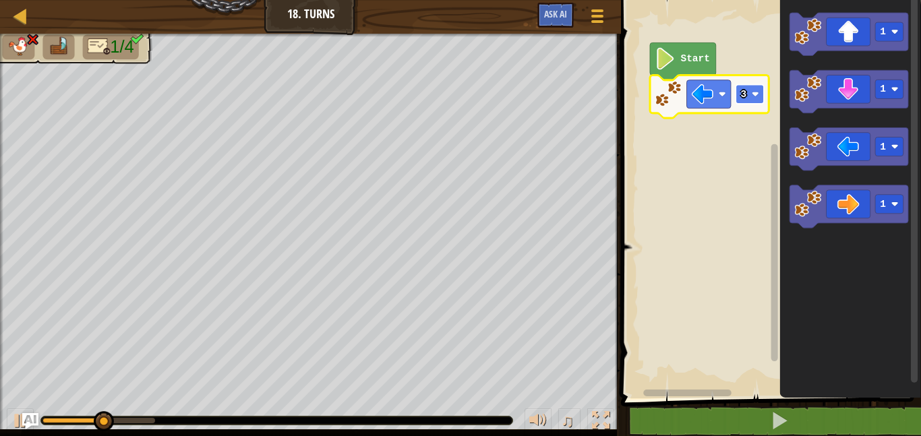
click at [752, 93] on image "Blockly Workspace" at bounding box center [755, 93] width 7 height 7
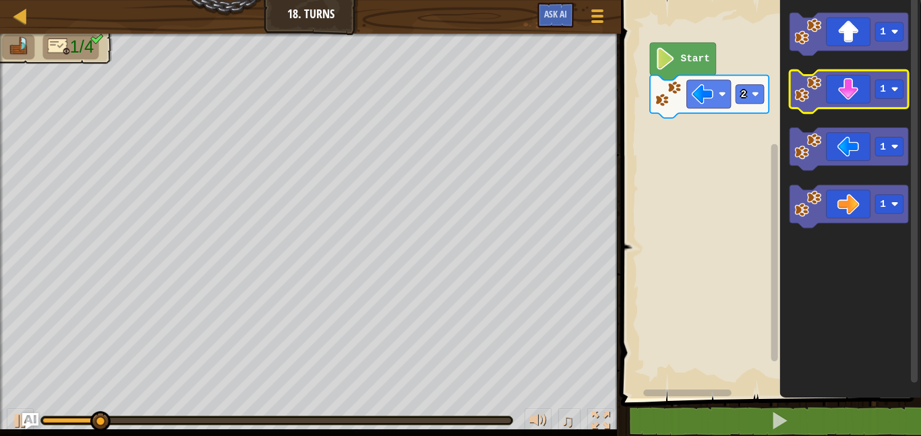
click at [850, 100] on icon "Blockly Workspace" at bounding box center [849, 91] width 119 height 43
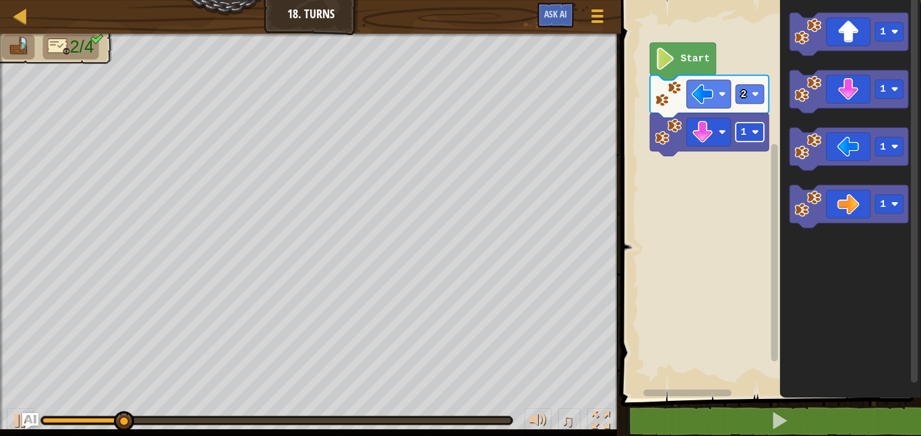
click at [750, 131] on rect "Blockly Workspace" at bounding box center [750, 132] width 28 height 19
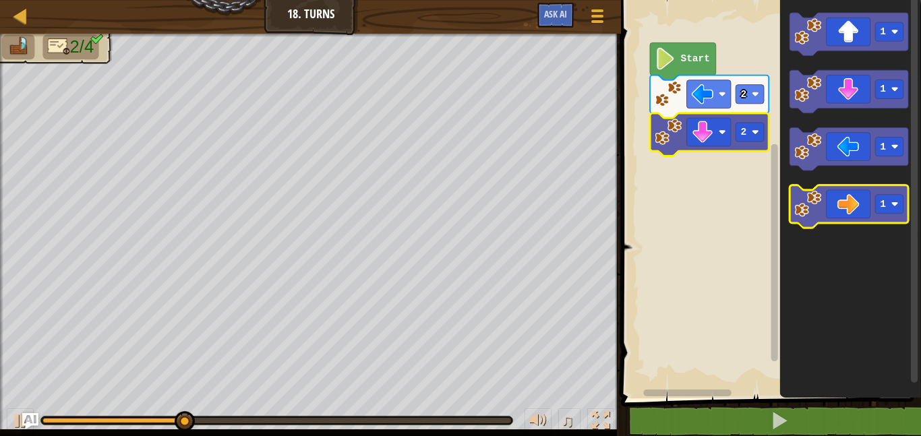
click at [855, 211] on icon "Blockly Workspace" at bounding box center [849, 206] width 119 height 43
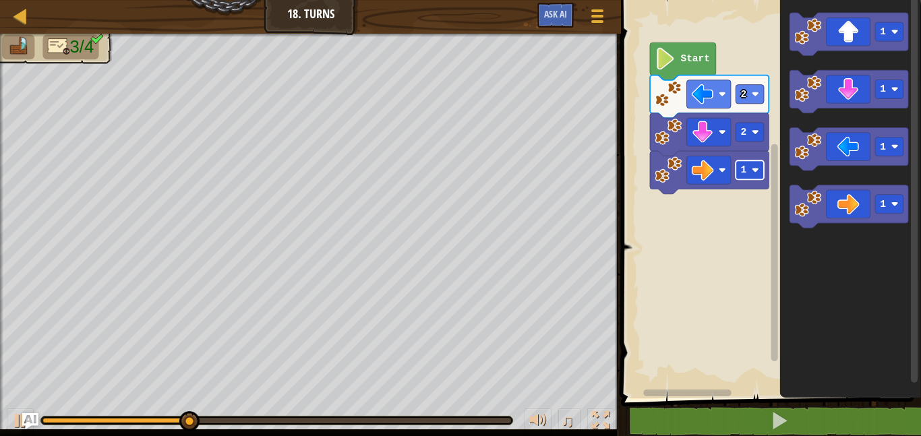
click at [746, 172] on text "1" at bounding box center [743, 170] width 6 height 11
click at [736, 175] on rect "Blockly Workspace" at bounding box center [750, 169] width 28 height 19
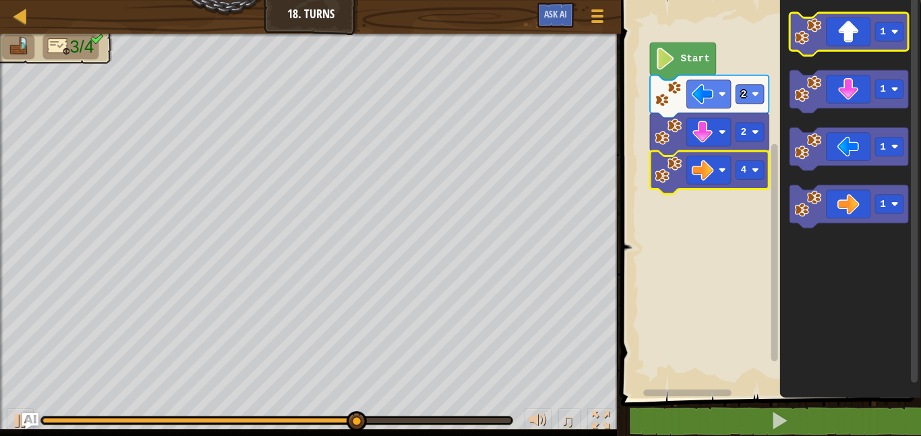
click at [829, 41] on icon "Blockly Workspace" at bounding box center [849, 34] width 119 height 43
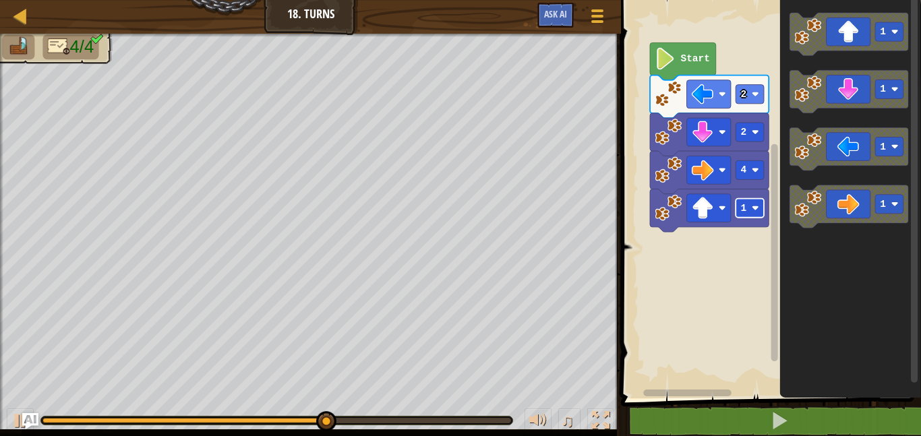
click at [754, 213] on rect "Blockly Workspace" at bounding box center [750, 208] width 28 height 19
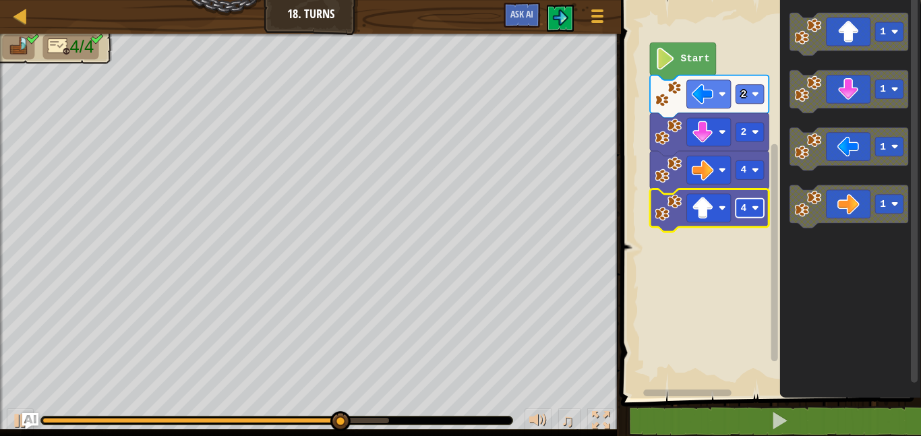
click at [743, 203] on text "4" at bounding box center [743, 208] width 6 height 11
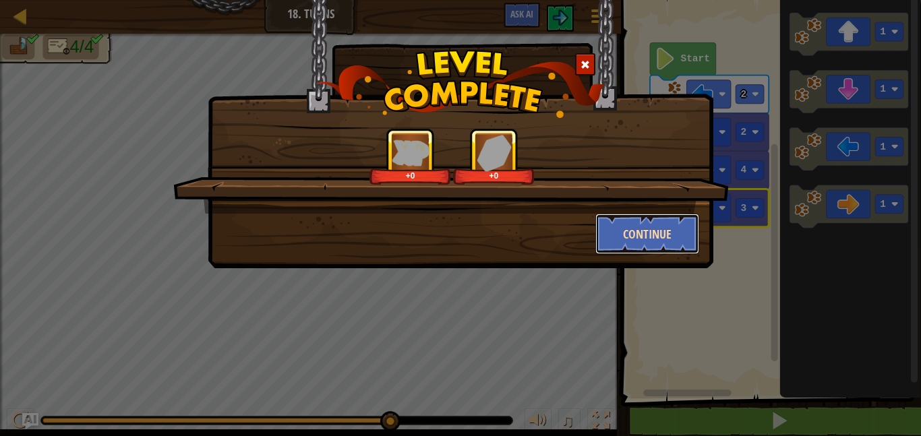
click at [688, 246] on button "Continue" at bounding box center [647, 234] width 105 height 40
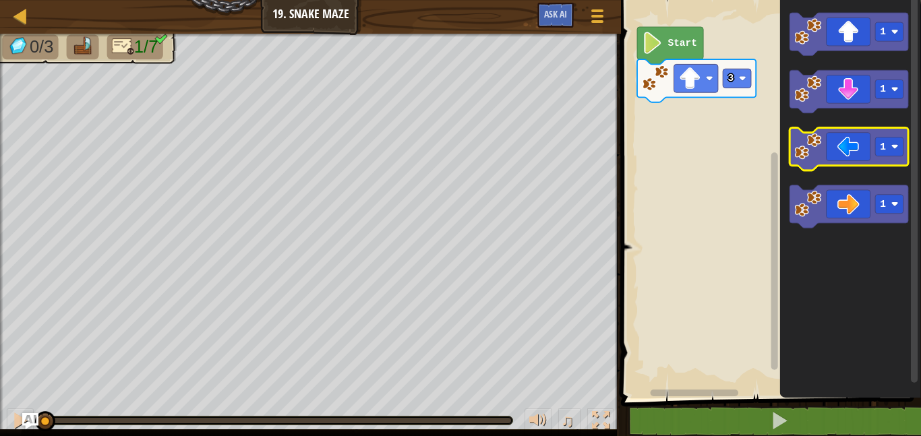
click at [852, 138] on icon "Blockly Workspace" at bounding box center [849, 149] width 119 height 43
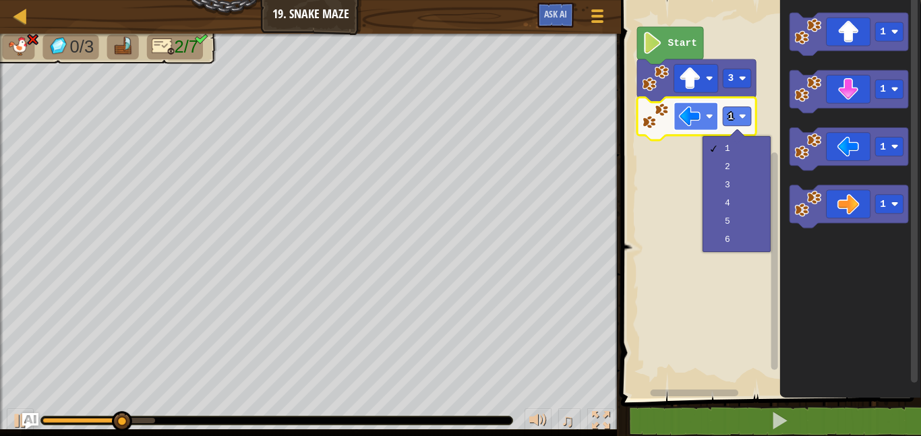
click at [689, 113] on image "Blockly Workspace" at bounding box center [690, 116] width 22 height 22
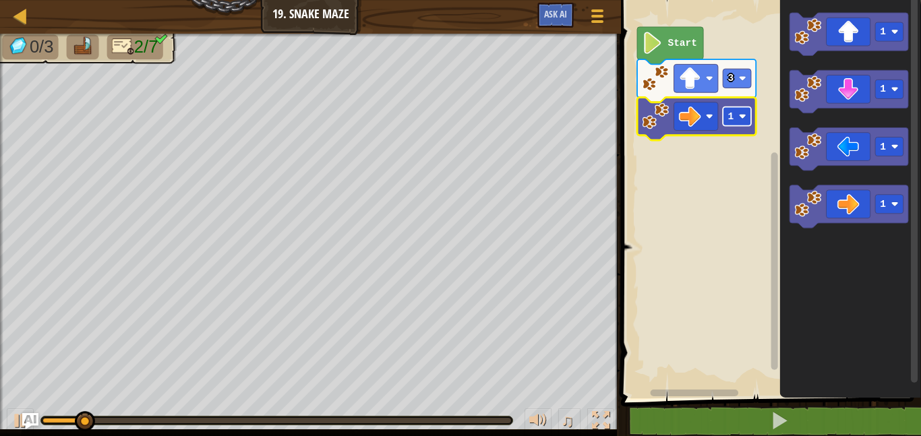
click at [744, 117] on image "Blockly Workspace" at bounding box center [742, 116] width 7 height 7
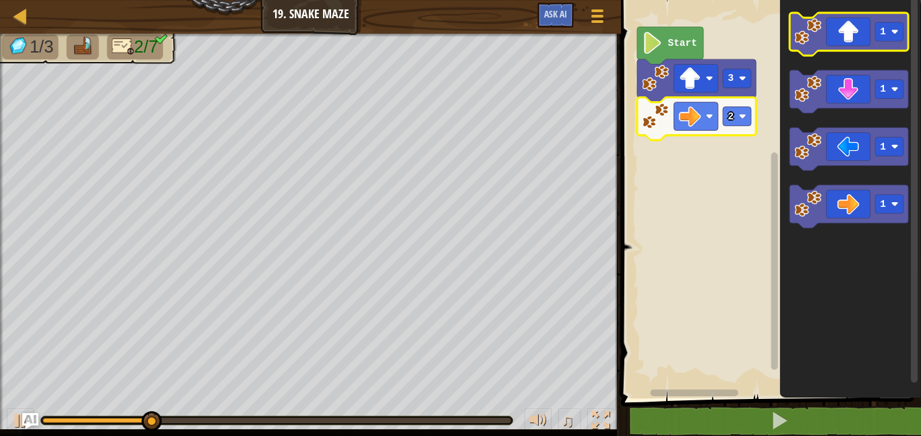
click at [853, 32] on icon "Blockly Workspace" at bounding box center [849, 34] width 119 height 43
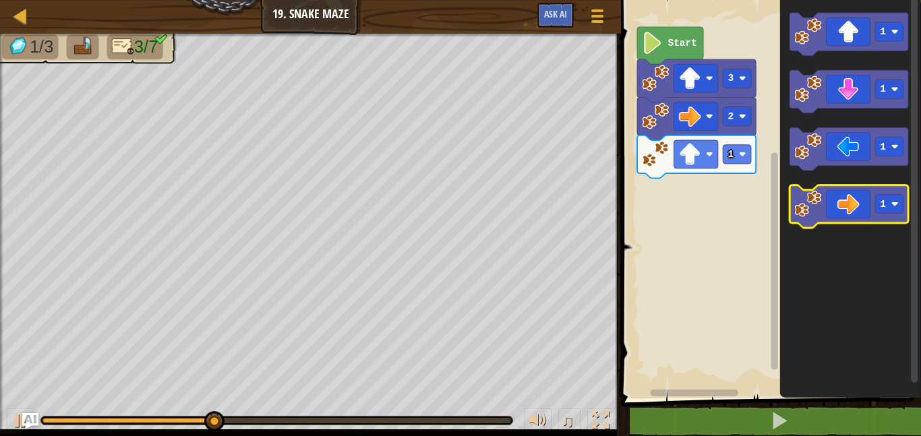
click at [850, 202] on icon "Blockly Workspace" at bounding box center [849, 206] width 119 height 43
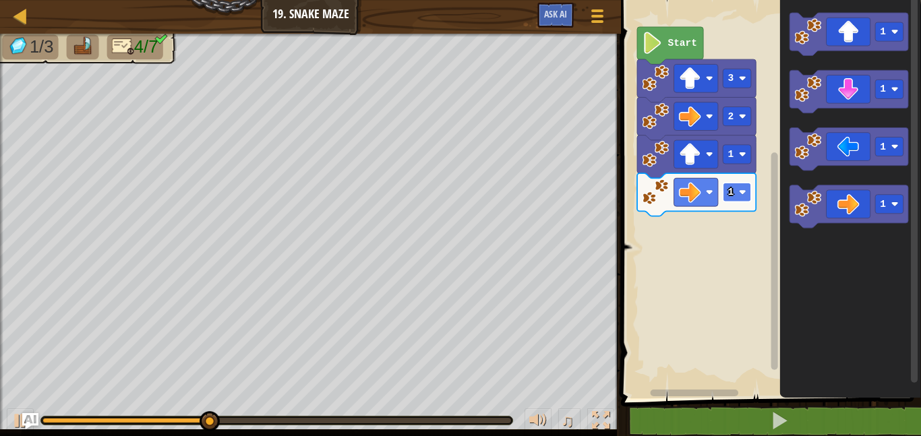
click at [735, 185] on rect "Blockly Workspace" at bounding box center [737, 192] width 28 height 19
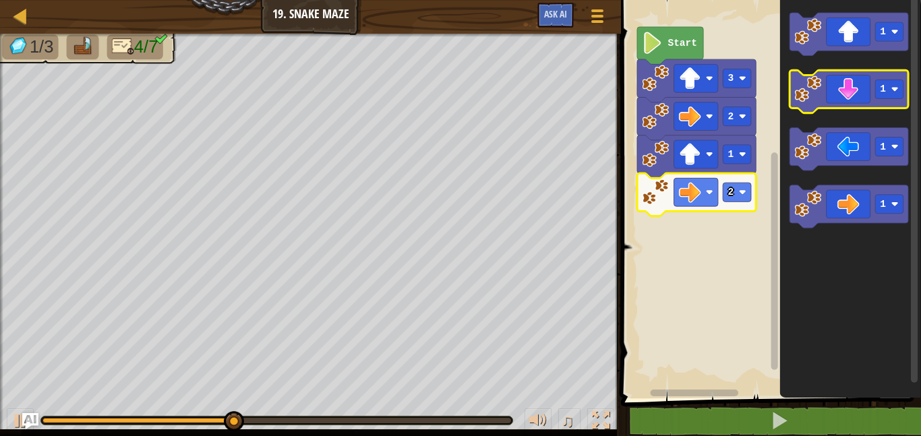
click at [855, 94] on icon "Blockly Workspace" at bounding box center [849, 91] width 119 height 43
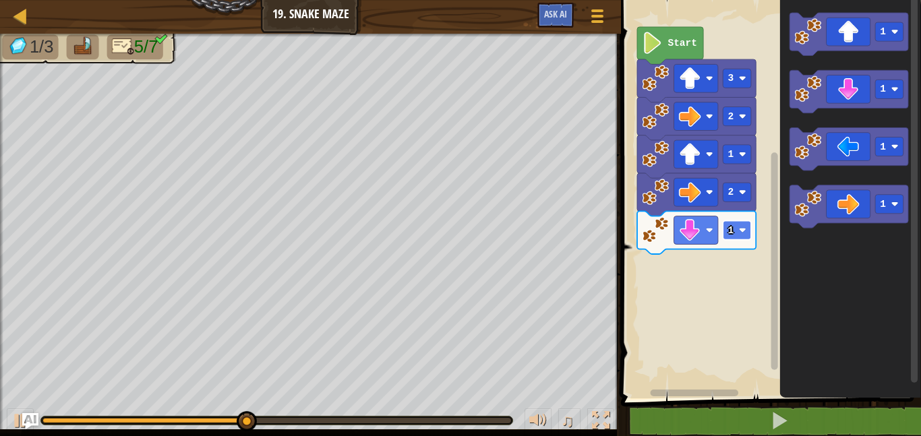
click at [744, 225] on rect "Blockly Workspace" at bounding box center [737, 229] width 28 height 19
click at [730, 239] on rect "Blockly Workspace" at bounding box center [737, 229] width 28 height 19
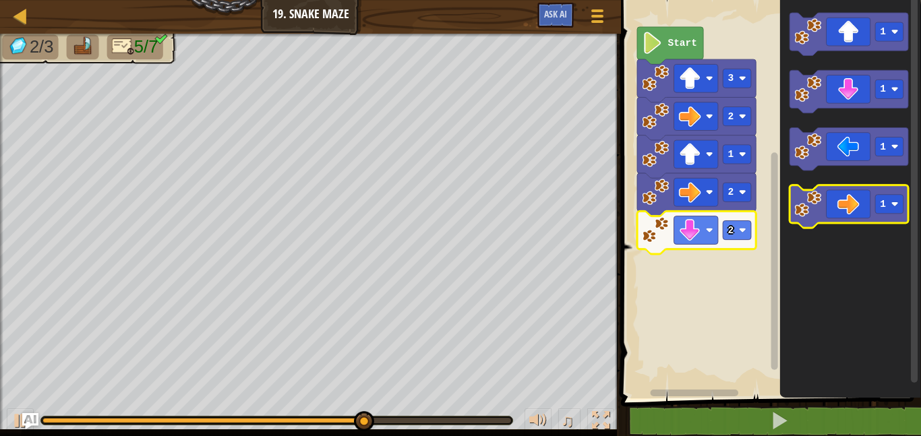
click at [861, 189] on icon "Blockly Workspace" at bounding box center [849, 206] width 119 height 43
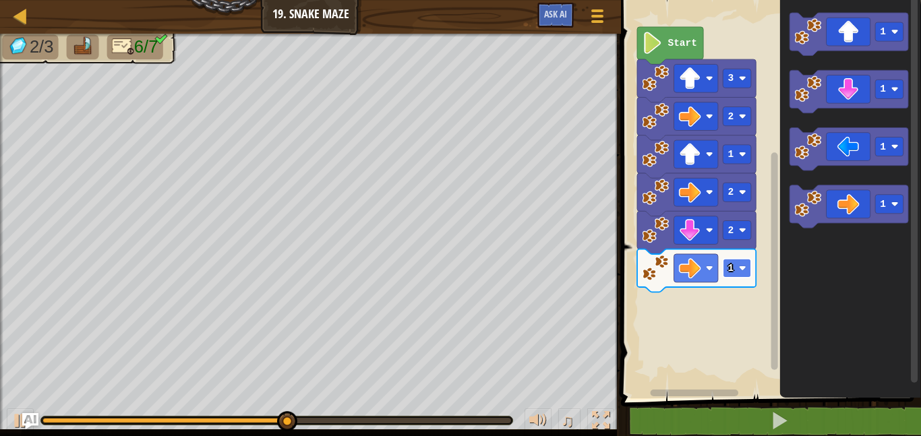
click at [728, 267] on text "1" at bounding box center [731, 268] width 6 height 11
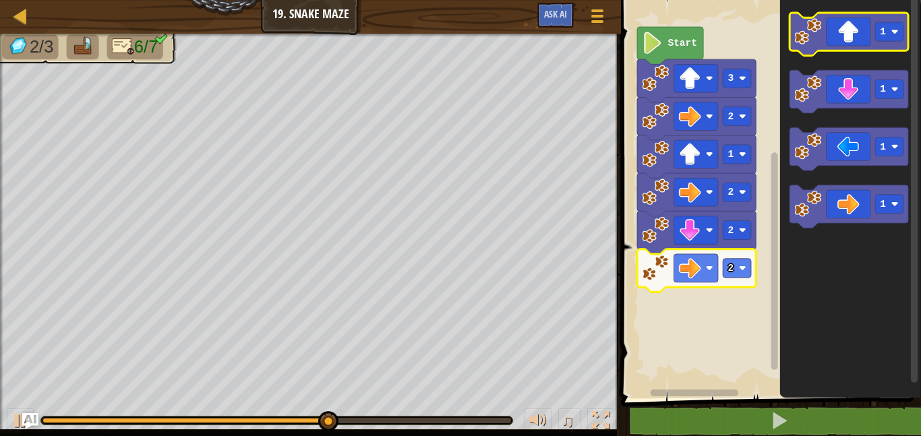
click at [846, 42] on icon "Blockly Workspace" at bounding box center [849, 34] width 119 height 43
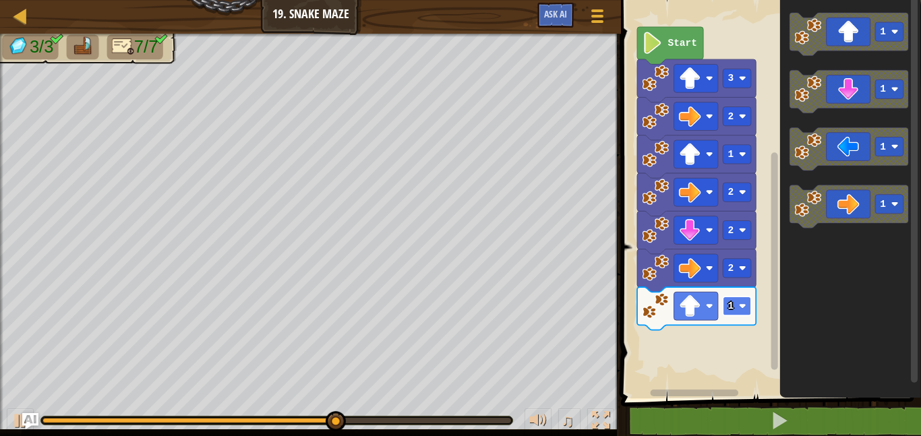
click at [736, 307] on rect "Blockly Workspace" at bounding box center [737, 306] width 28 height 19
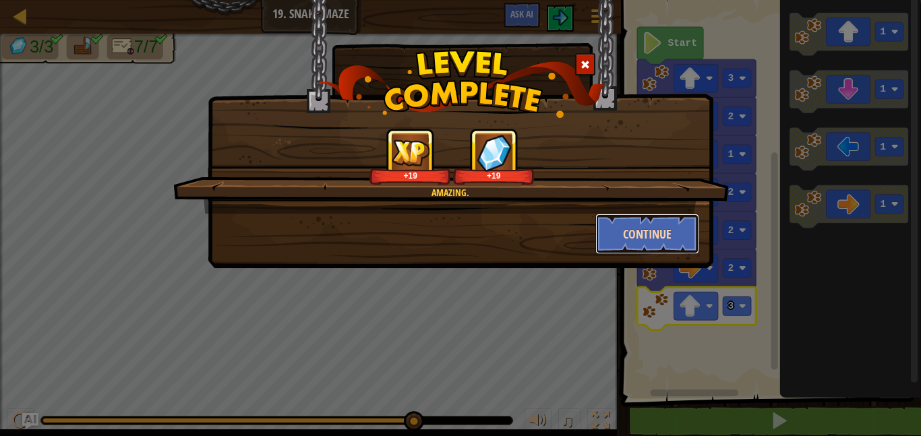
click at [646, 240] on button "Continue" at bounding box center [647, 234] width 105 height 40
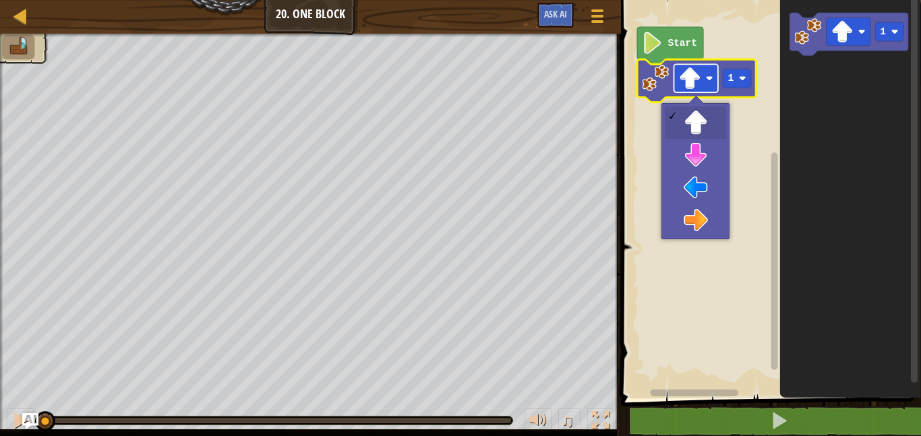
click at [711, 80] on image "Blockly Workspace" at bounding box center [709, 78] width 7 height 7
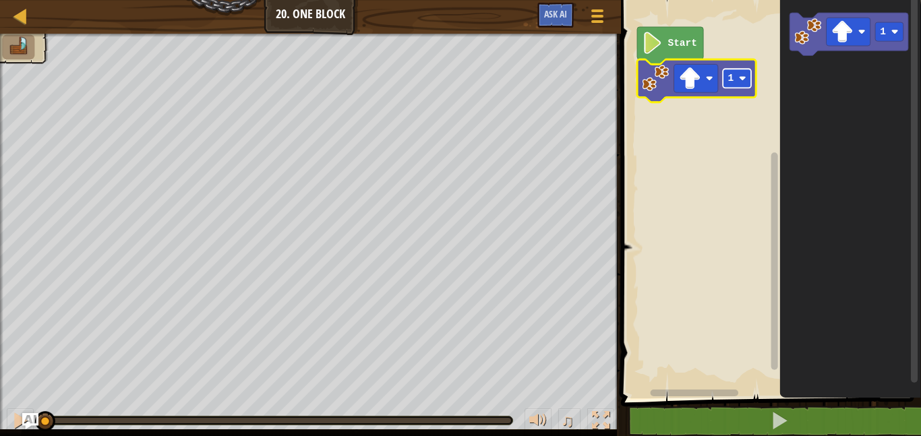
click at [734, 84] on rect "Blockly Workspace" at bounding box center [737, 78] width 28 height 19
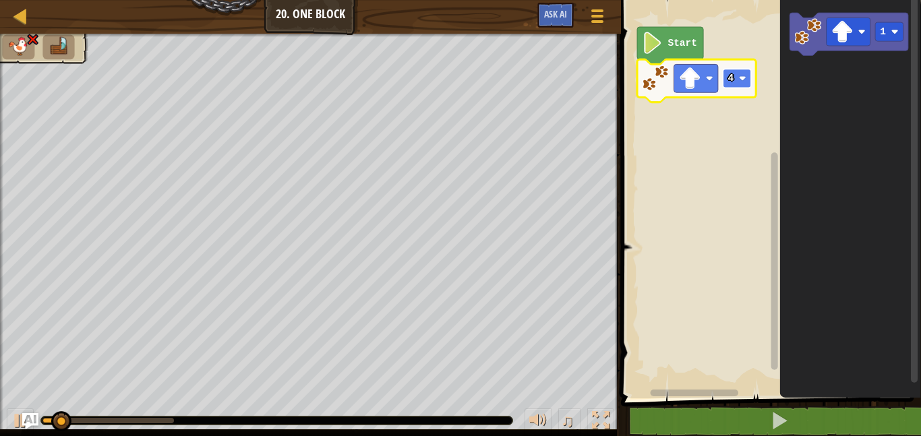
click at [743, 71] on rect "Blockly Workspace" at bounding box center [737, 78] width 28 height 19
click at [733, 80] on text "3" at bounding box center [731, 78] width 6 height 11
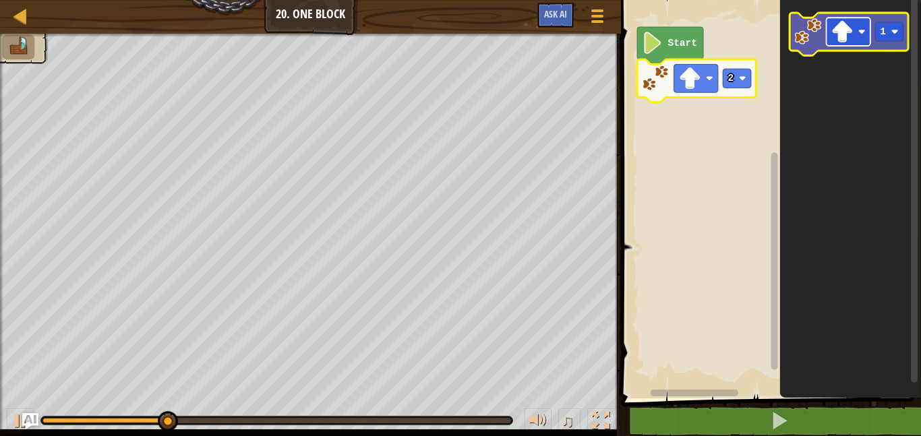
click at [850, 32] on image "Blockly Workspace" at bounding box center [842, 32] width 22 height 22
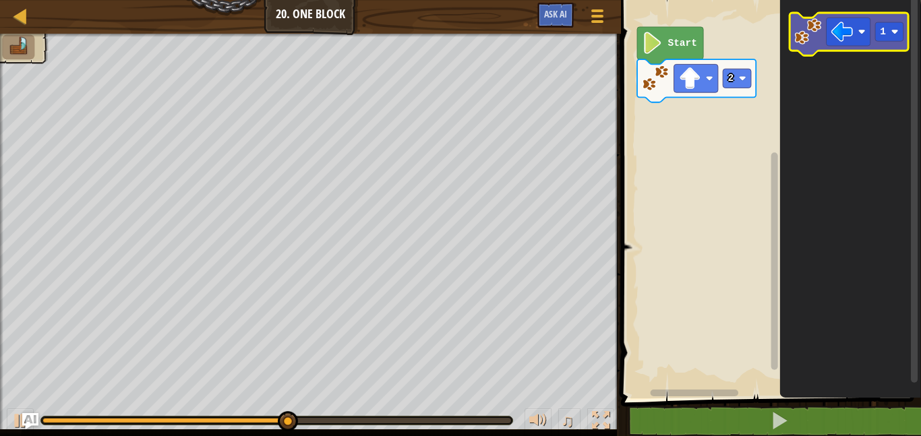
click at [807, 28] on image "Blockly Workspace" at bounding box center [807, 31] width 27 height 27
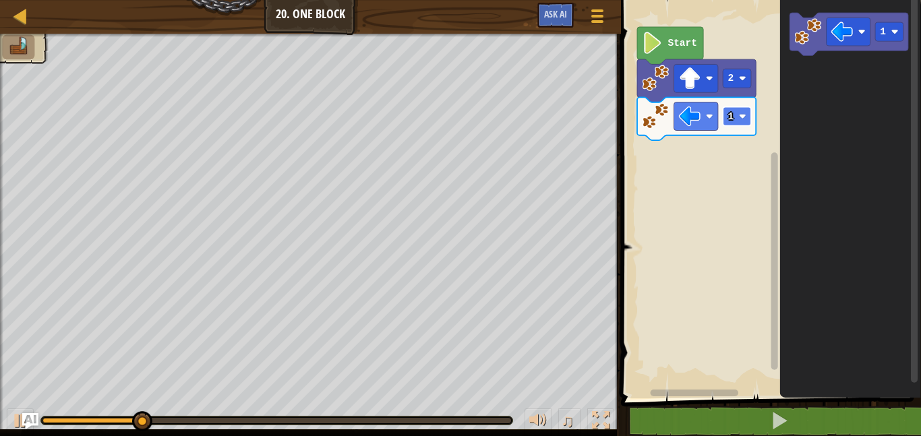
click at [736, 113] on rect "Blockly Workspace" at bounding box center [737, 116] width 28 height 19
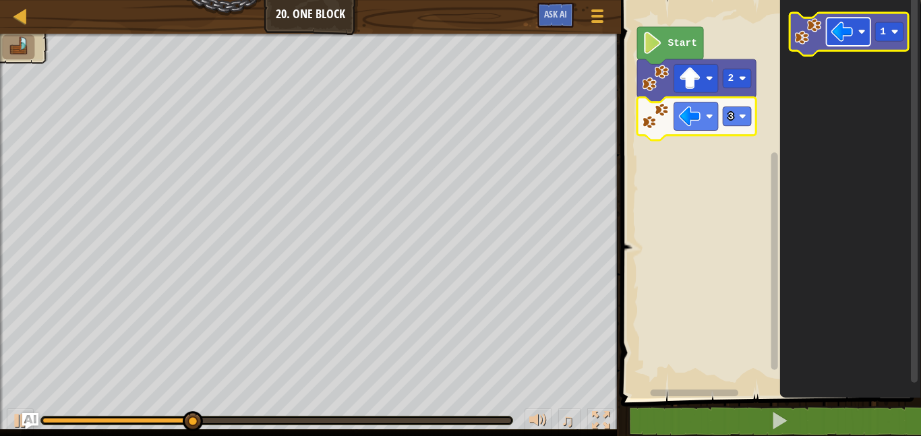
click at [849, 40] on image "Blockly Workspace" at bounding box center [842, 32] width 22 height 22
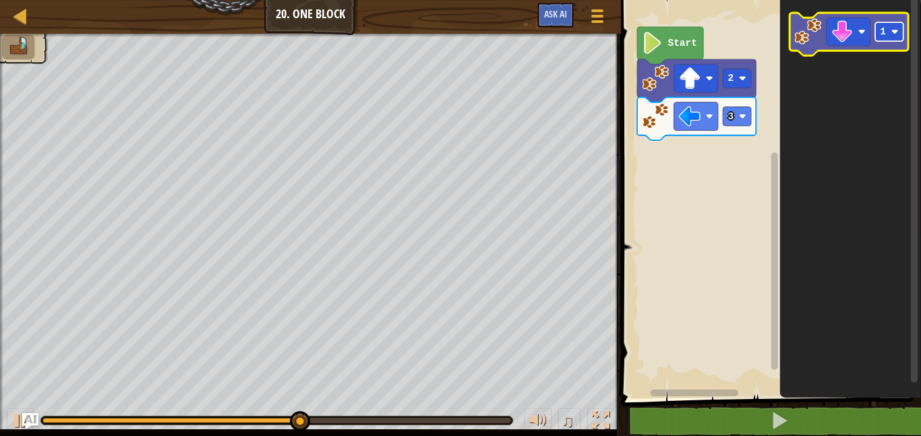
click at [881, 33] on text "1" at bounding box center [884, 31] width 6 height 11
click at [812, 47] on icon "Blockly Workspace" at bounding box center [849, 34] width 119 height 43
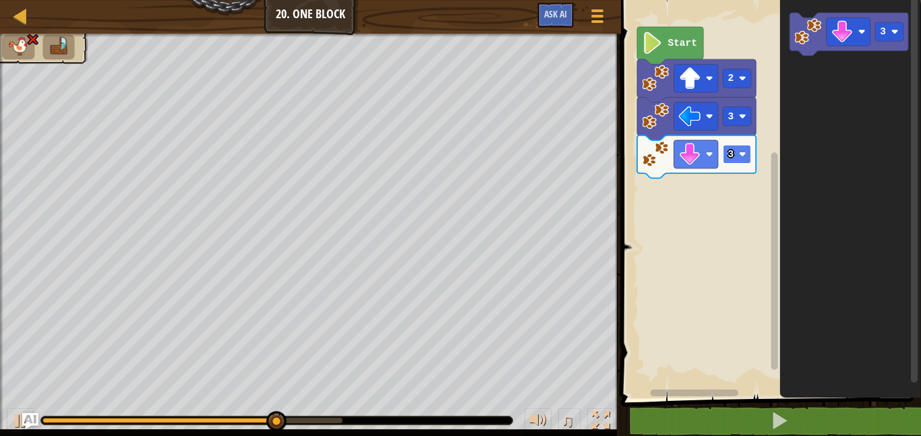
click at [725, 159] on rect "Blockly Workspace" at bounding box center [737, 154] width 28 height 19
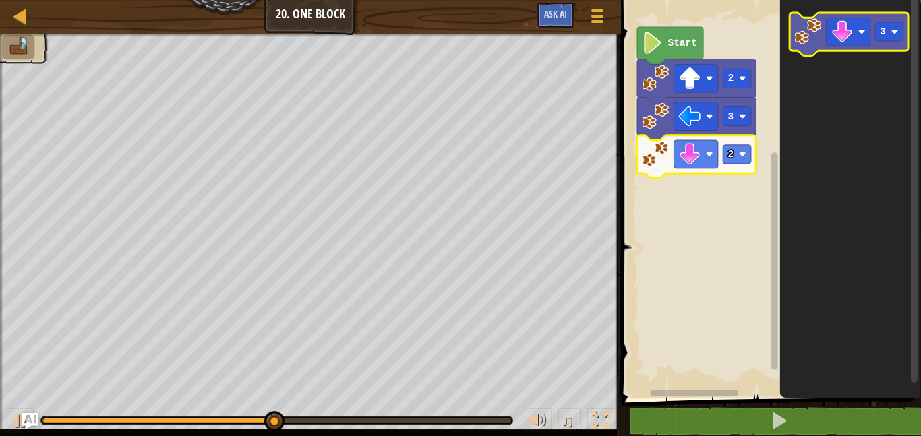
click at [834, 46] on icon "Blockly Workspace" at bounding box center [849, 34] width 119 height 43
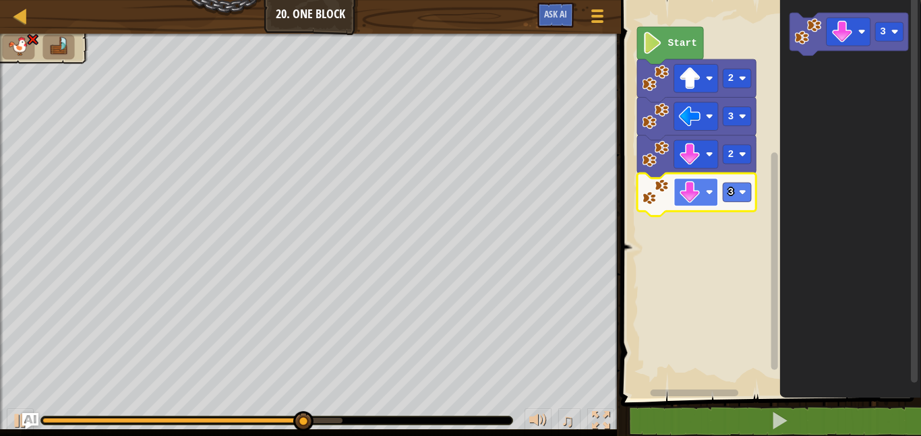
click at [686, 198] on image "Blockly Workspace" at bounding box center [690, 192] width 22 height 22
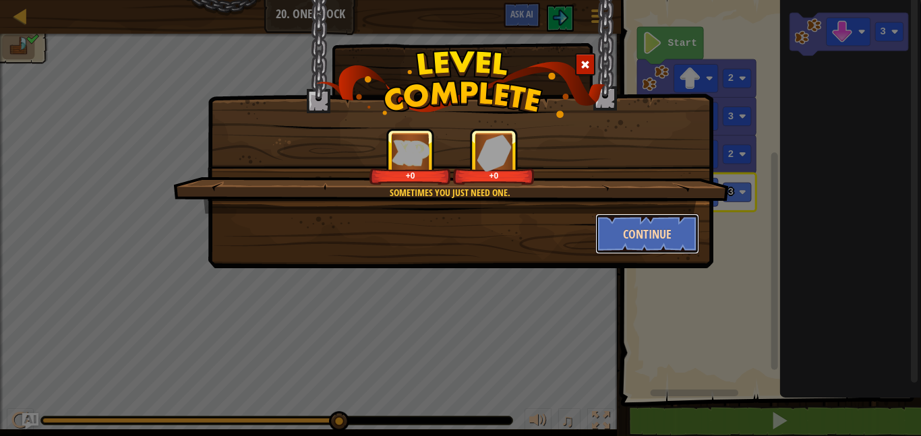
click at [654, 225] on button "Continue" at bounding box center [647, 234] width 105 height 40
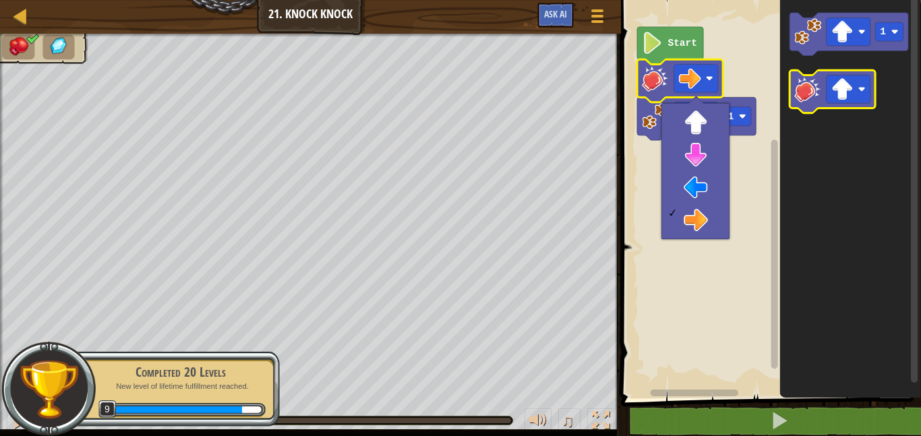
click at [794, 77] on icon "Blockly Workspace" at bounding box center [833, 91] width 86 height 43
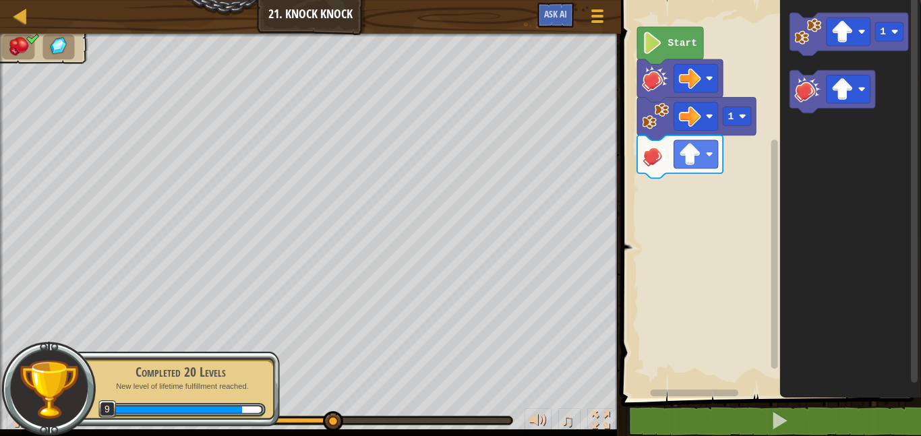
click at [632, 168] on rect "Blockly Workspace" at bounding box center [769, 195] width 304 height 405
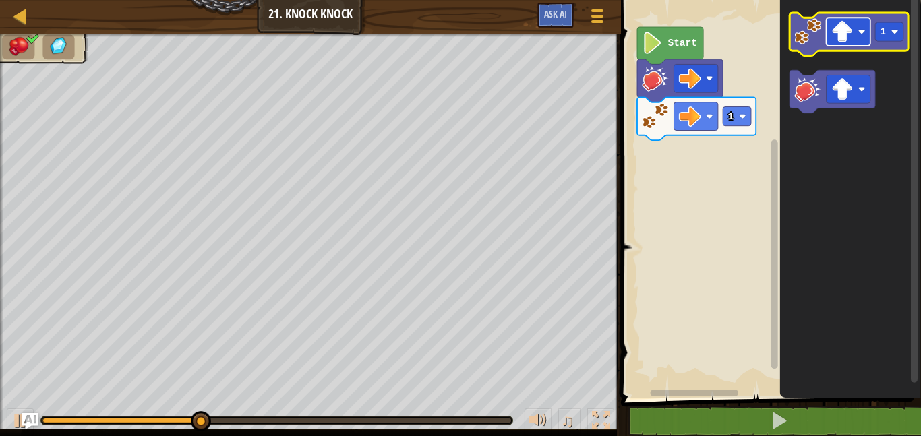
click at [857, 29] on rect "Blockly Workspace" at bounding box center [849, 32] width 44 height 28
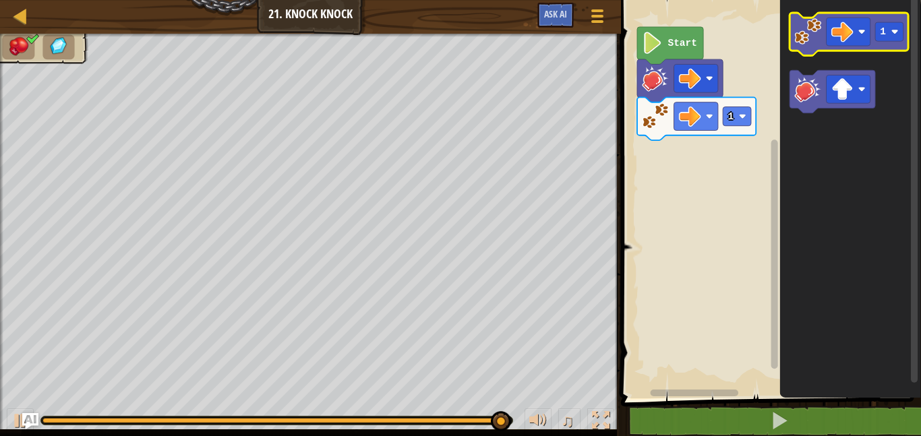
click at [801, 38] on image "Blockly Workspace" at bounding box center [807, 31] width 27 height 27
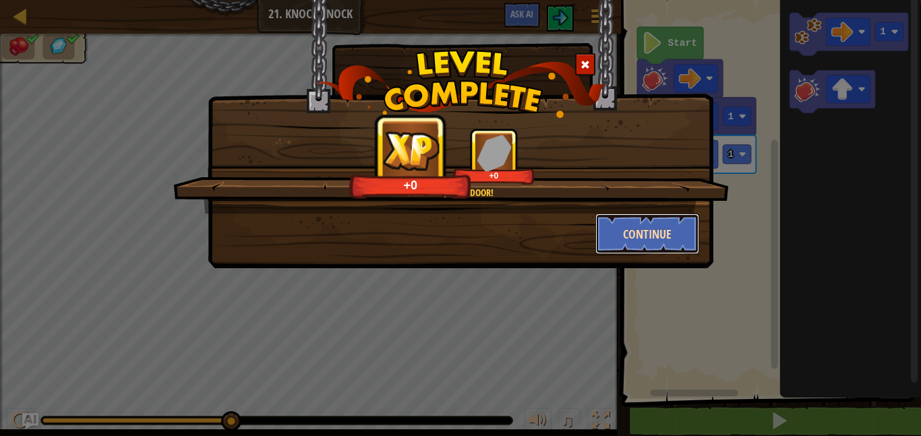
click at [649, 222] on button "Continue" at bounding box center [647, 234] width 105 height 40
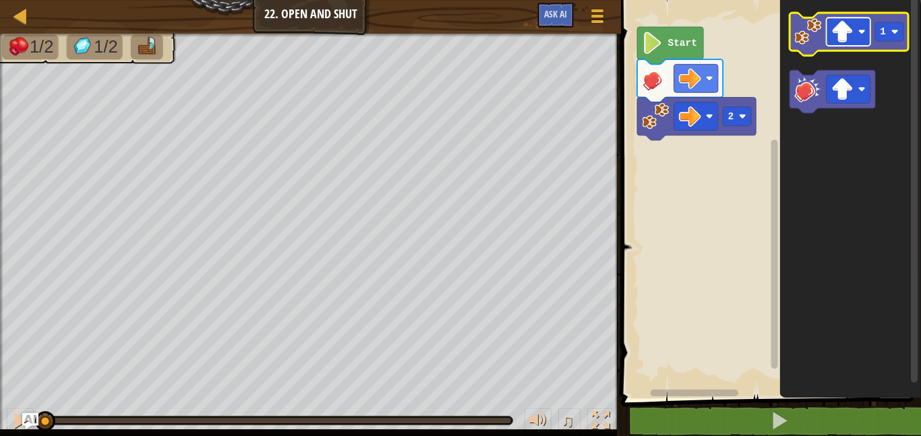
click at [839, 35] on image "Blockly Workspace" at bounding box center [842, 32] width 22 height 22
click at [799, 27] on image "Blockly Workspace" at bounding box center [807, 31] width 27 height 27
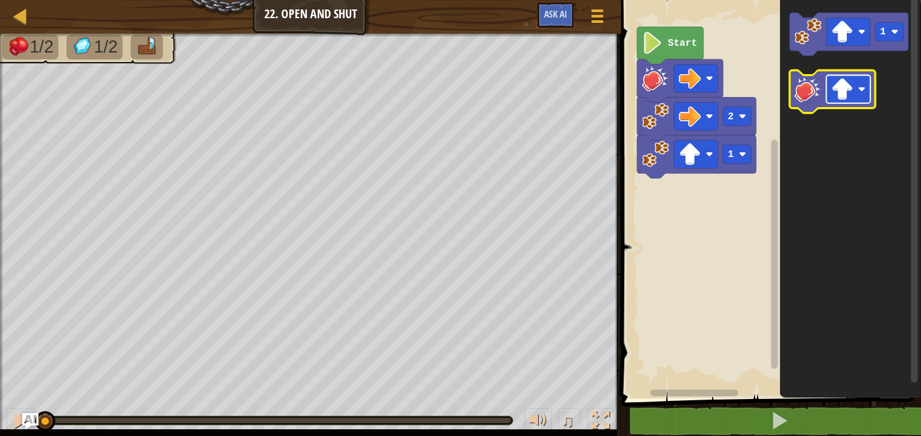
click at [842, 87] on image "Blockly Workspace" at bounding box center [842, 89] width 22 height 22
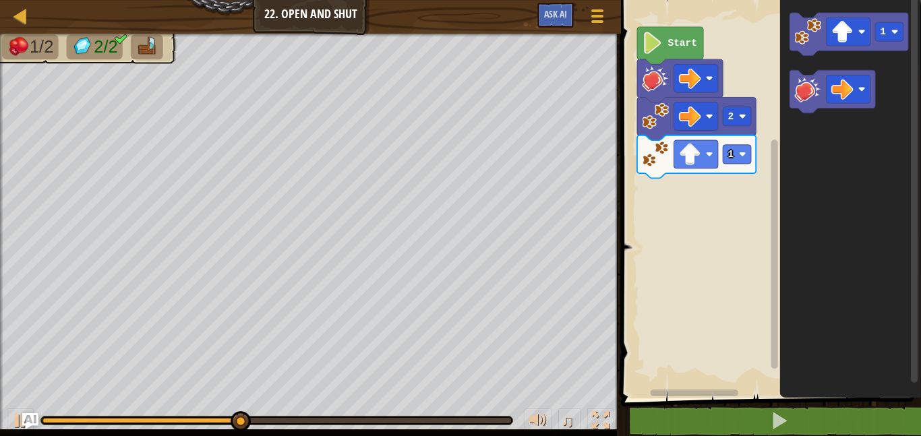
click at [785, 94] on icon "Blockly Workspace" at bounding box center [850, 195] width 141 height 405
click at [792, 94] on icon "Blockly Workspace" at bounding box center [833, 91] width 86 height 43
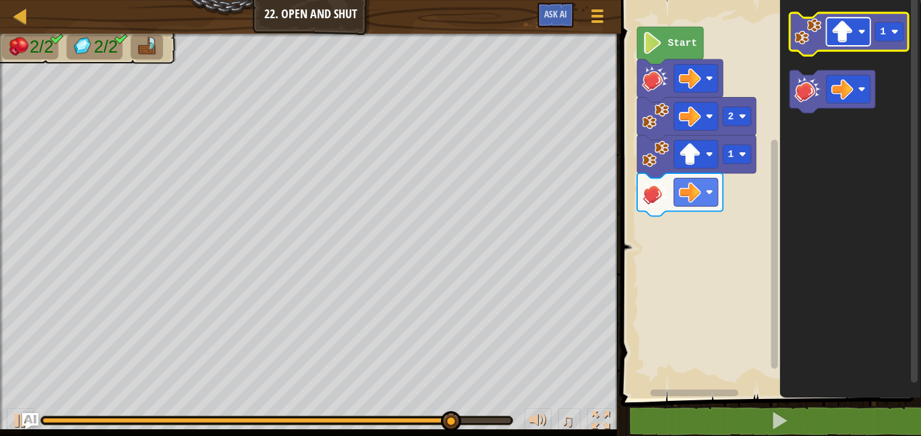
click at [837, 32] on image "Blockly Workspace" at bounding box center [842, 32] width 22 height 22
click at [896, 29] on image "Blockly Workspace" at bounding box center [894, 31] width 7 height 7
click at [814, 40] on image "Blockly Workspace" at bounding box center [807, 31] width 27 height 27
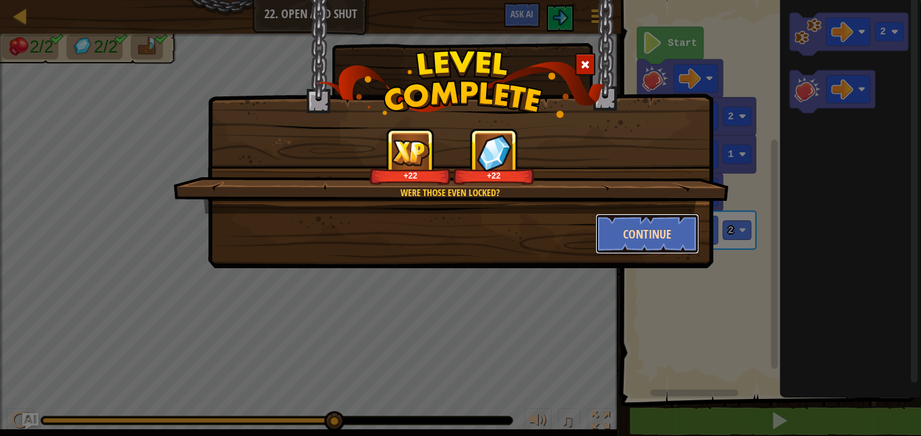
click at [689, 240] on button "Continue" at bounding box center [647, 234] width 105 height 40
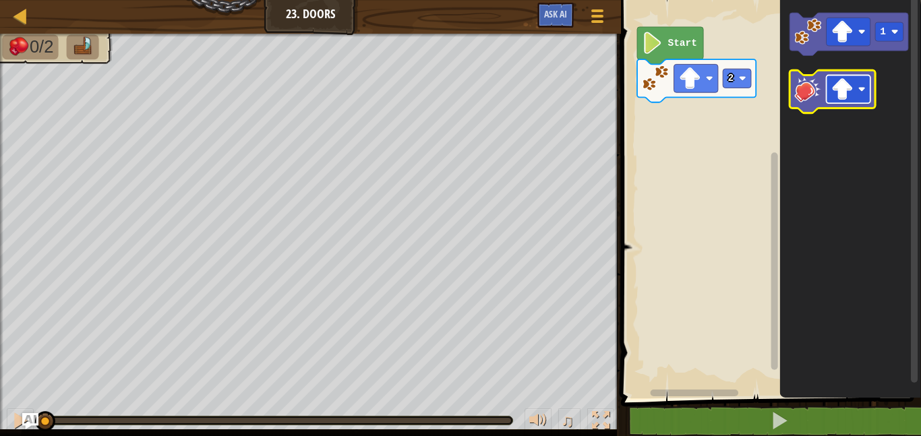
click at [840, 92] on image "Blockly Workspace" at bounding box center [842, 89] width 22 height 22
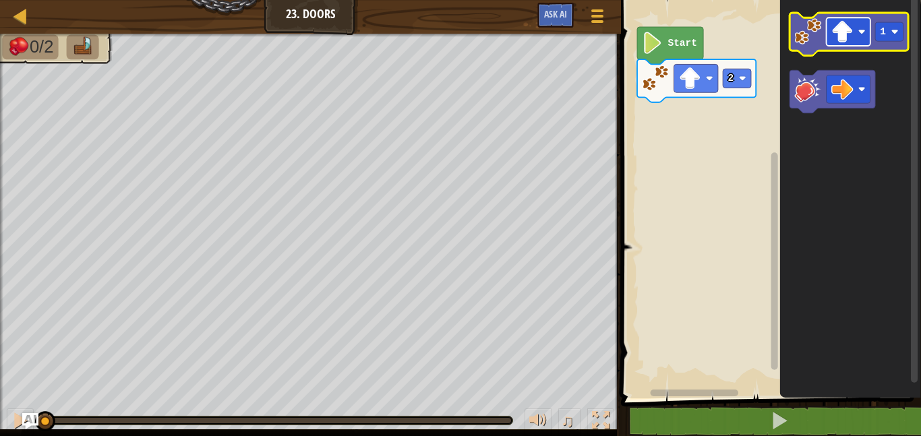
click at [843, 40] on image "Blockly Workspace" at bounding box center [842, 32] width 22 height 22
click at [888, 34] on rect "Blockly Workspace" at bounding box center [889, 31] width 28 height 19
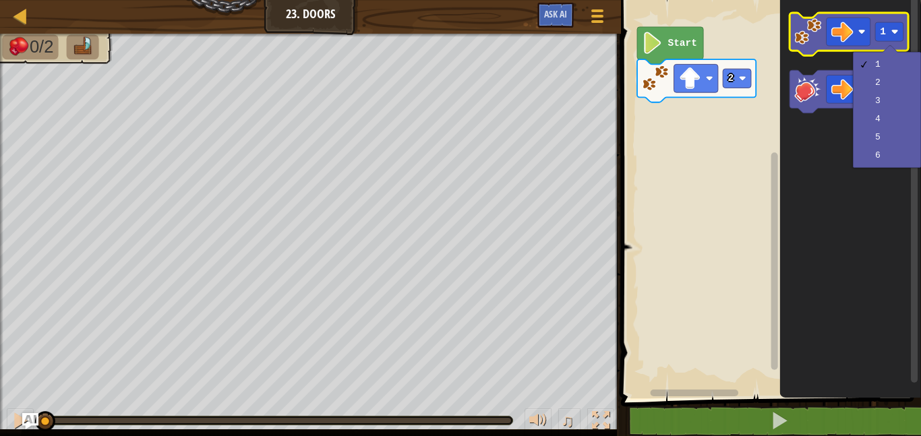
click at [795, 31] on image "Blockly Workspace" at bounding box center [807, 31] width 27 height 27
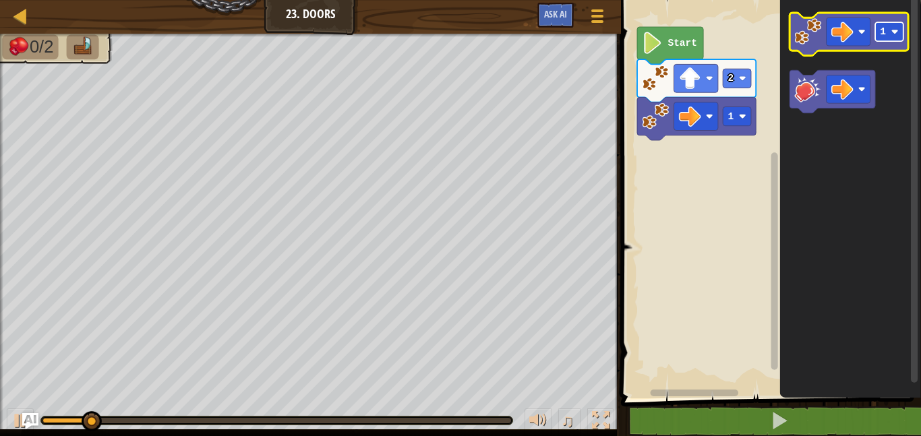
click at [878, 36] on rect "Blockly Workspace" at bounding box center [889, 31] width 28 height 19
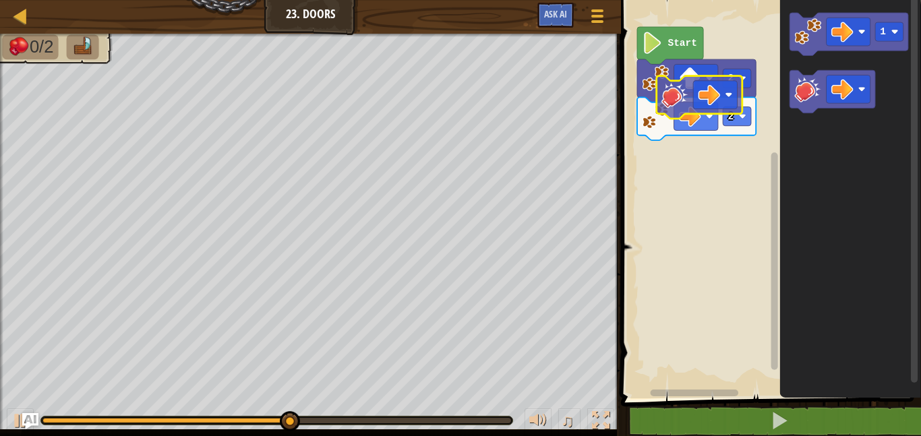
click at [670, 97] on div "Start 2 2 1" at bounding box center [769, 195] width 304 height 405
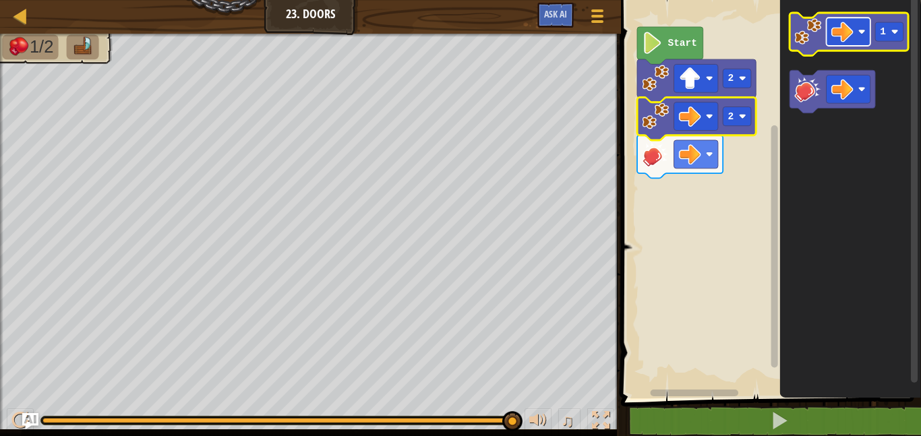
click at [828, 44] on rect "Blockly Workspace" at bounding box center [849, 32] width 44 height 28
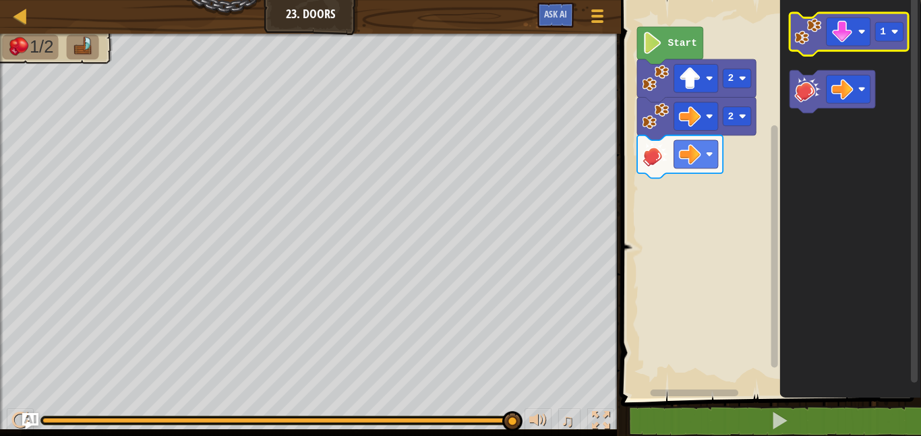
click at [812, 37] on image "Blockly Workspace" at bounding box center [807, 31] width 27 height 27
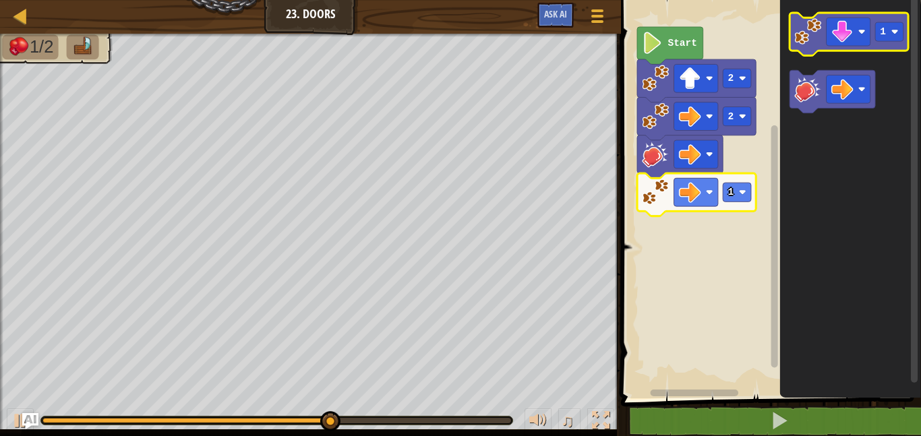
click at [803, 33] on image "Blockly Workspace" at bounding box center [807, 31] width 27 height 27
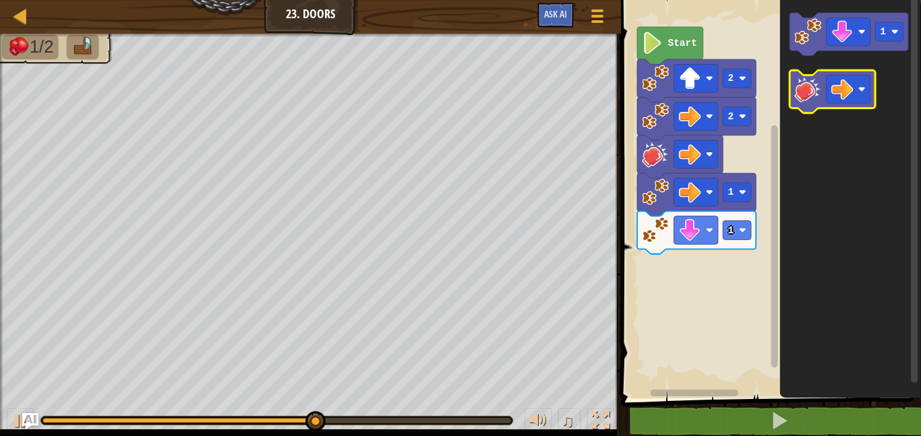
click at [804, 88] on image "Blockly Workspace" at bounding box center [807, 89] width 27 height 27
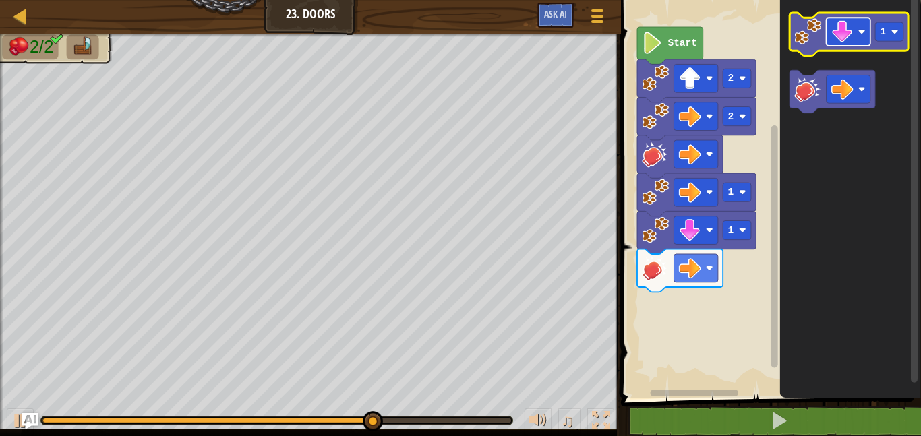
click at [849, 22] on image "Blockly Workspace" at bounding box center [842, 32] width 22 height 22
click at [798, 36] on image "Blockly Workspace" at bounding box center [807, 31] width 27 height 27
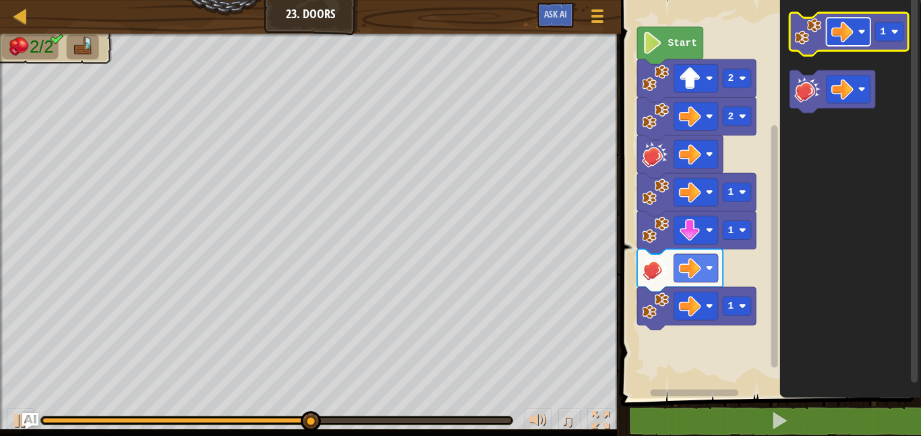
click at [830, 28] on rect "Blockly Workspace" at bounding box center [849, 32] width 44 height 28
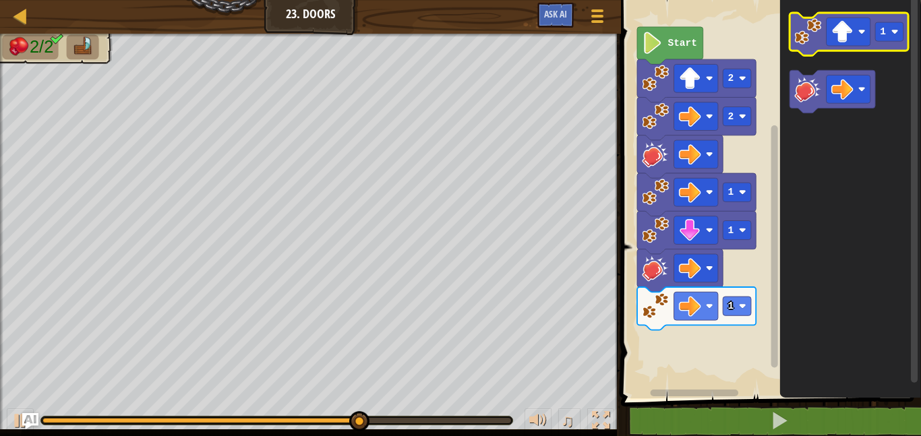
click at [811, 39] on image "Blockly Workspace" at bounding box center [807, 31] width 27 height 27
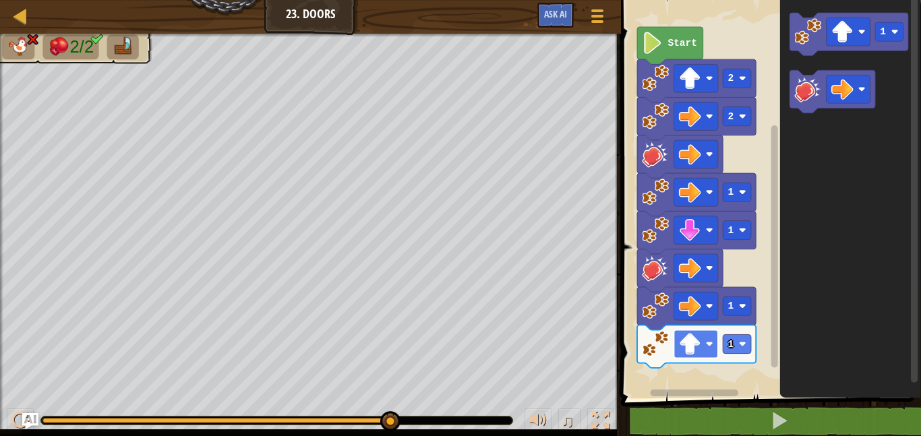
click at [680, 338] on image "Blockly Workspace" at bounding box center [690, 344] width 22 height 22
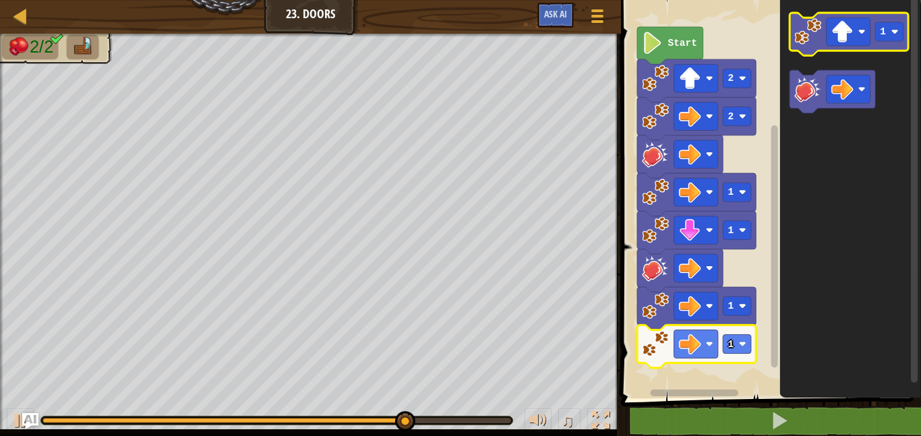
click at [800, 38] on image "Blockly Workspace" at bounding box center [807, 31] width 27 height 27
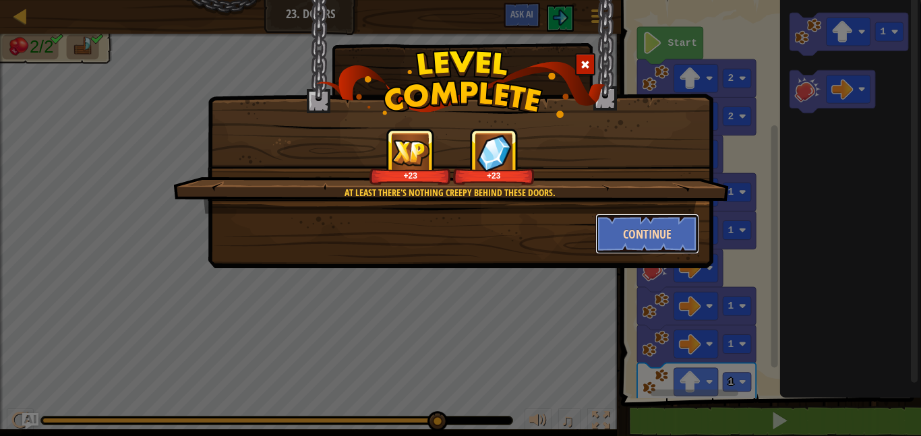
click at [626, 229] on button "Continue" at bounding box center [647, 234] width 105 height 40
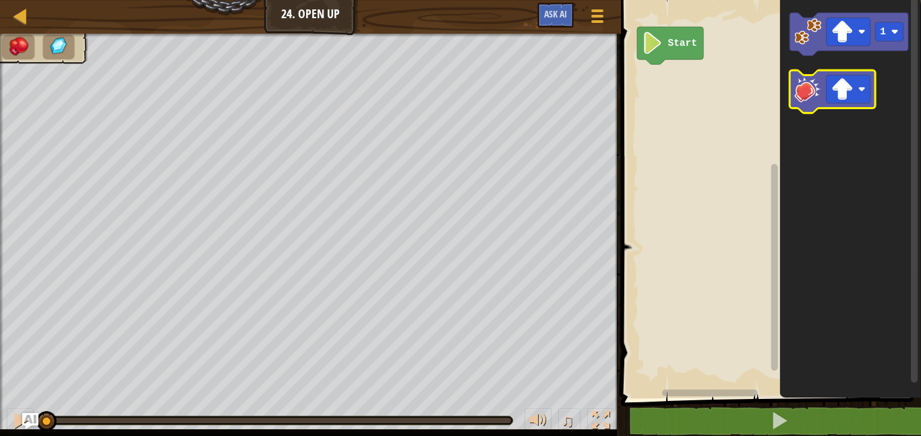
click at [808, 97] on image "Blockly Workspace" at bounding box center [807, 89] width 27 height 27
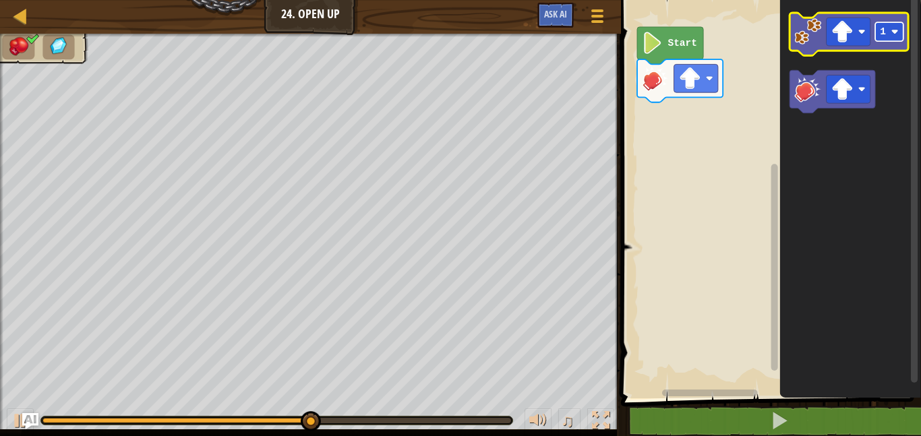
click at [881, 31] on text "1" at bounding box center [884, 31] width 6 height 11
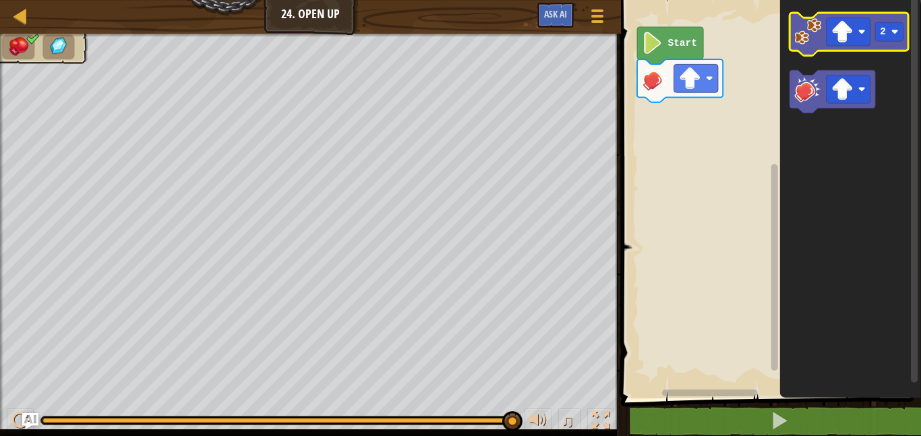
click at [796, 34] on image "Blockly Workspace" at bounding box center [807, 31] width 27 height 27
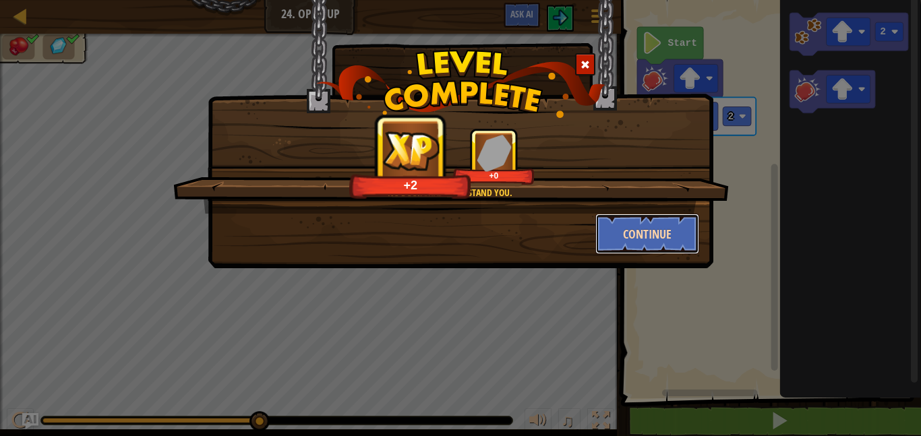
click at [649, 228] on button "Continue" at bounding box center [647, 234] width 105 height 40
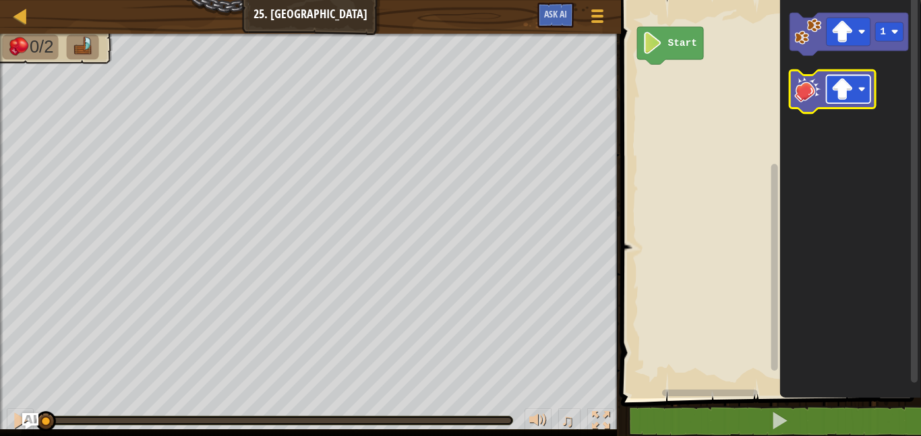
click at [838, 86] on image "Blockly Workspace" at bounding box center [842, 89] width 22 height 22
click at [810, 96] on image "Blockly Workspace" at bounding box center [807, 89] width 27 height 27
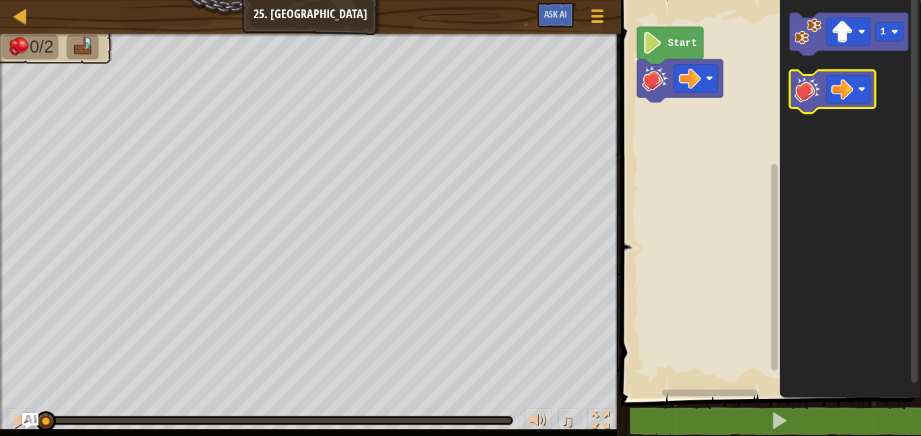
click at [810, 96] on image "Blockly Workspace" at bounding box center [807, 89] width 27 height 27
click at [812, 96] on image "Blockly Workspace" at bounding box center [807, 89] width 27 height 27
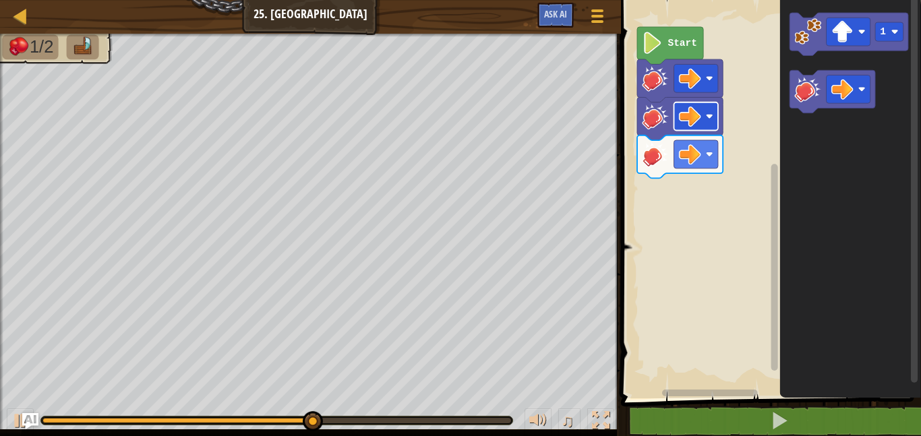
click at [679, 122] on image "Blockly Workspace" at bounding box center [690, 116] width 22 height 22
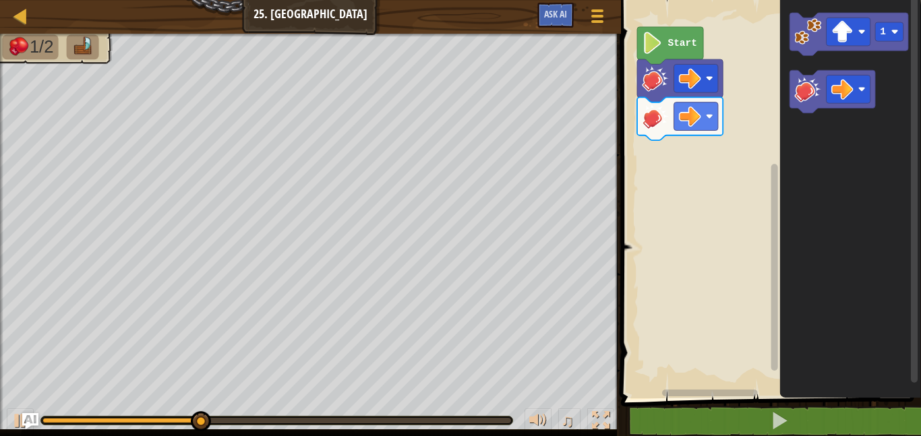
click at [634, 124] on rect "Blockly Workspace" at bounding box center [769, 195] width 304 height 405
click at [651, 114] on image "Blockly Workspace" at bounding box center [655, 115] width 27 height 27
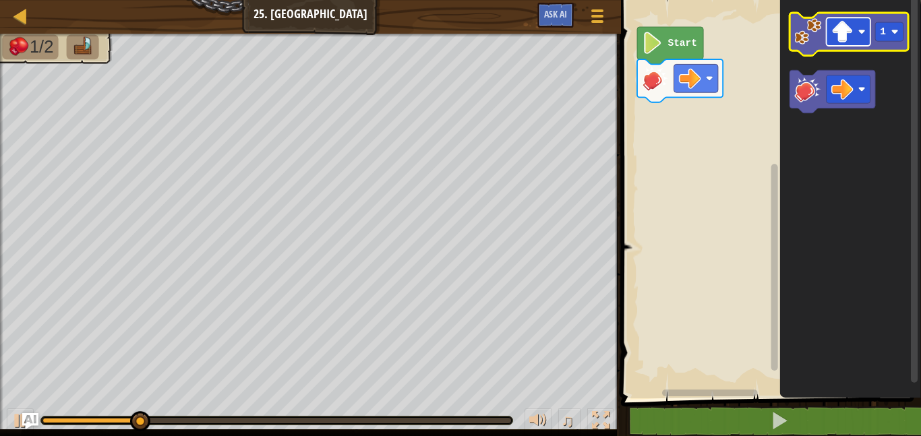
click at [848, 28] on image "Blockly Workspace" at bounding box center [842, 32] width 22 height 22
click at [800, 43] on image "Blockly Workspace" at bounding box center [807, 31] width 27 height 27
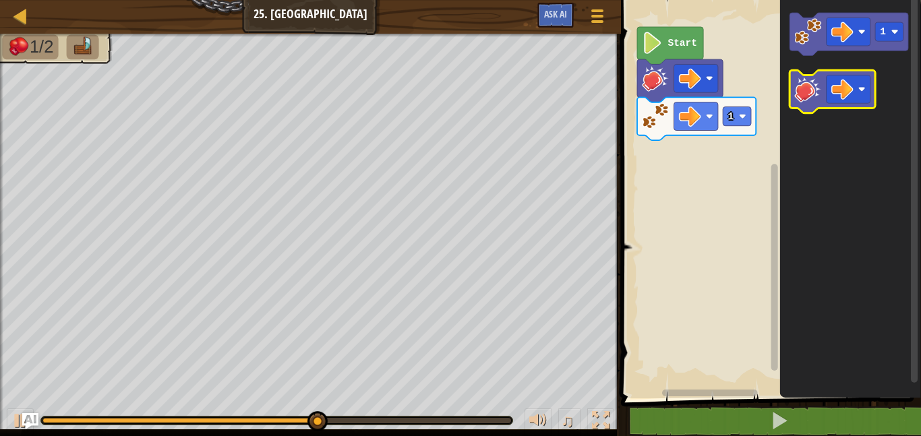
click at [812, 98] on image "Blockly Workspace" at bounding box center [807, 89] width 27 height 27
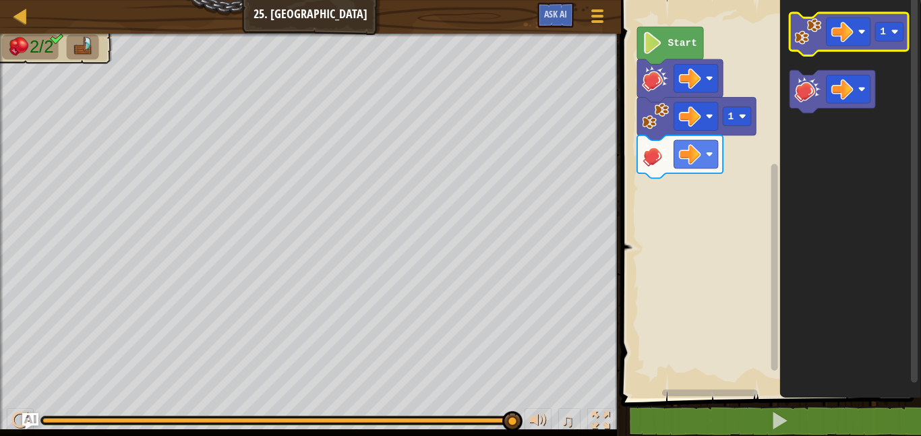
click at [804, 31] on image "Blockly Workspace" at bounding box center [807, 31] width 27 height 27
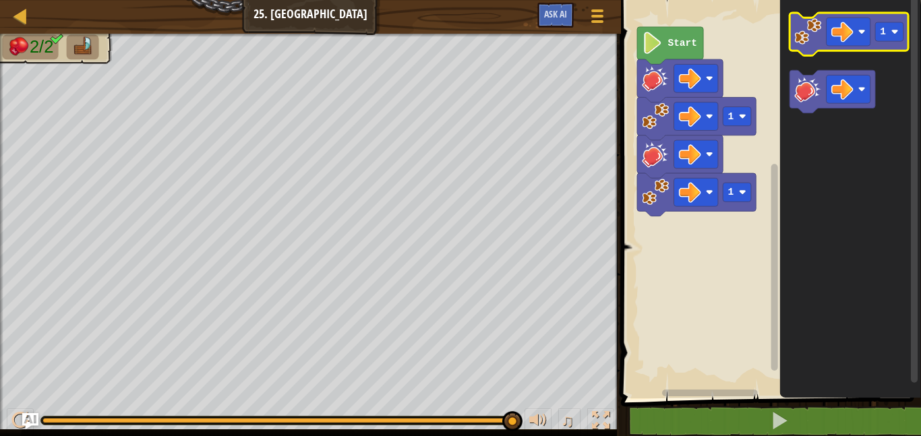
click at [804, 30] on image "Blockly Workspace" at bounding box center [807, 31] width 27 height 27
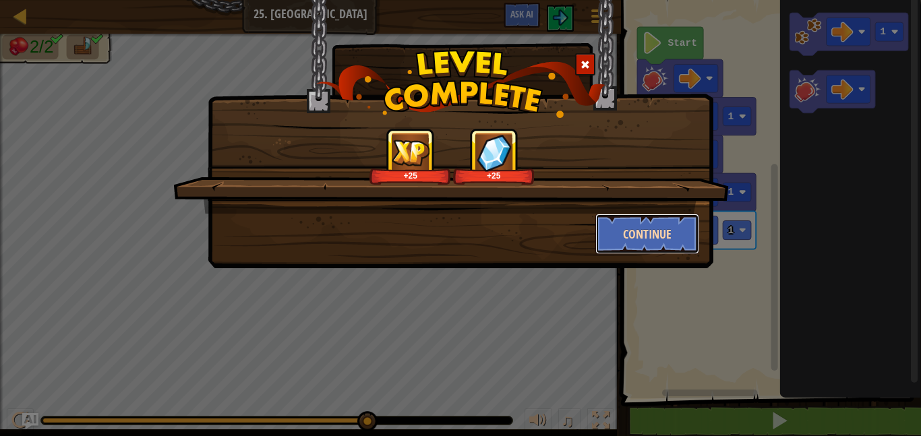
click at [655, 223] on button "Continue" at bounding box center [647, 234] width 105 height 40
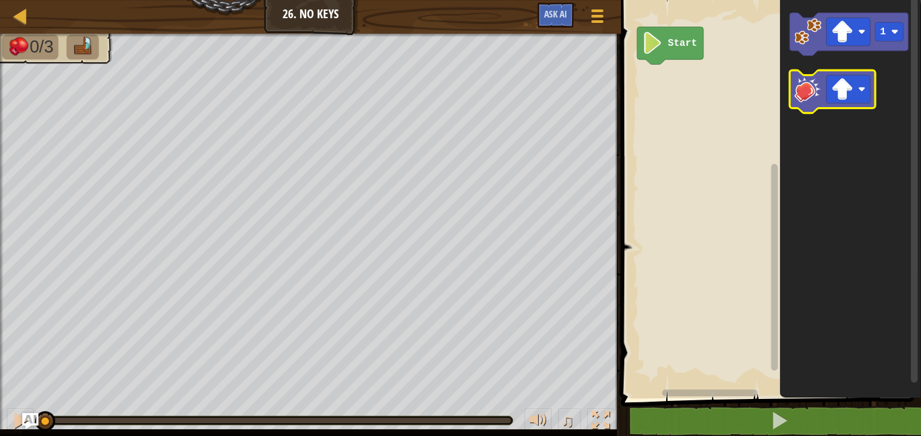
click at [822, 98] on icon "Blockly Workspace" at bounding box center [833, 91] width 86 height 43
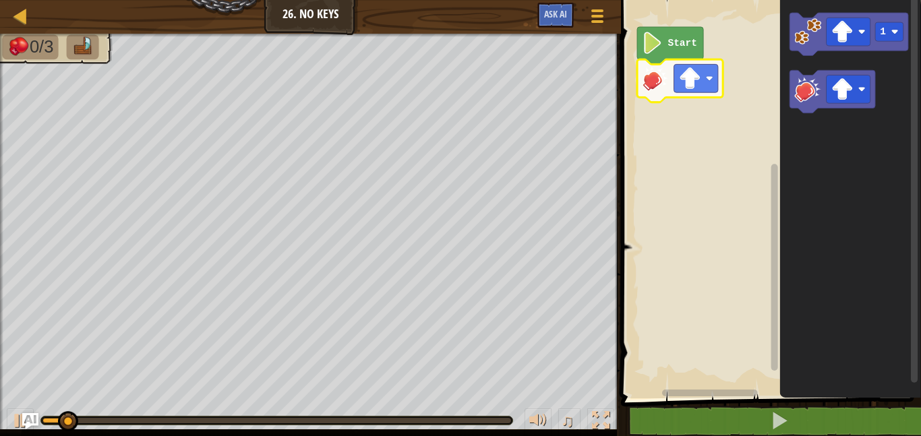
click at [665, 76] on image "Blockly Workspace" at bounding box center [655, 78] width 27 height 27
click at [703, 84] on rect "Blockly Workspace" at bounding box center [696, 78] width 44 height 28
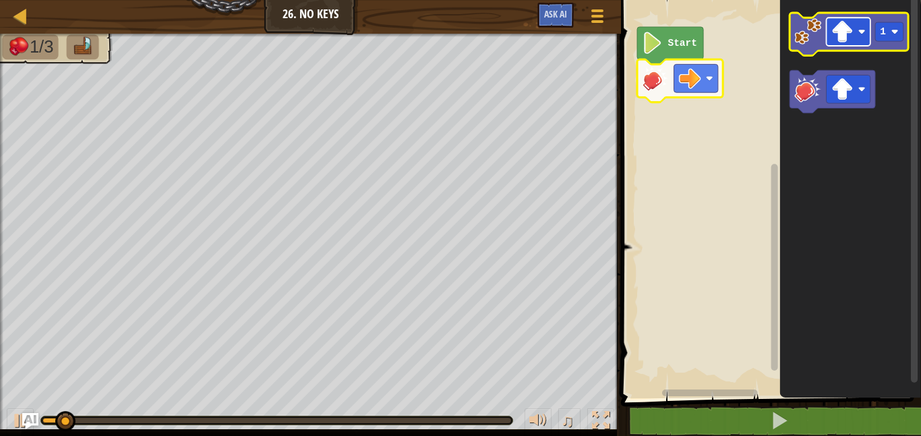
click at [856, 32] on rect "Blockly Workspace" at bounding box center [849, 32] width 44 height 28
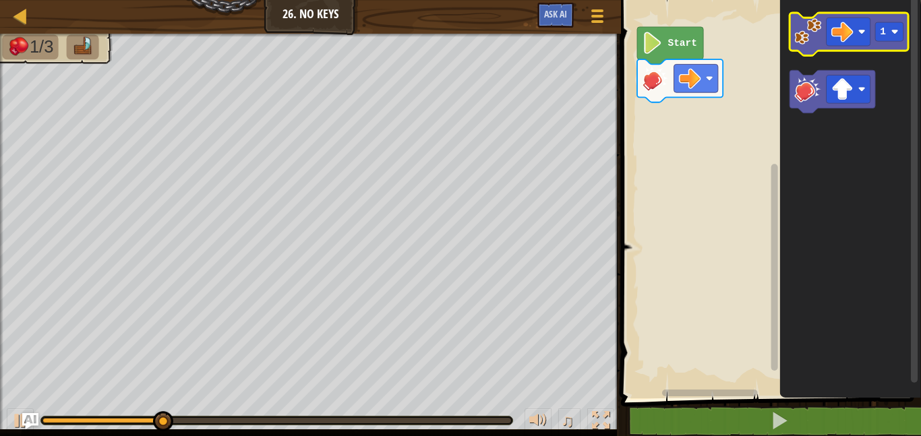
click at [805, 35] on image "Blockly Workspace" at bounding box center [807, 31] width 27 height 27
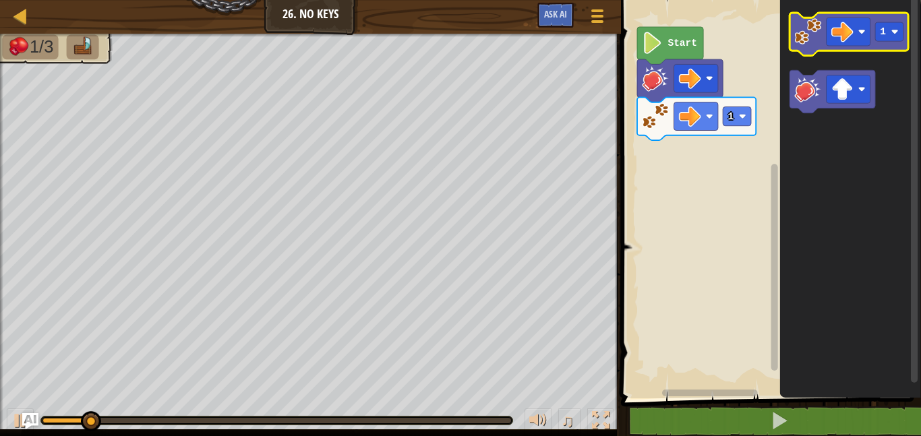
click at [805, 37] on image "Blockly Workspace" at bounding box center [807, 31] width 27 height 27
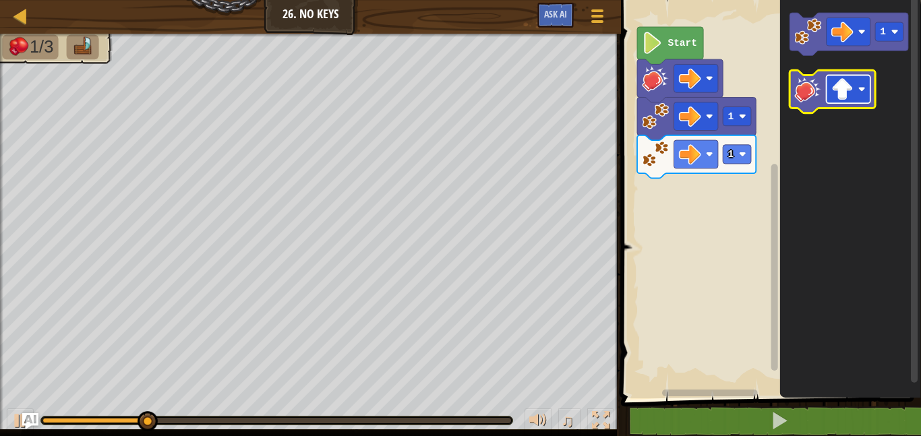
click at [831, 94] on rect "Blockly Workspace" at bounding box center [849, 90] width 44 height 28
click at [811, 88] on image "Blockly Workspace" at bounding box center [807, 89] width 27 height 27
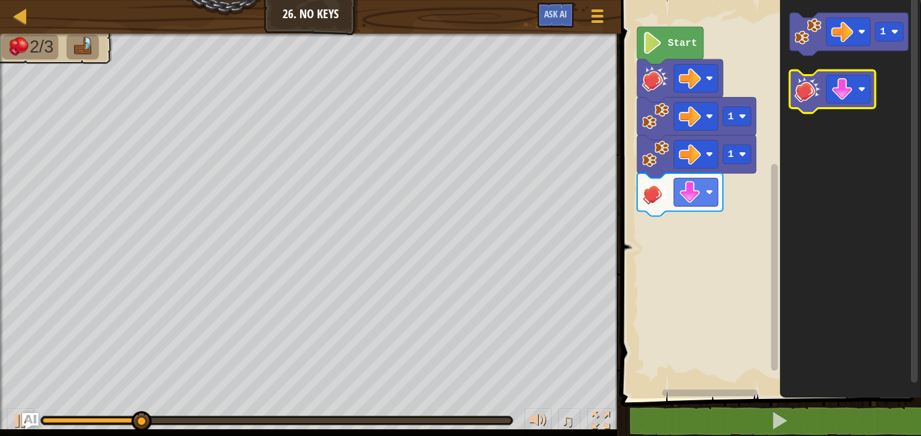
click at [811, 88] on image "Blockly Workspace" at bounding box center [807, 89] width 27 height 27
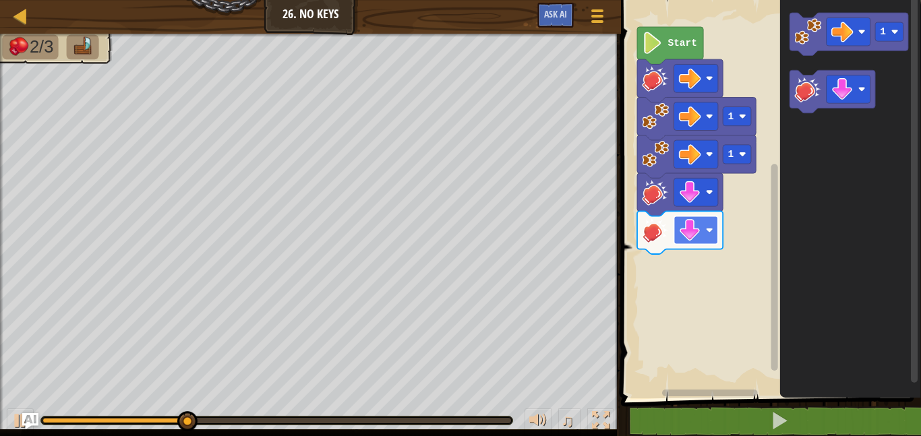
click at [688, 226] on image "Blockly Workspace" at bounding box center [690, 230] width 22 height 22
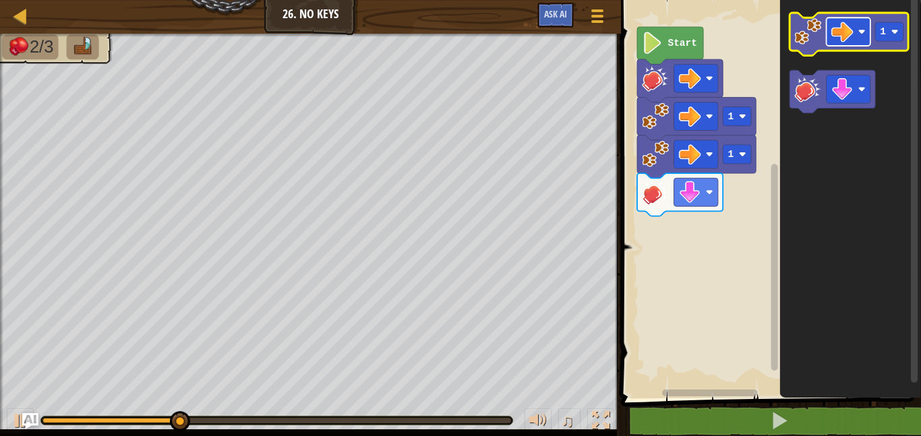
click at [837, 40] on image "Blockly Workspace" at bounding box center [842, 32] width 22 height 22
click at [807, 45] on icon "Blockly Workspace" at bounding box center [849, 34] width 119 height 43
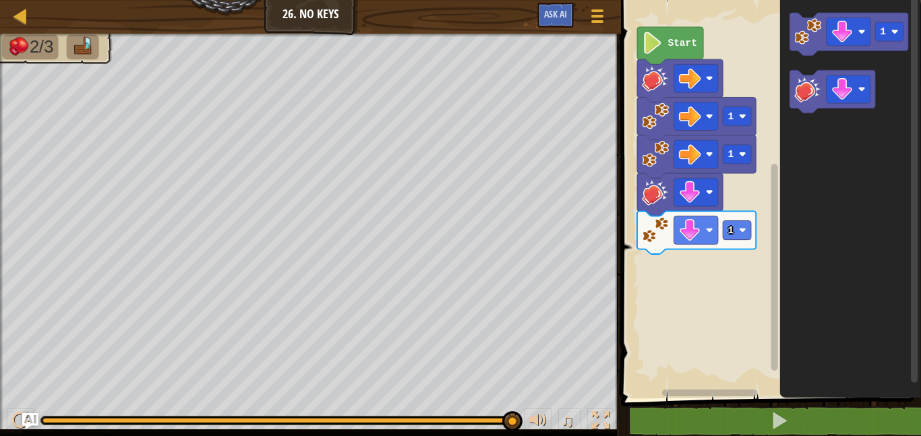
click at [796, 59] on icon "Blockly Workspace" at bounding box center [850, 195] width 141 height 405
click at [797, 49] on icon "Blockly Workspace" at bounding box center [849, 34] width 119 height 43
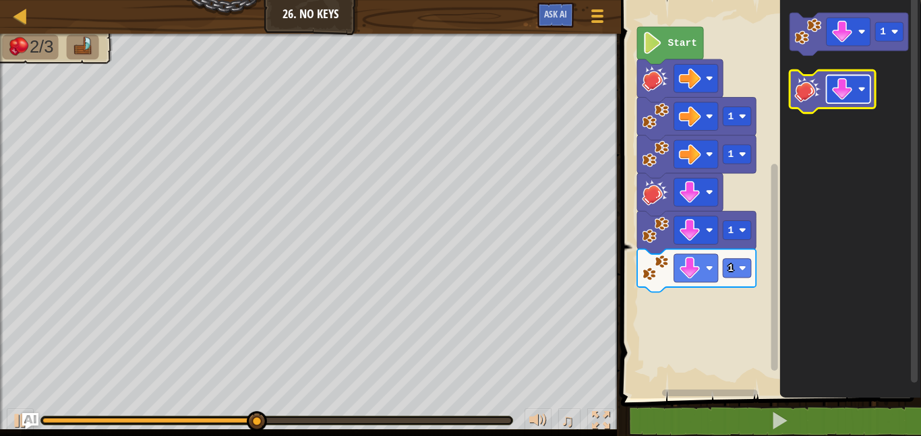
click at [841, 87] on image "Blockly Workspace" at bounding box center [842, 89] width 22 height 22
click at [801, 82] on image "Blockly Workspace" at bounding box center [807, 89] width 27 height 27
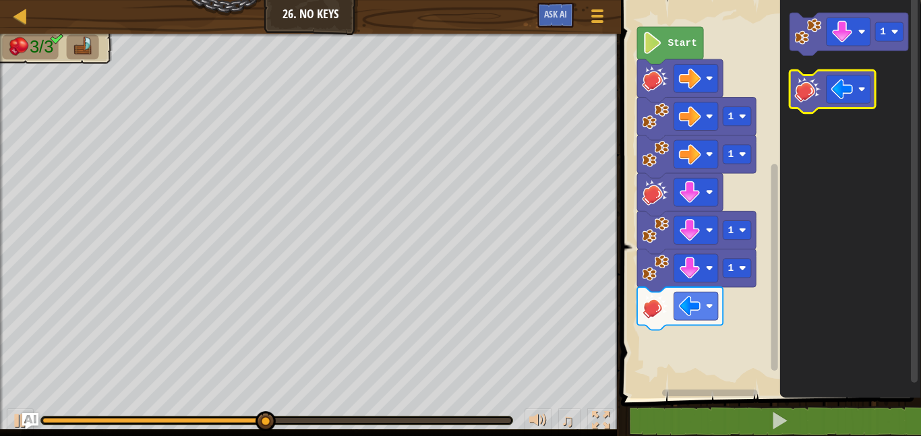
click at [801, 82] on image "Blockly Workspace" at bounding box center [807, 89] width 27 height 27
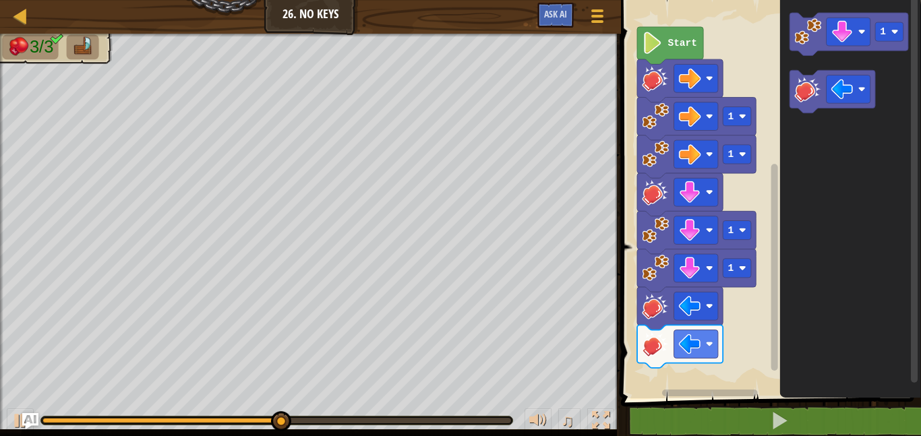
click at [668, 344] on image "Blockly Workspace" at bounding box center [655, 343] width 27 height 27
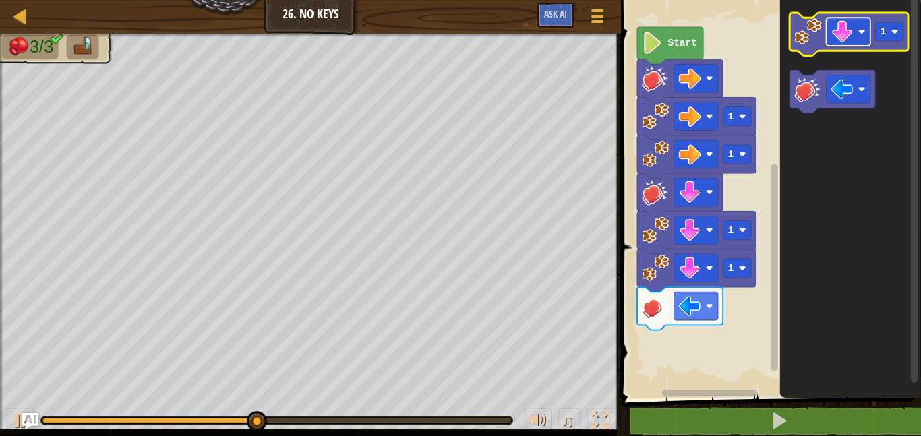
click at [838, 39] on image "Blockly Workspace" at bounding box center [842, 32] width 22 height 22
click at [813, 25] on image "Blockly Workspace" at bounding box center [807, 31] width 27 height 27
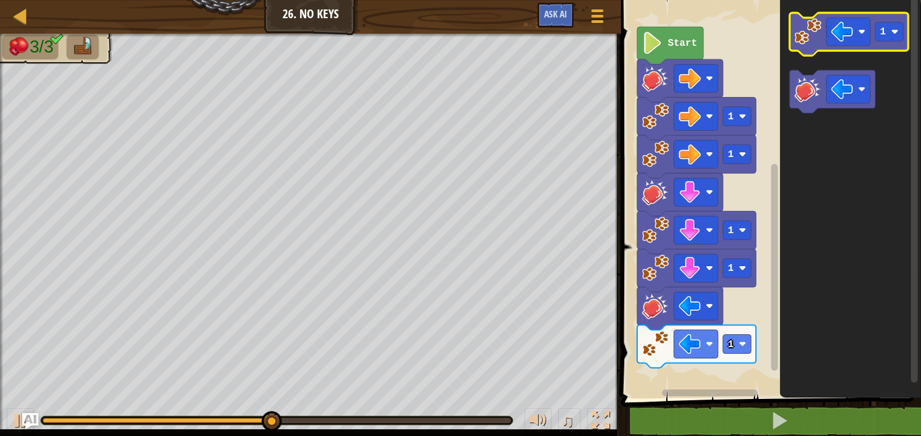
click at [811, 20] on image "Blockly Workspace" at bounding box center [807, 31] width 27 height 27
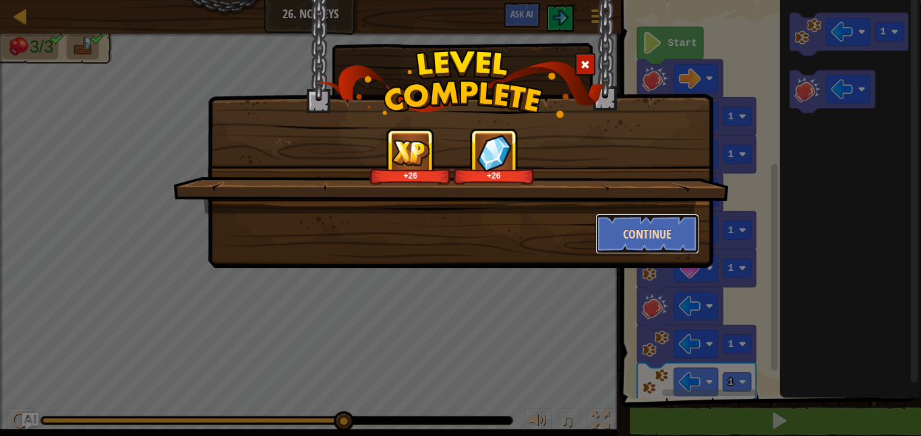
click at [681, 224] on button "Continue" at bounding box center [647, 234] width 105 height 40
